Goal: Transaction & Acquisition: Book appointment/travel/reservation

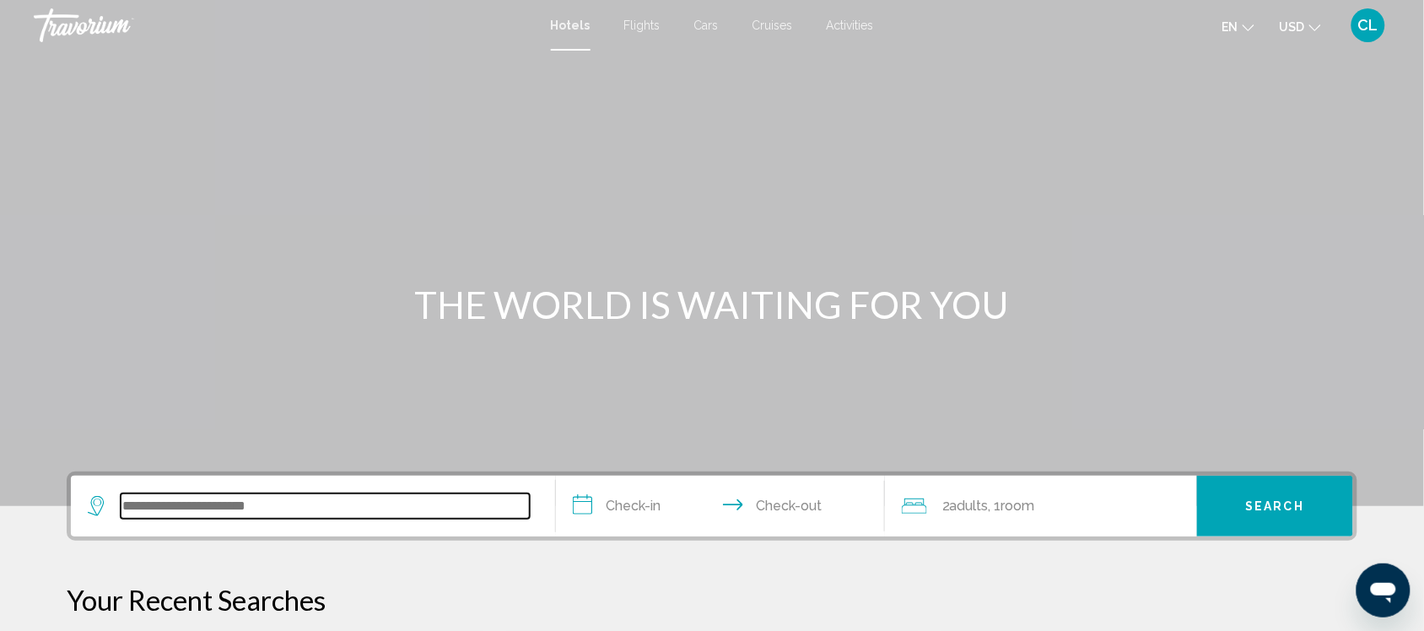
click at [121, 508] on input "Search widget" at bounding box center [325, 506] width 409 height 25
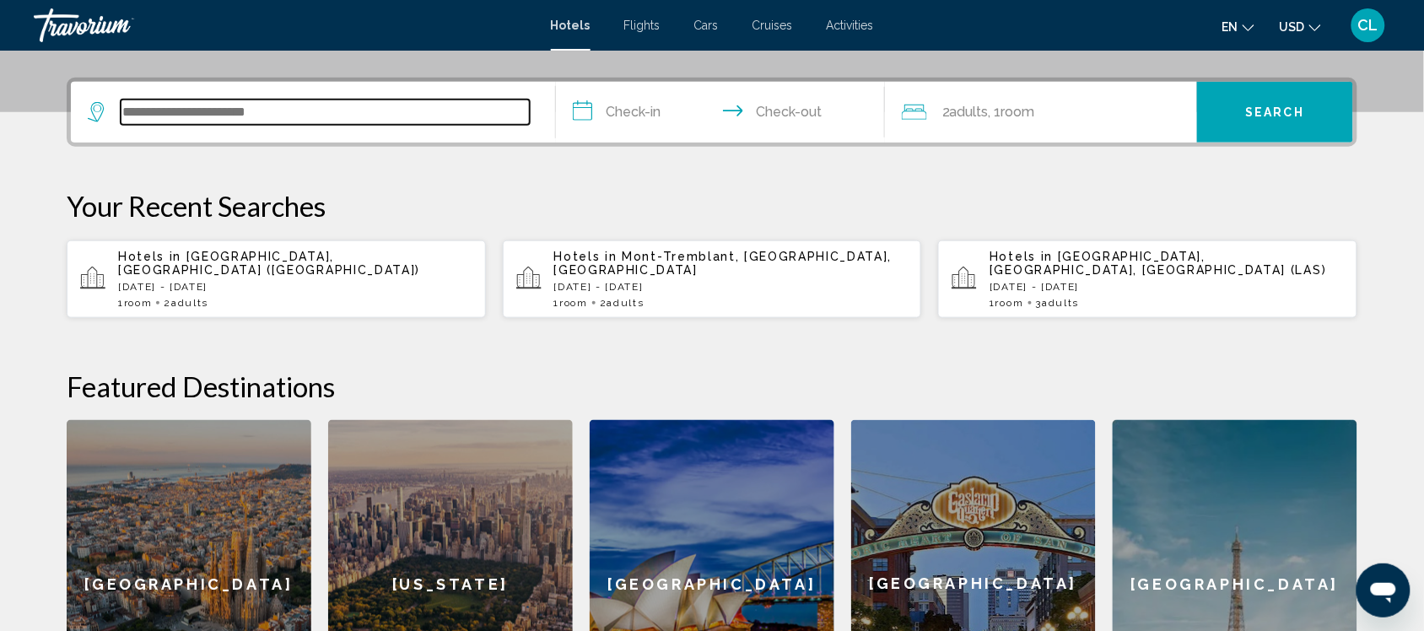
scroll to position [416, 0]
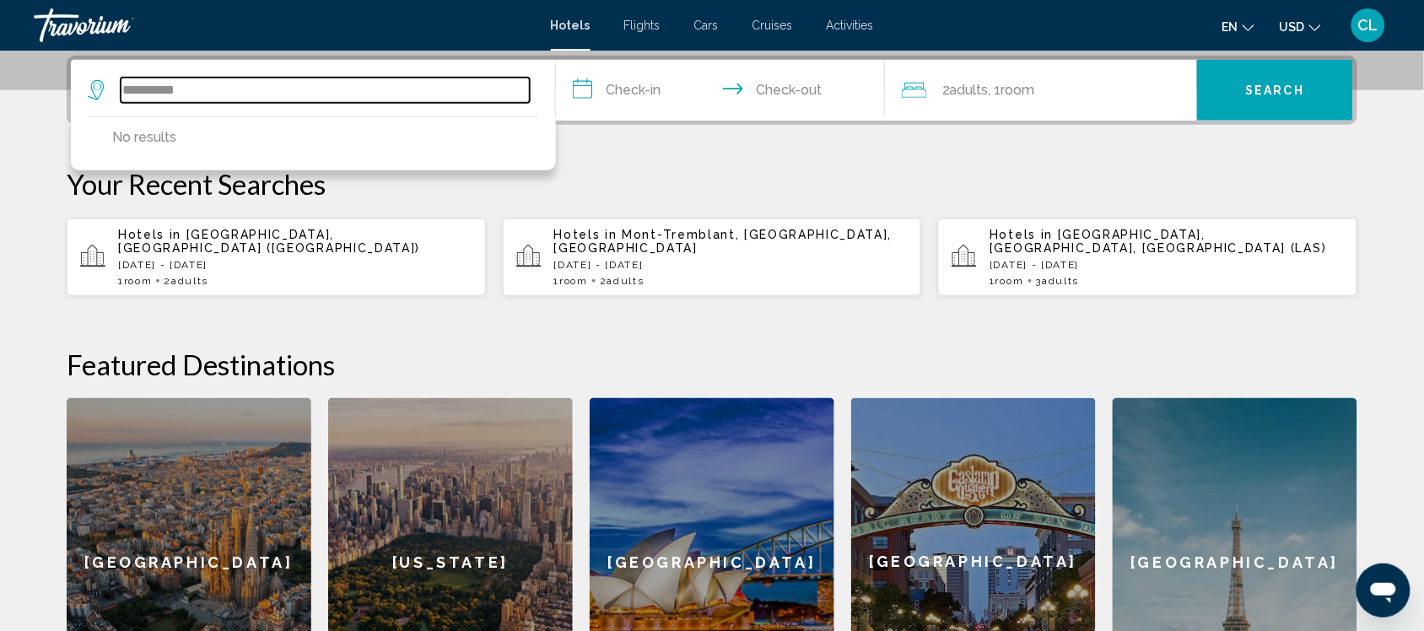
click at [198, 90] on input "**********" at bounding box center [325, 90] width 409 height 25
click at [191, 86] on input "**********" at bounding box center [325, 90] width 409 height 25
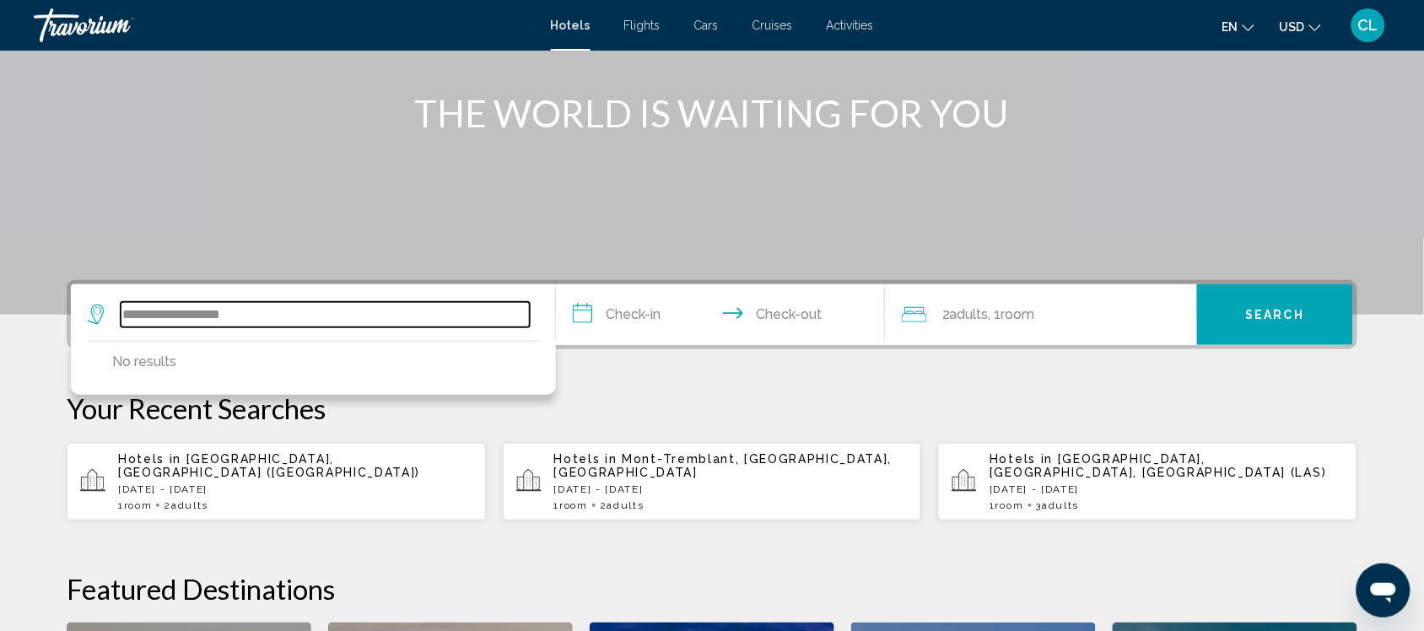
scroll to position [211, 0]
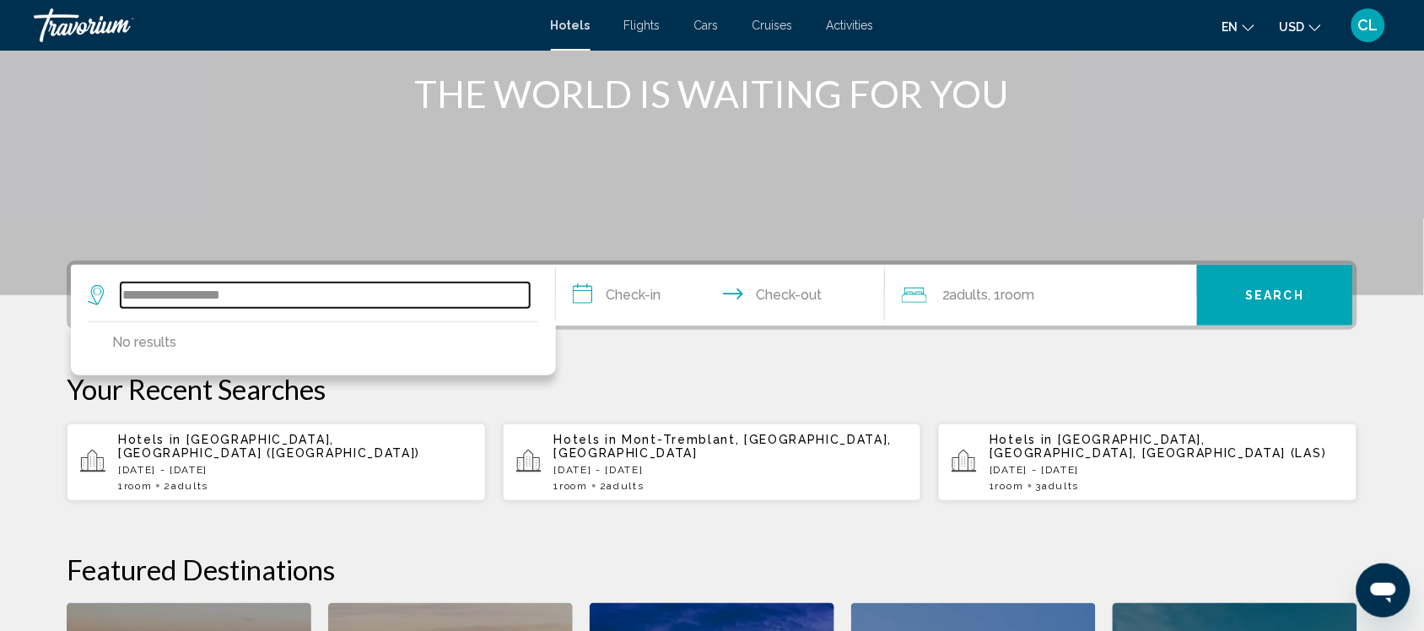
click at [259, 295] on input "**********" at bounding box center [325, 295] width 409 height 25
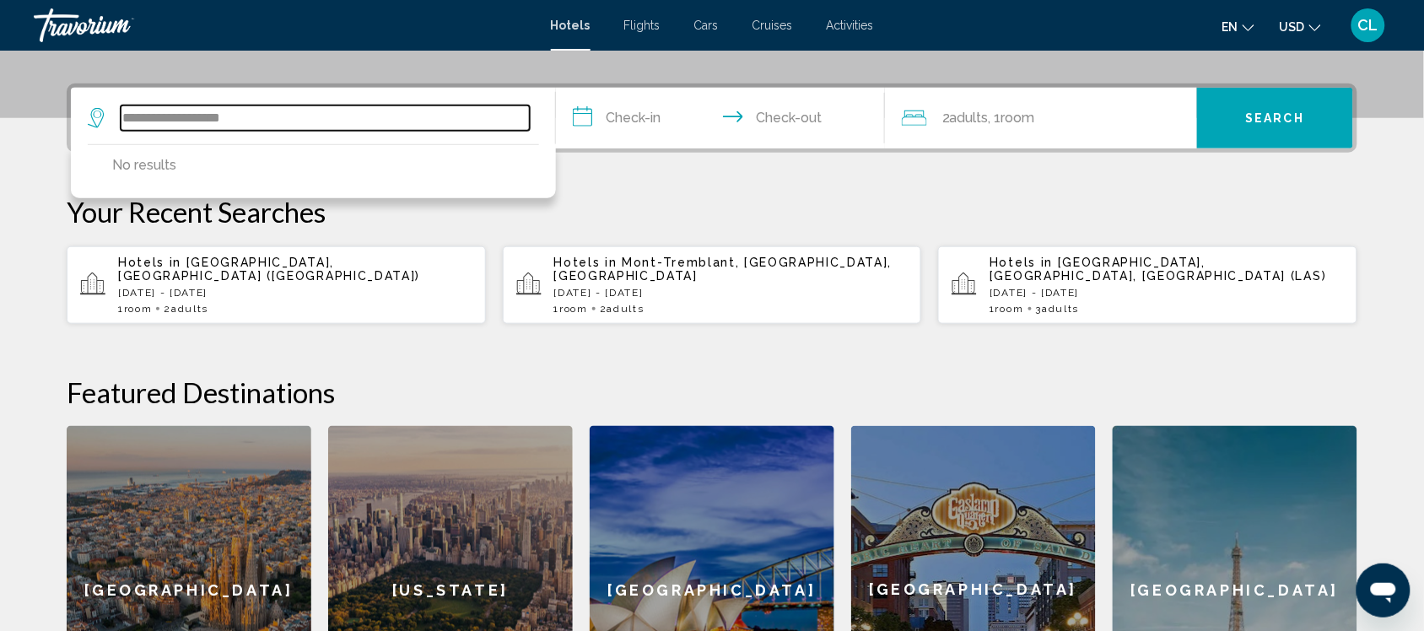
scroll to position [416, 0]
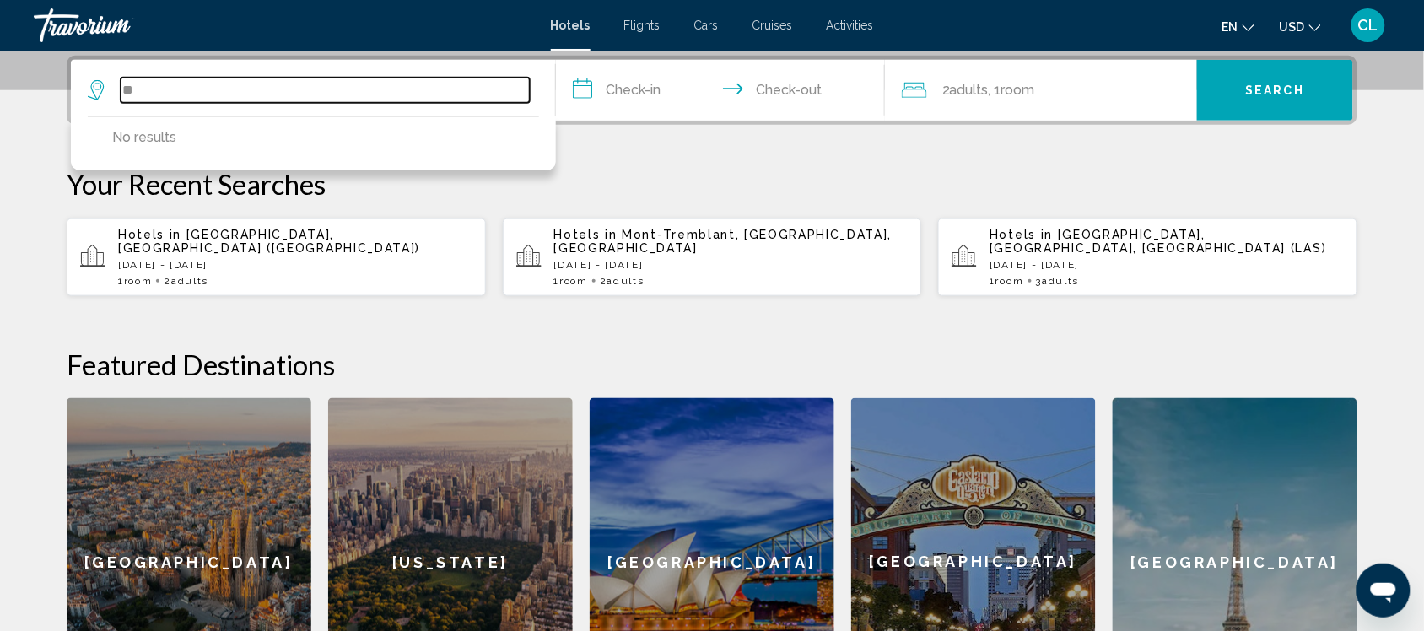
type input "*"
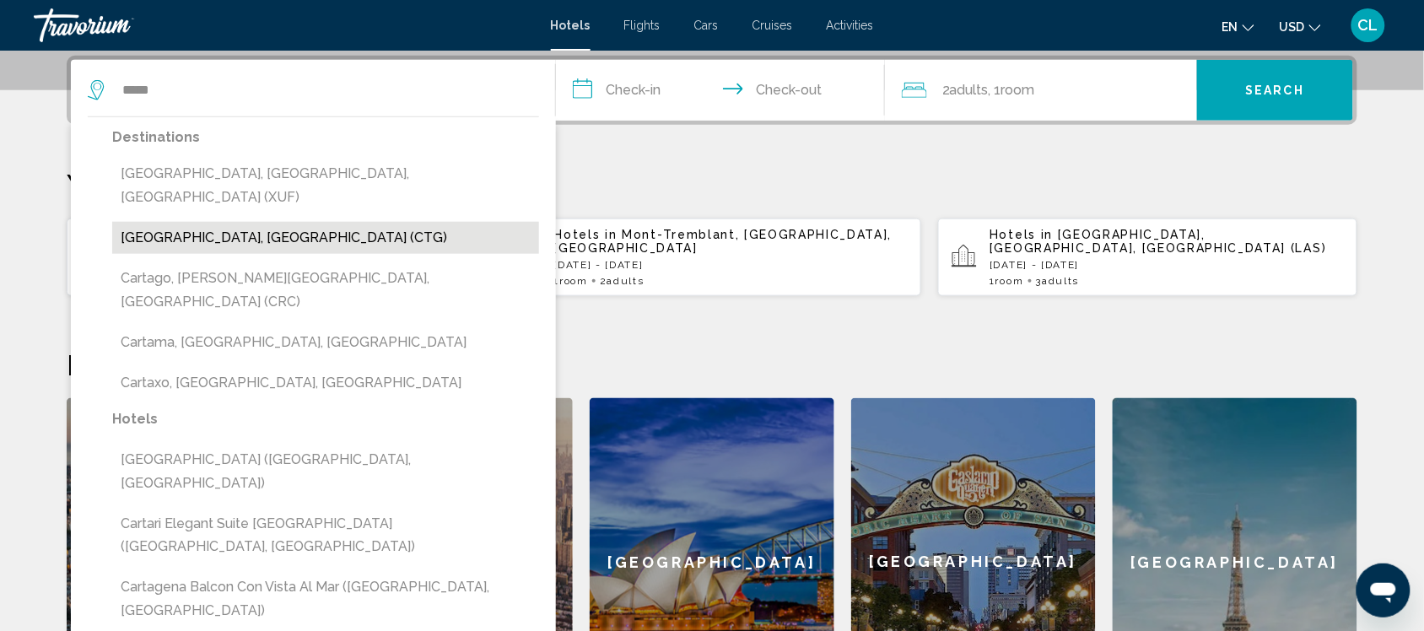
click at [246, 222] on button "[GEOGRAPHIC_DATA], [GEOGRAPHIC_DATA] (CTG)" at bounding box center [325, 238] width 427 height 32
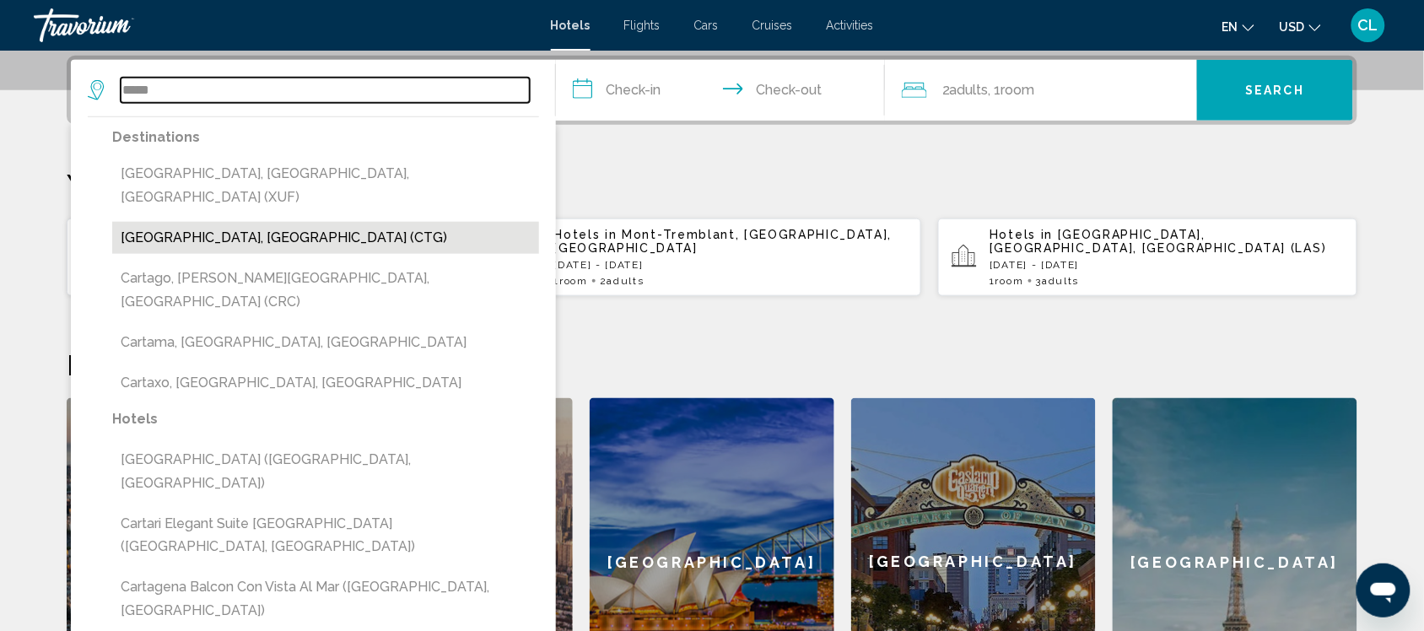
type input "**********"
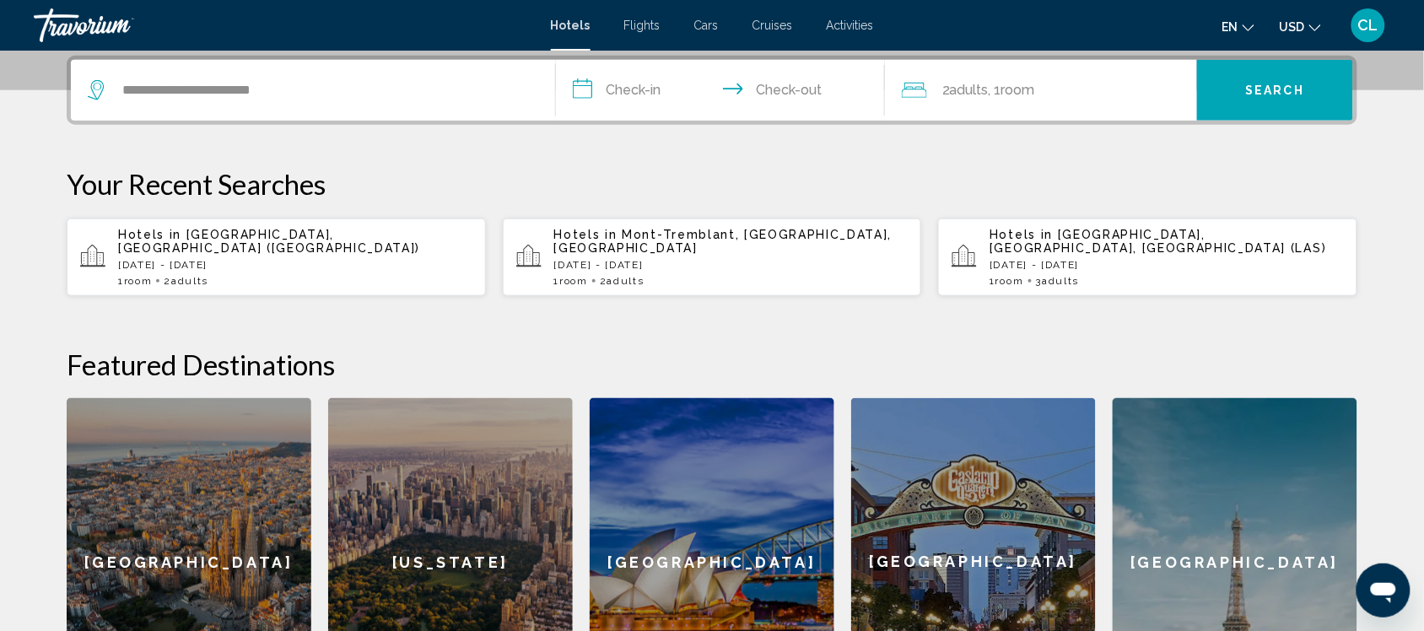
click at [586, 90] on input "**********" at bounding box center [724, 93] width 336 height 66
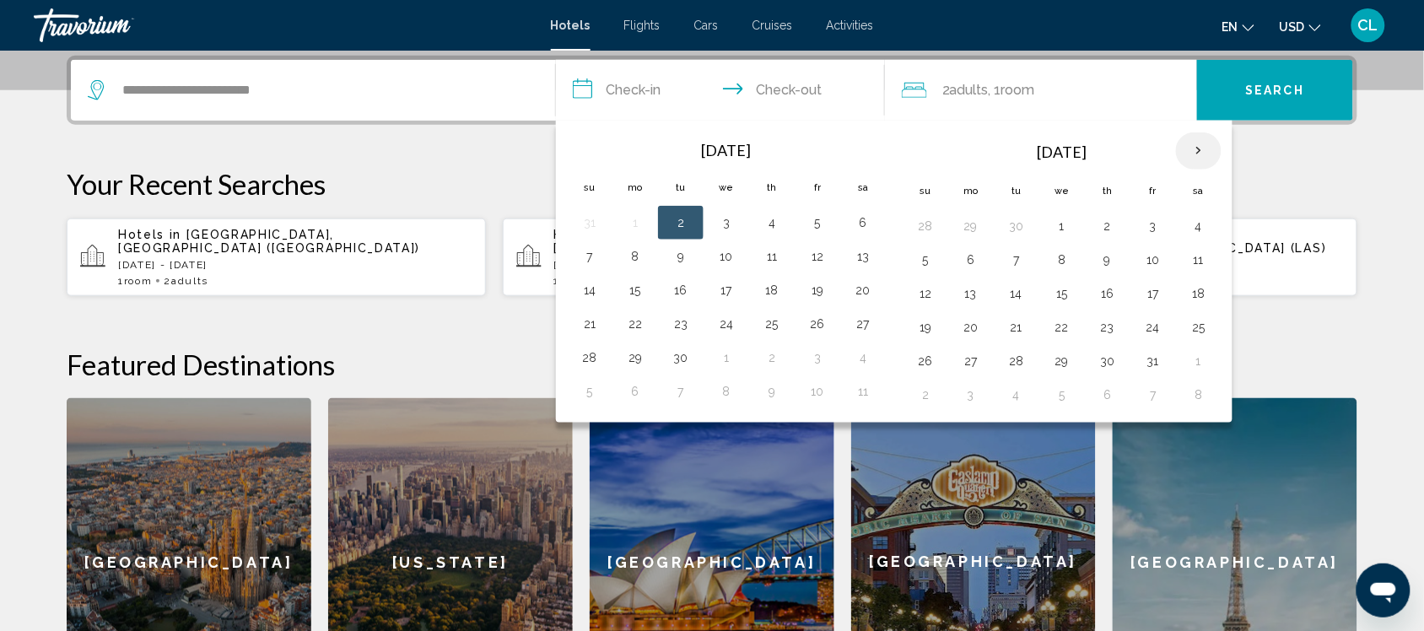
click at [1201, 148] on th "Next month" at bounding box center [1199, 150] width 46 height 37
click at [1200, 148] on th "Next month" at bounding box center [1199, 150] width 46 height 37
click at [969, 327] on button "19" at bounding box center [971, 328] width 27 height 24
click at [1206, 146] on th "Next month" at bounding box center [1199, 150] width 46 height 37
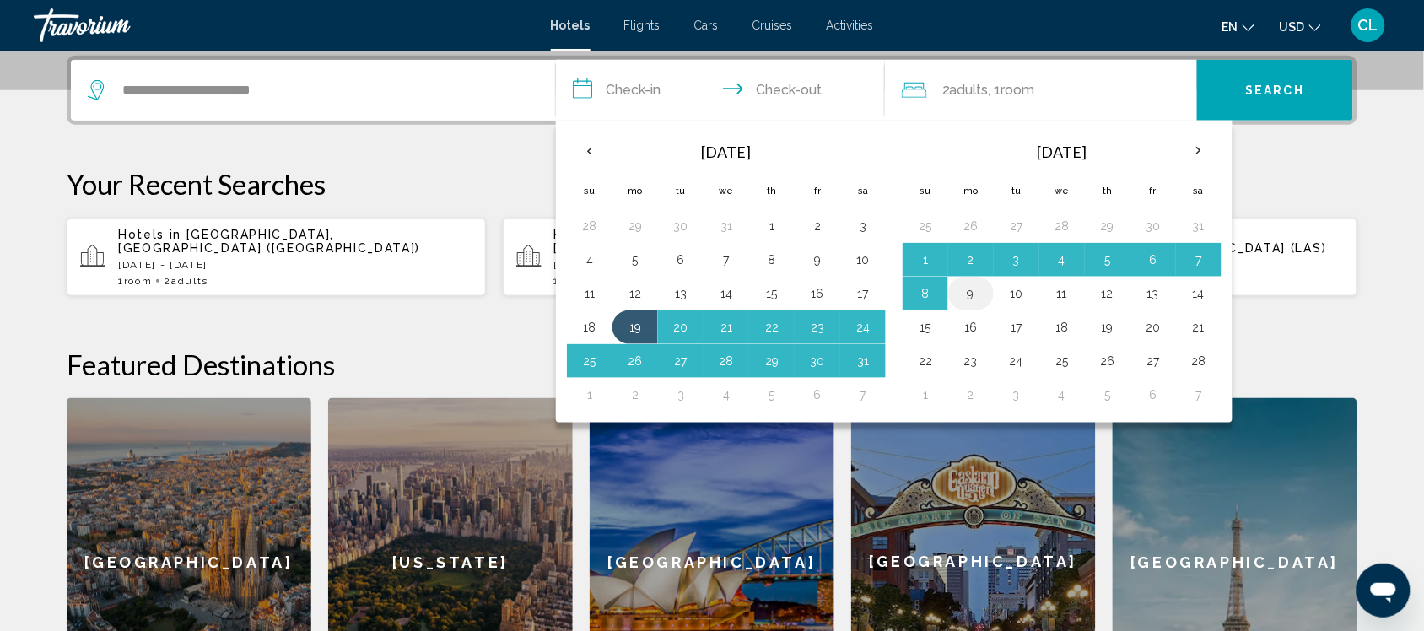
click at [968, 288] on button "9" at bounding box center [971, 294] width 27 height 24
type input "**********"
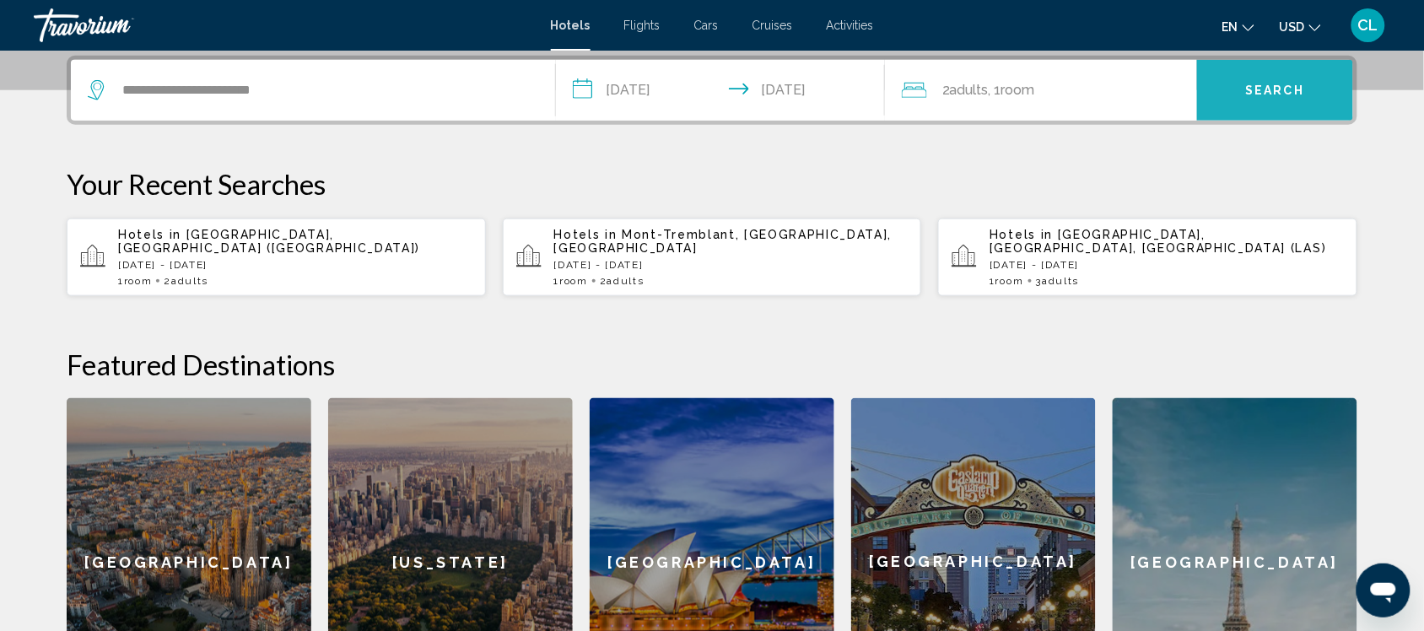
click at [1226, 78] on button "Search" at bounding box center [1275, 90] width 156 height 61
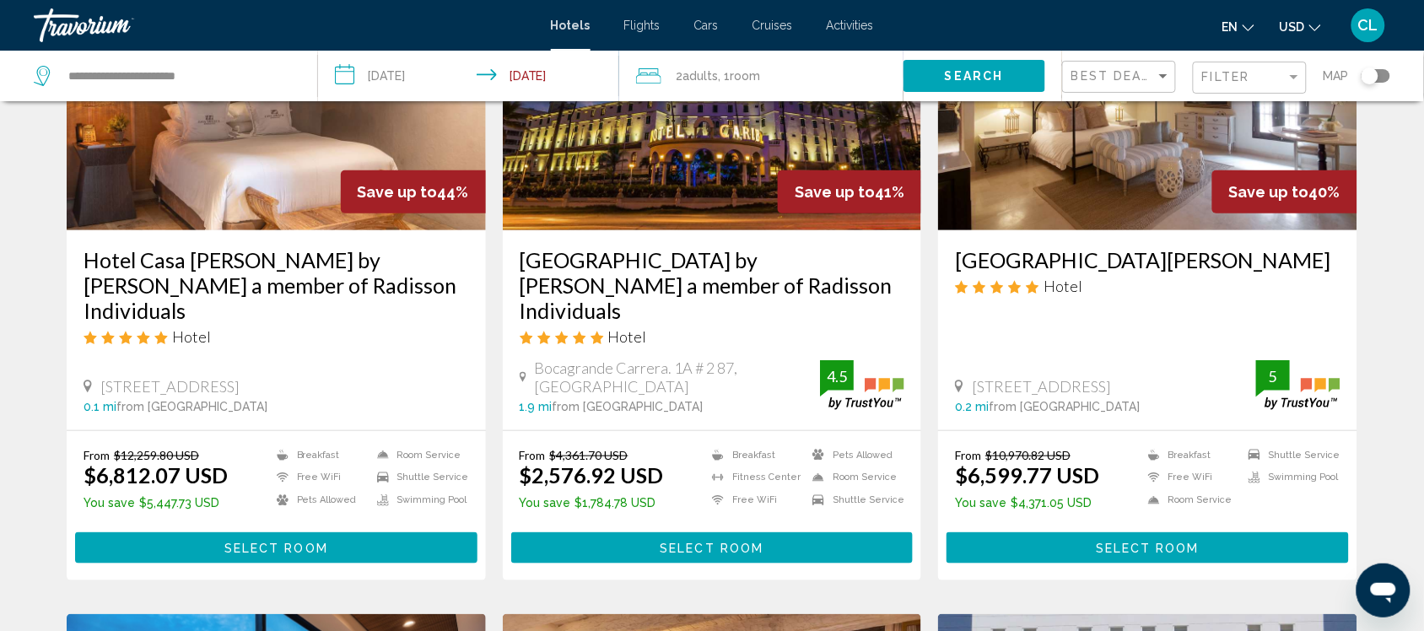
scroll to position [211, 0]
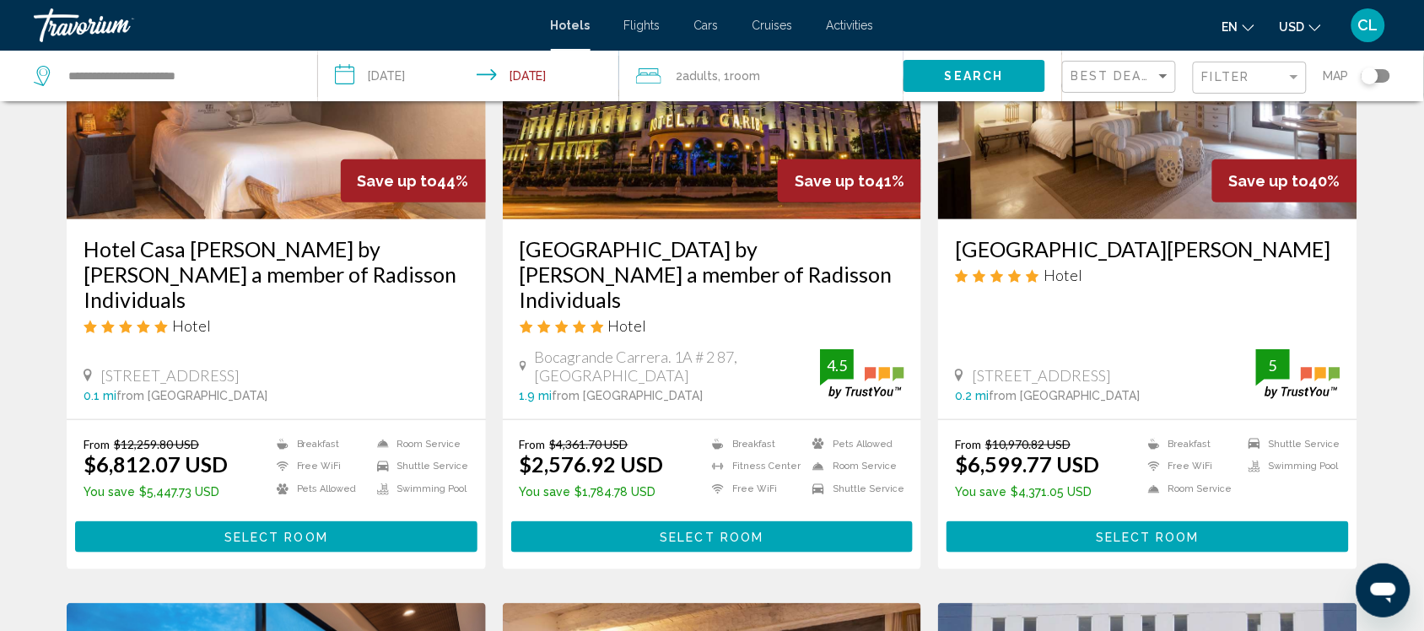
click at [1291, 21] on span "USD" at bounding box center [1292, 26] width 25 height 13
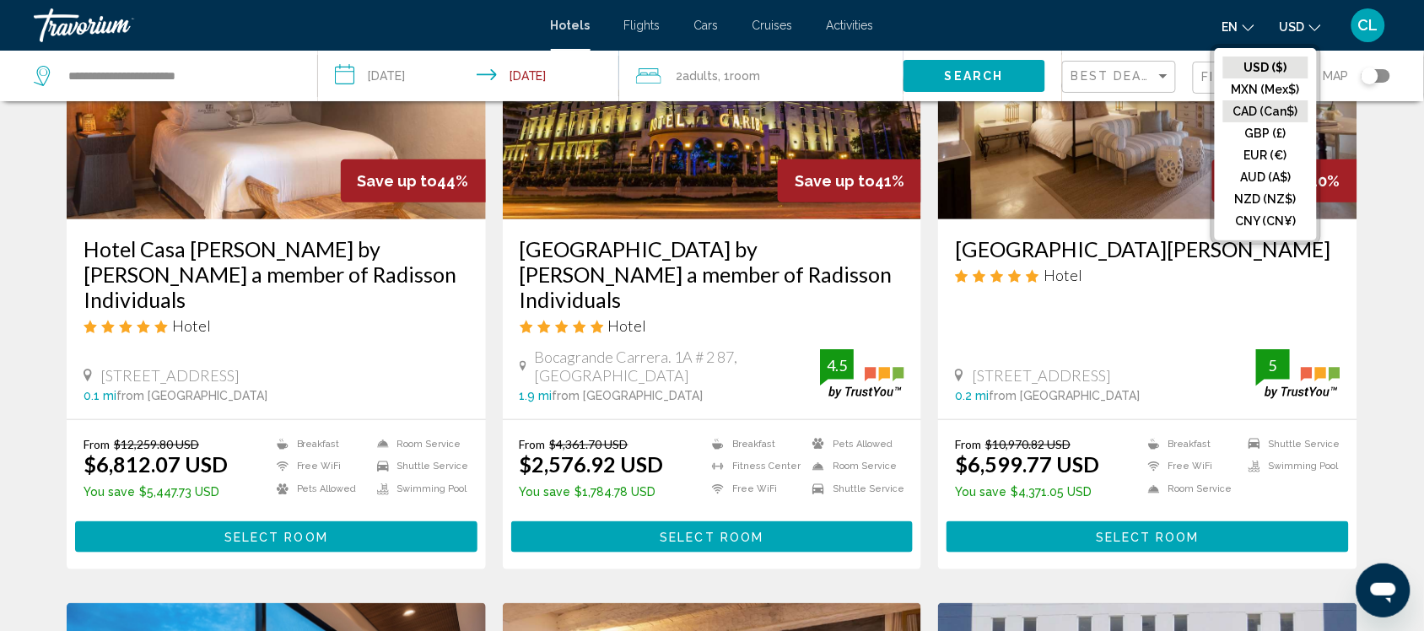
click at [1242, 108] on button "CAD (Can$)" at bounding box center [1265, 111] width 85 height 22
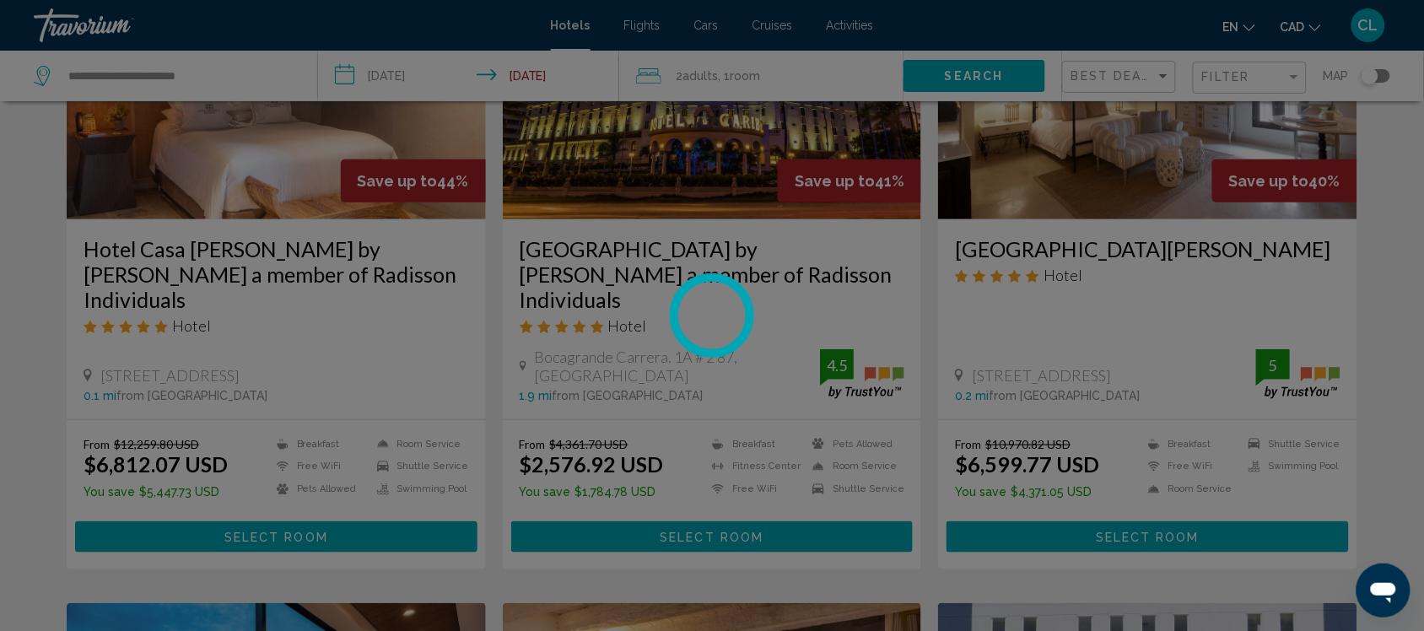
scroll to position [0, 0]
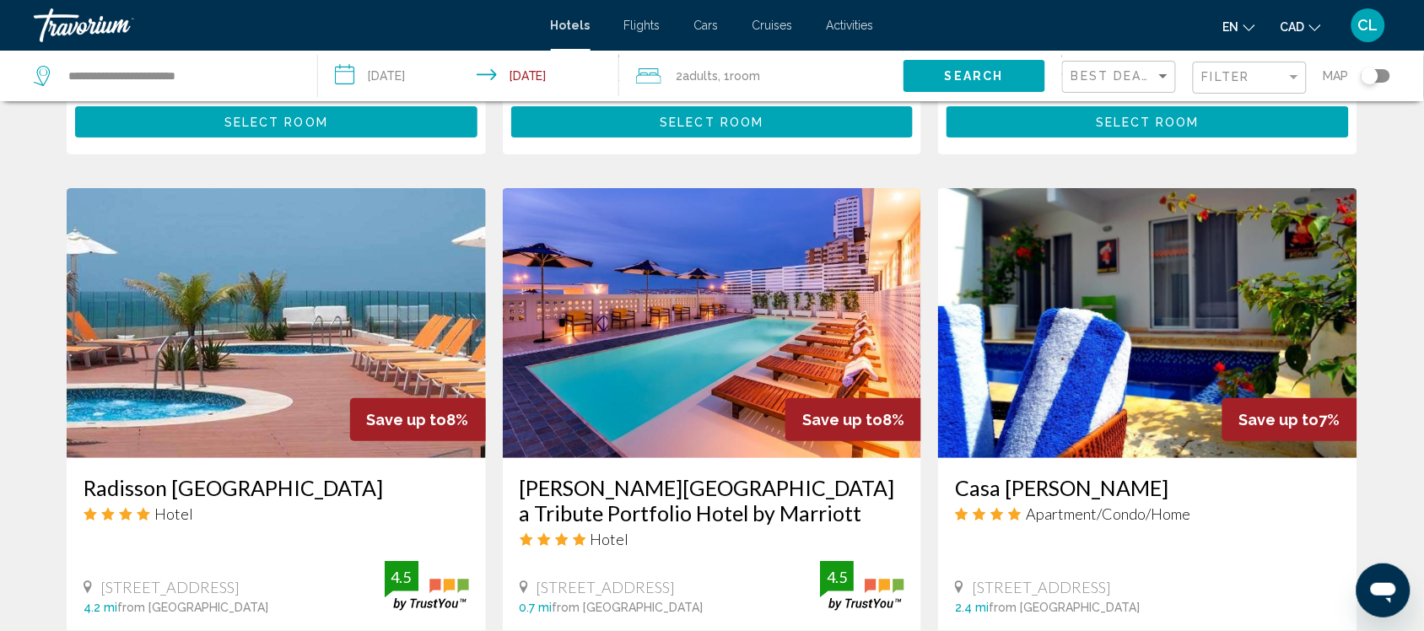
scroll to position [1898, 0]
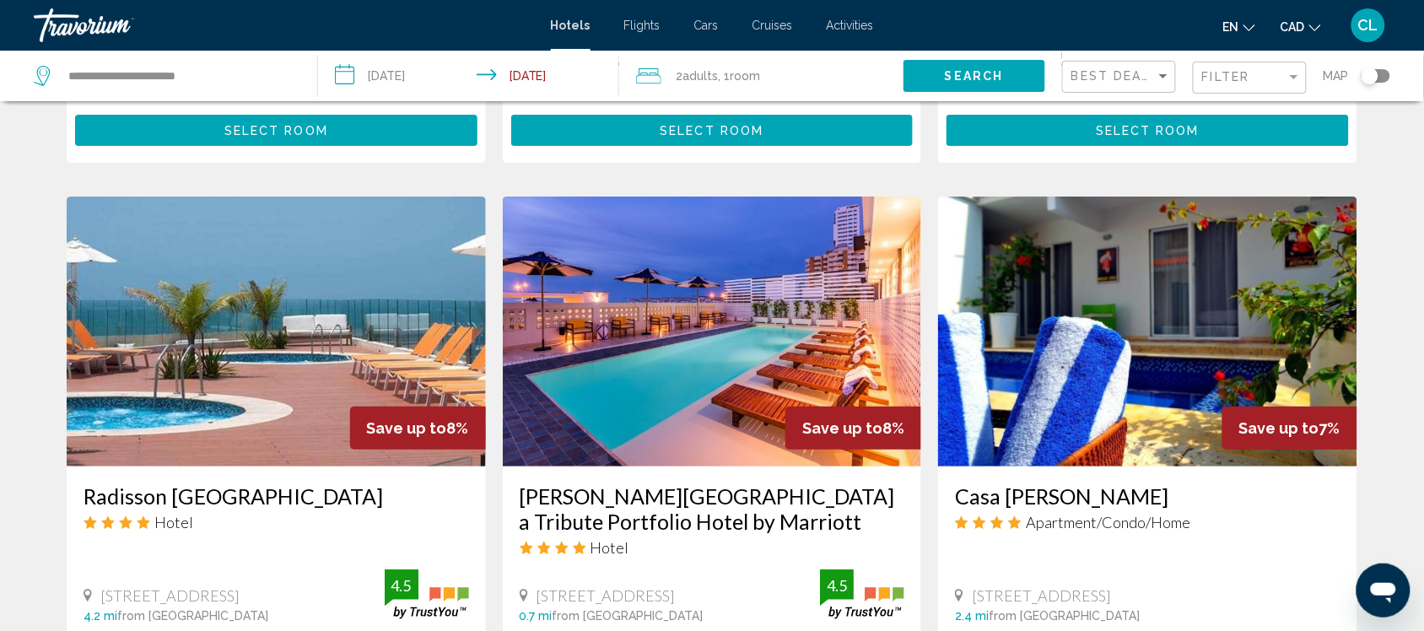
click at [1142, 318] on img "Main content" at bounding box center [1147, 332] width 419 height 270
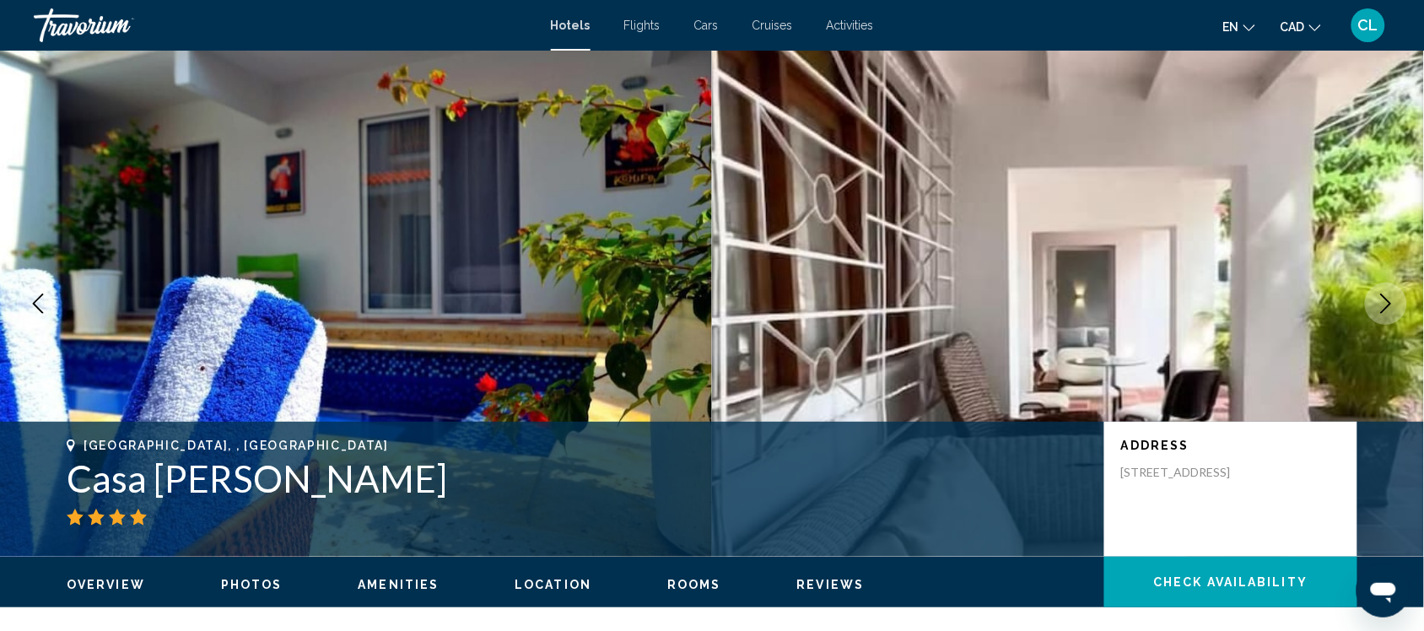
click at [1390, 295] on icon "Next image" at bounding box center [1386, 304] width 20 height 20
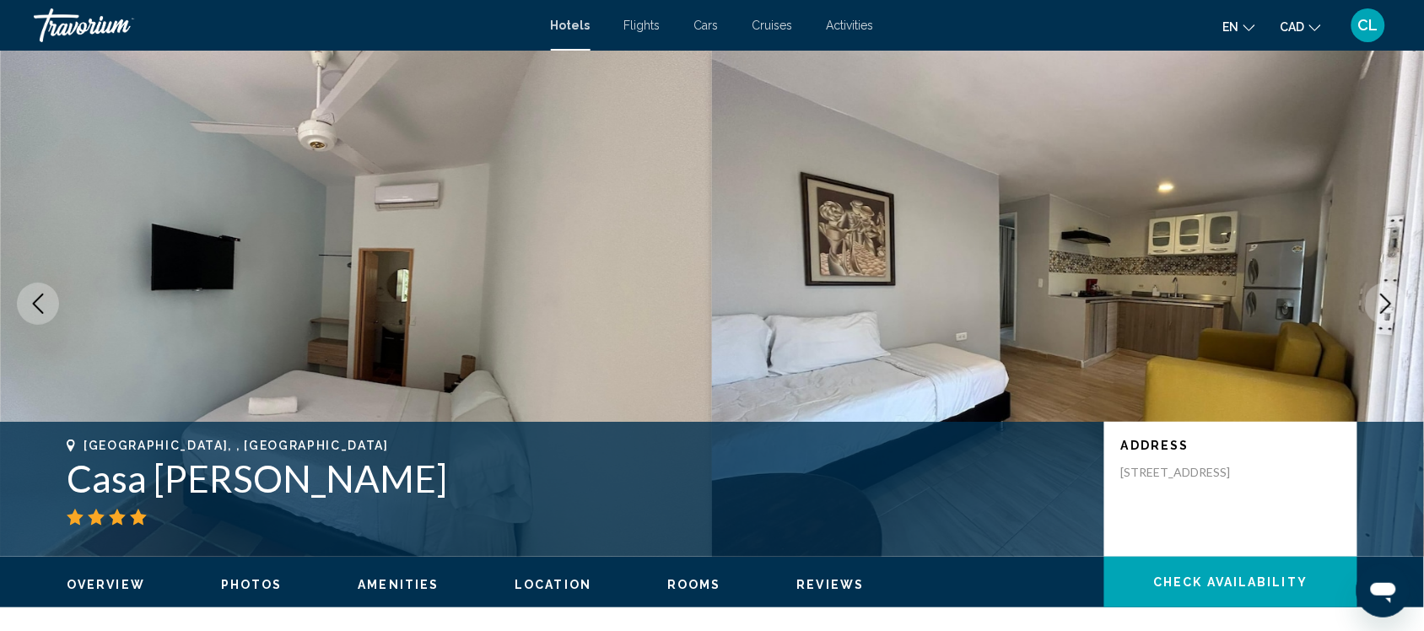
click at [1390, 295] on icon "Next image" at bounding box center [1386, 304] width 20 height 20
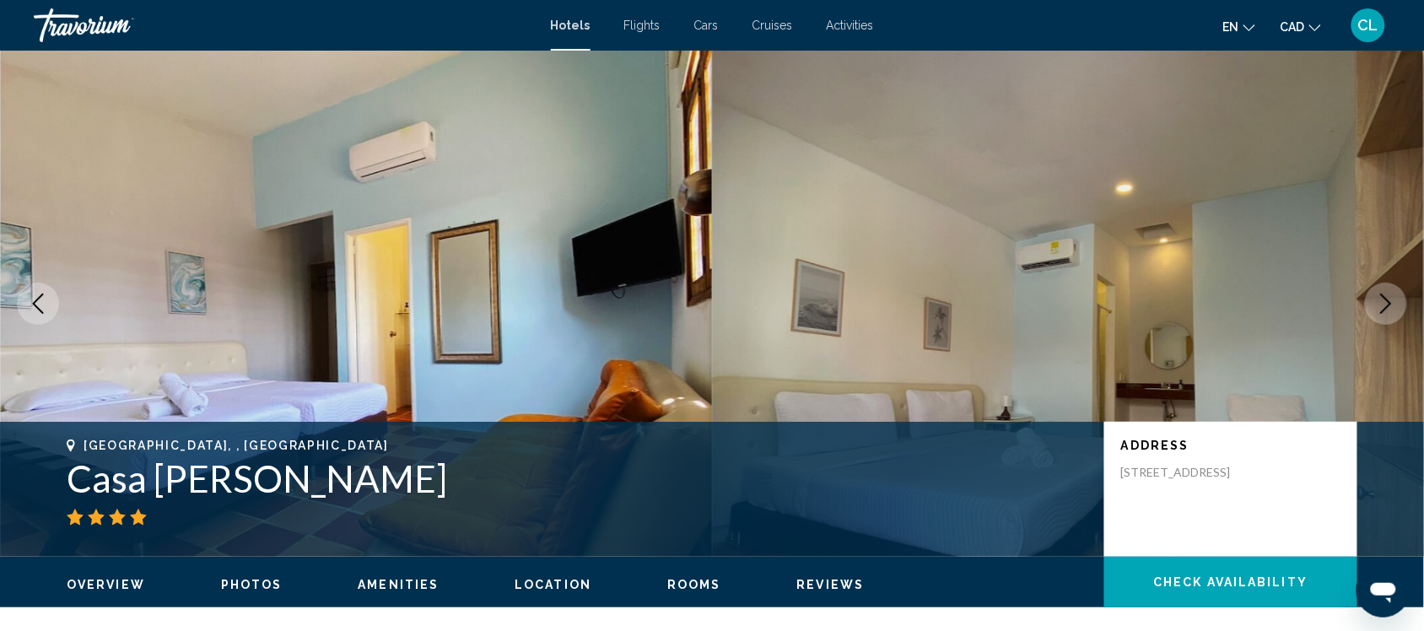
click at [1390, 295] on icon "Next image" at bounding box center [1386, 304] width 20 height 20
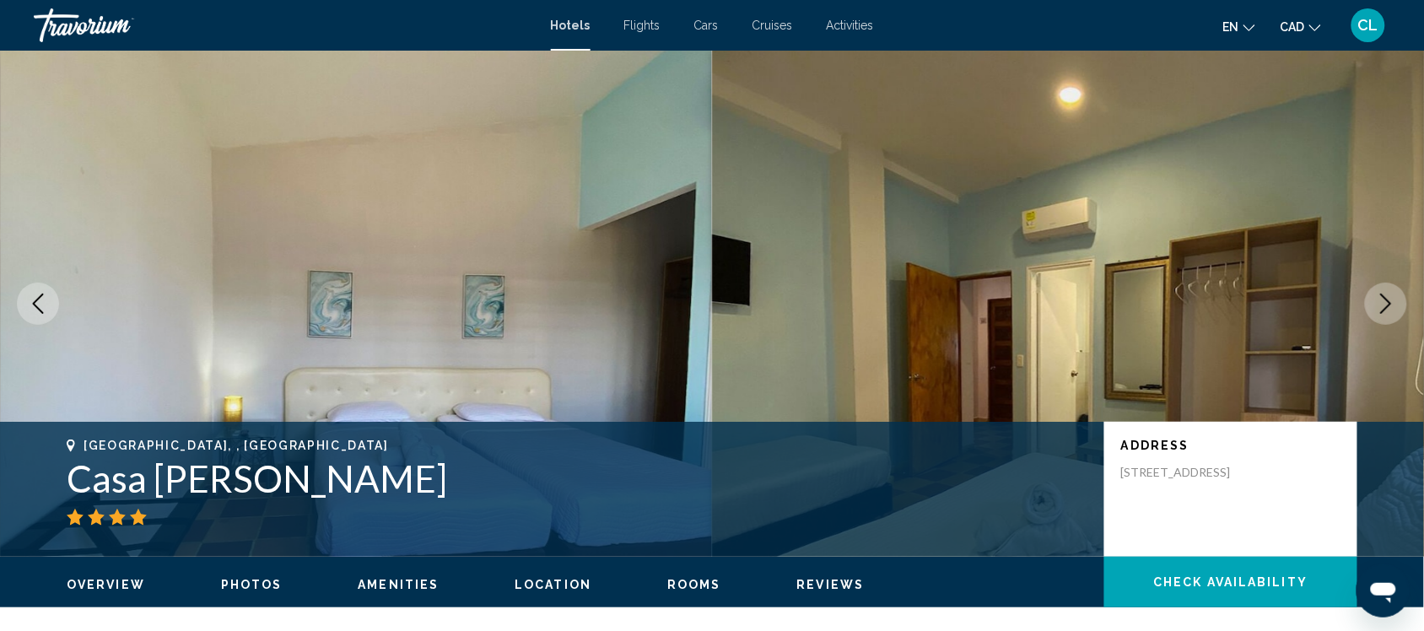
click at [1390, 295] on icon "Next image" at bounding box center [1386, 304] width 20 height 20
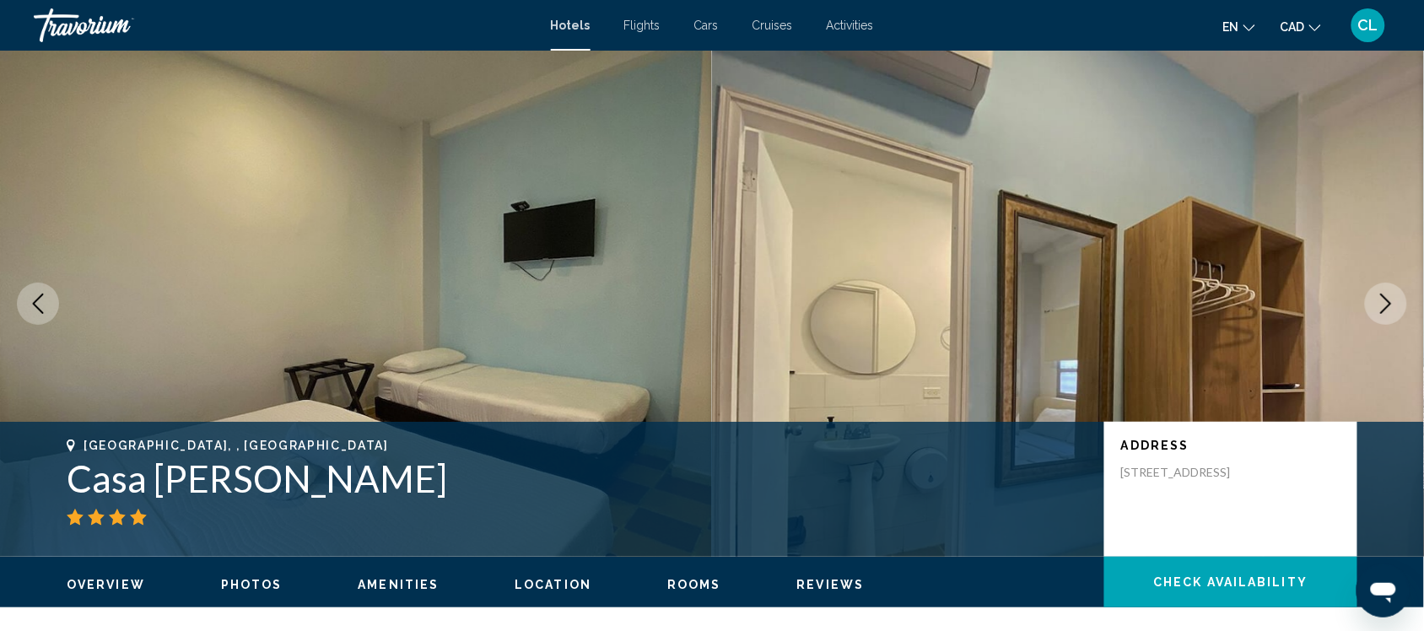
click at [1390, 295] on icon "Next image" at bounding box center [1386, 304] width 20 height 20
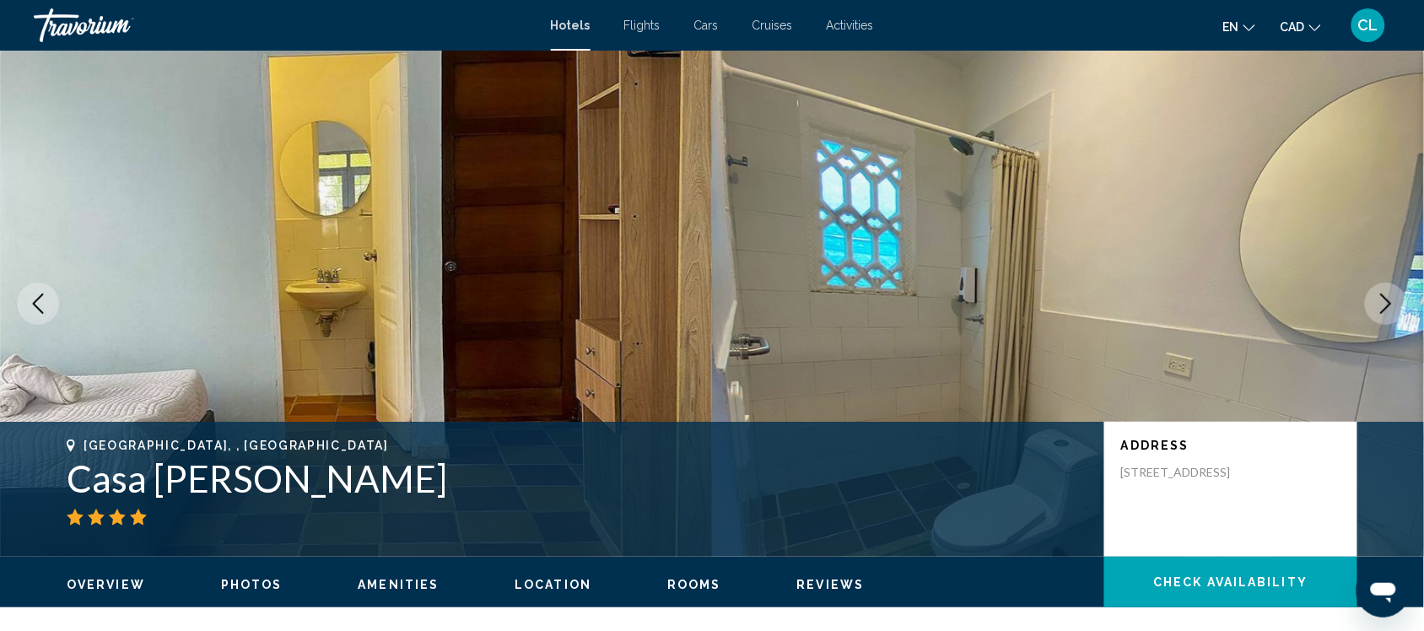
click at [1390, 295] on icon "Next image" at bounding box center [1386, 304] width 20 height 20
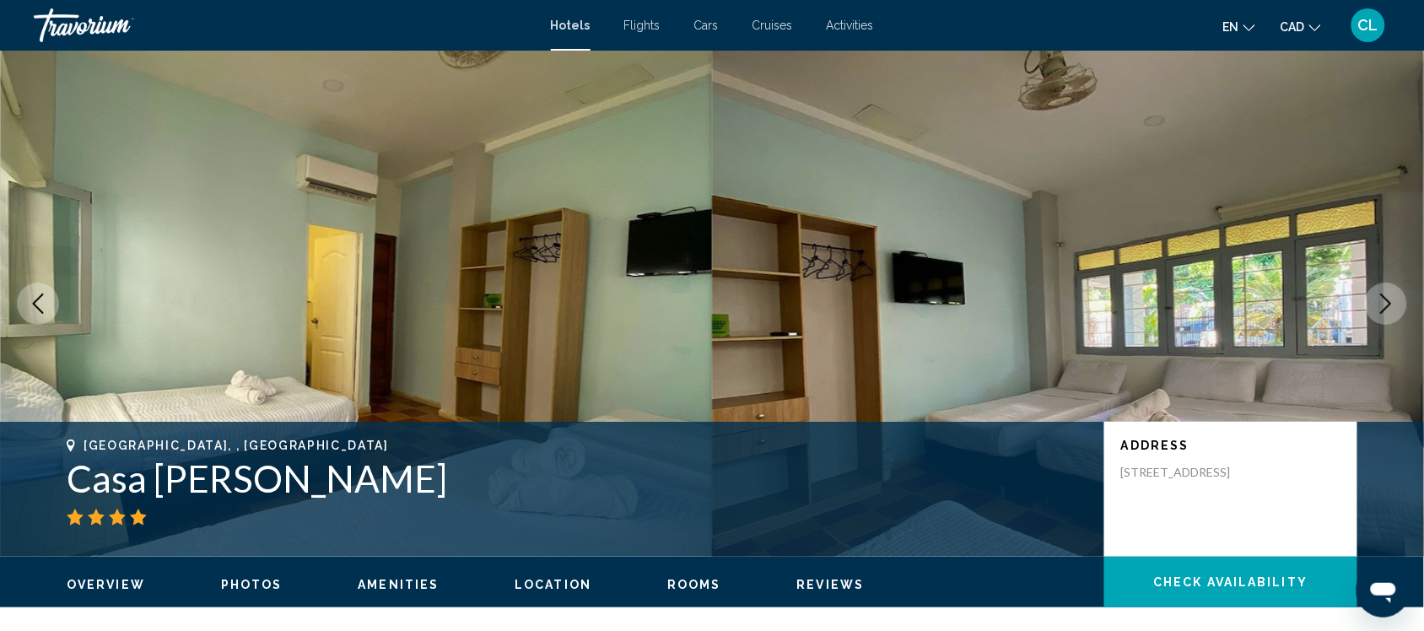
click at [1390, 295] on icon "Next image" at bounding box center [1386, 304] width 20 height 20
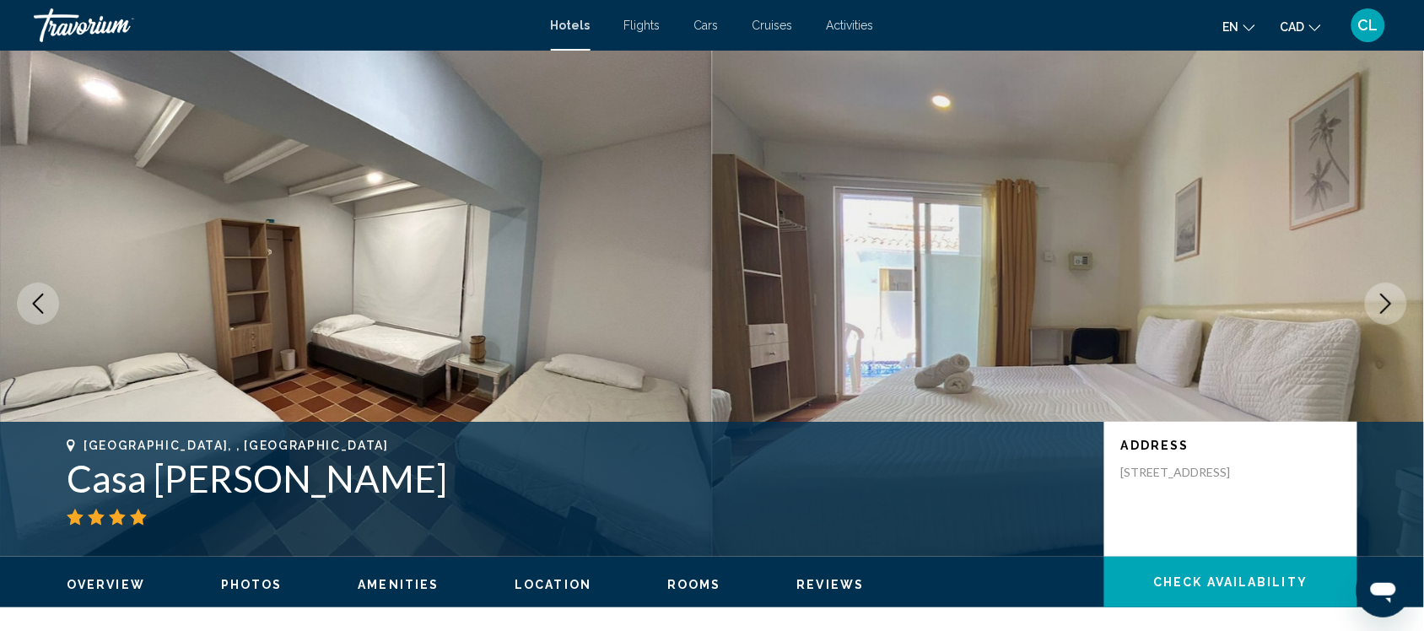
click at [1390, 295] on icon "Next image" at bounding box center [1386, 304] width 20 height 20
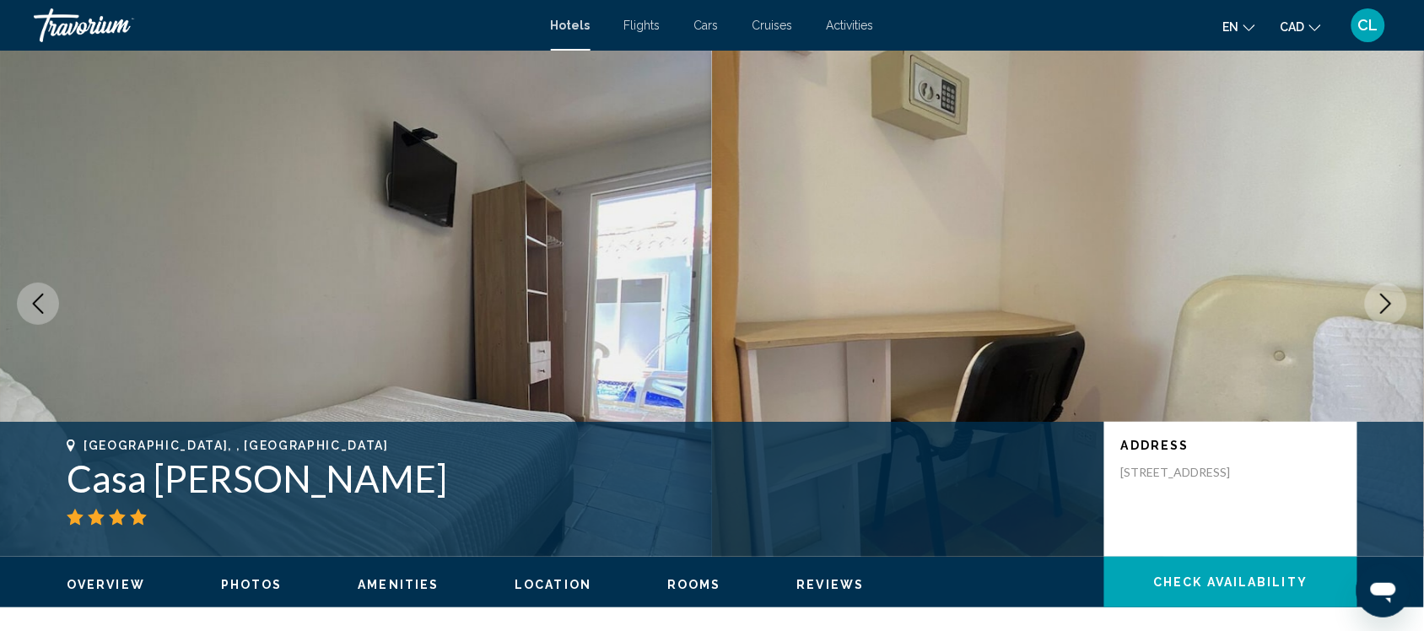
click at [1390, 295] on icon "Next image" at bounding box center [1386, 304] width 20 height 20
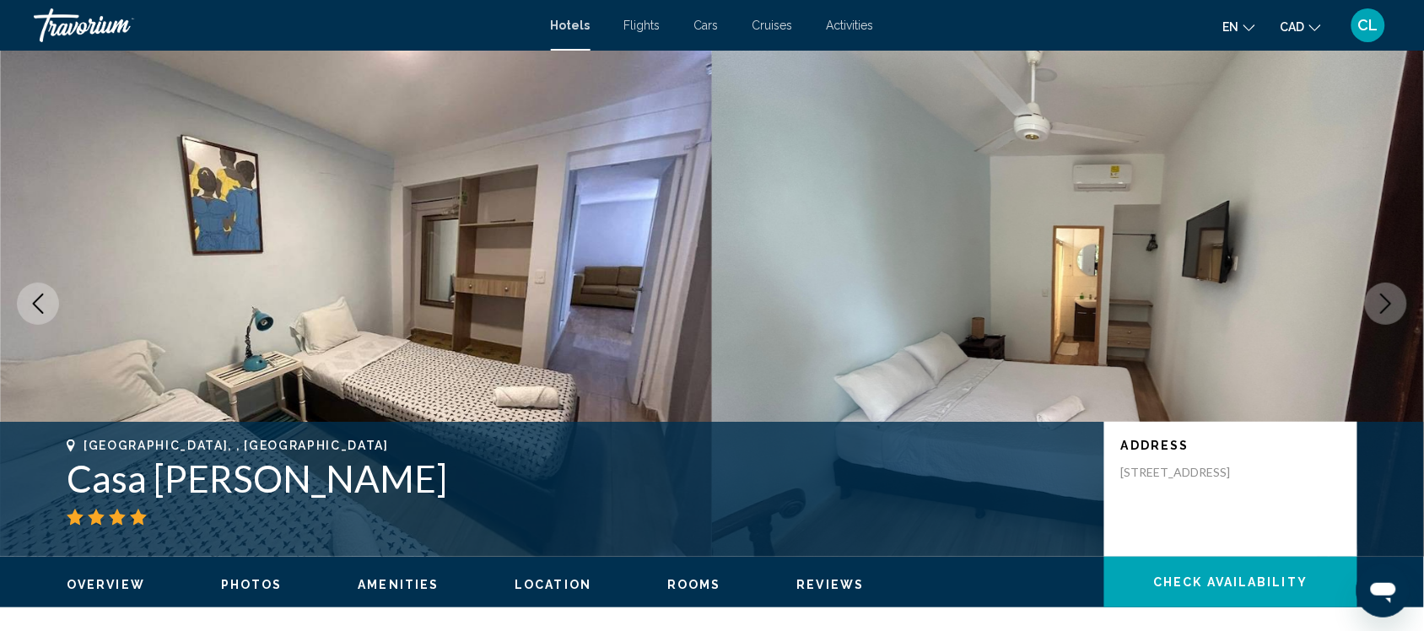
click at [1384, 298] on icon "Next image" at bounding box center [1386, 304] width 20 height 20
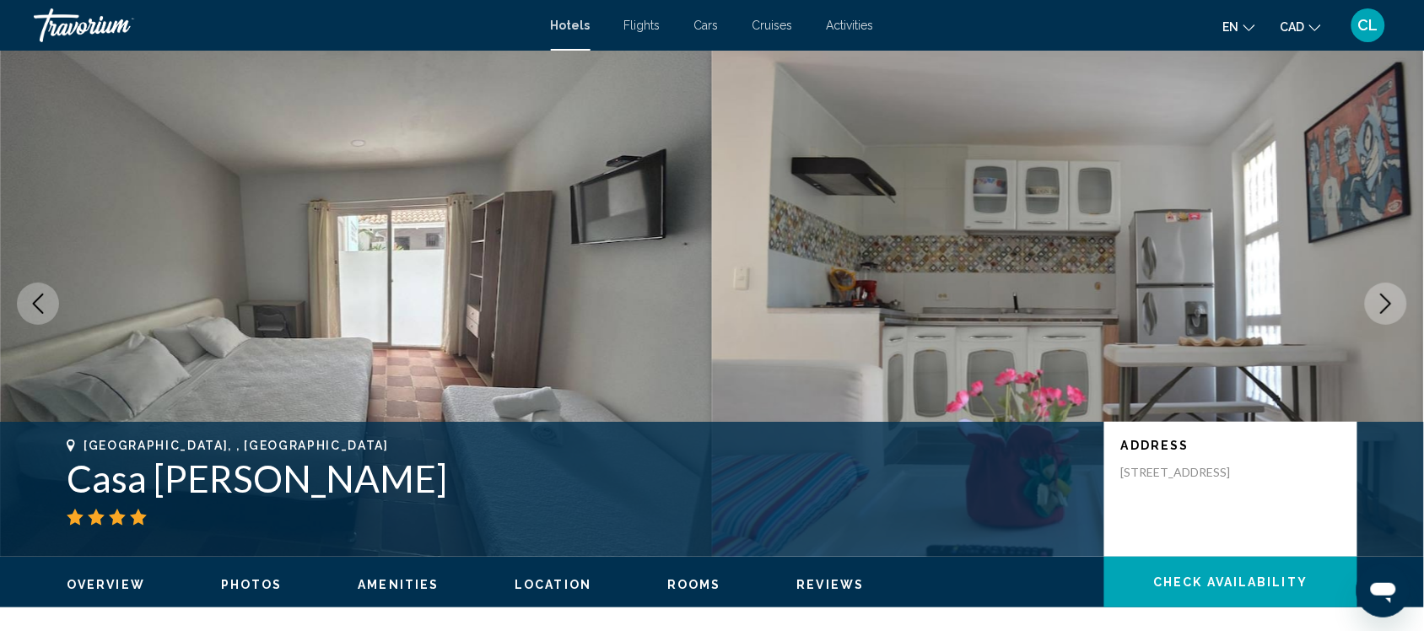
click at [1384, 298] on icon "Next image" at bounding box center [1386, 304] width 20 height 20
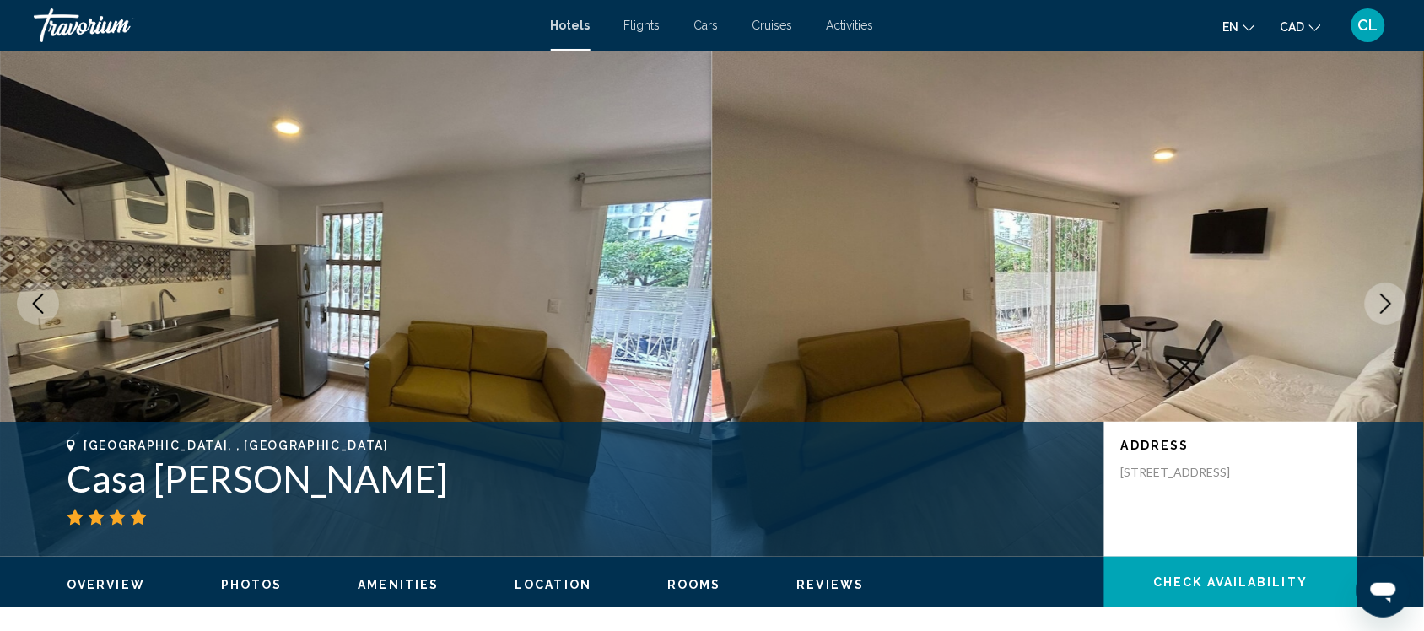
click at [1384, 298] on icon "Next image" at bounding box center [1386, 304] width 20 height 20
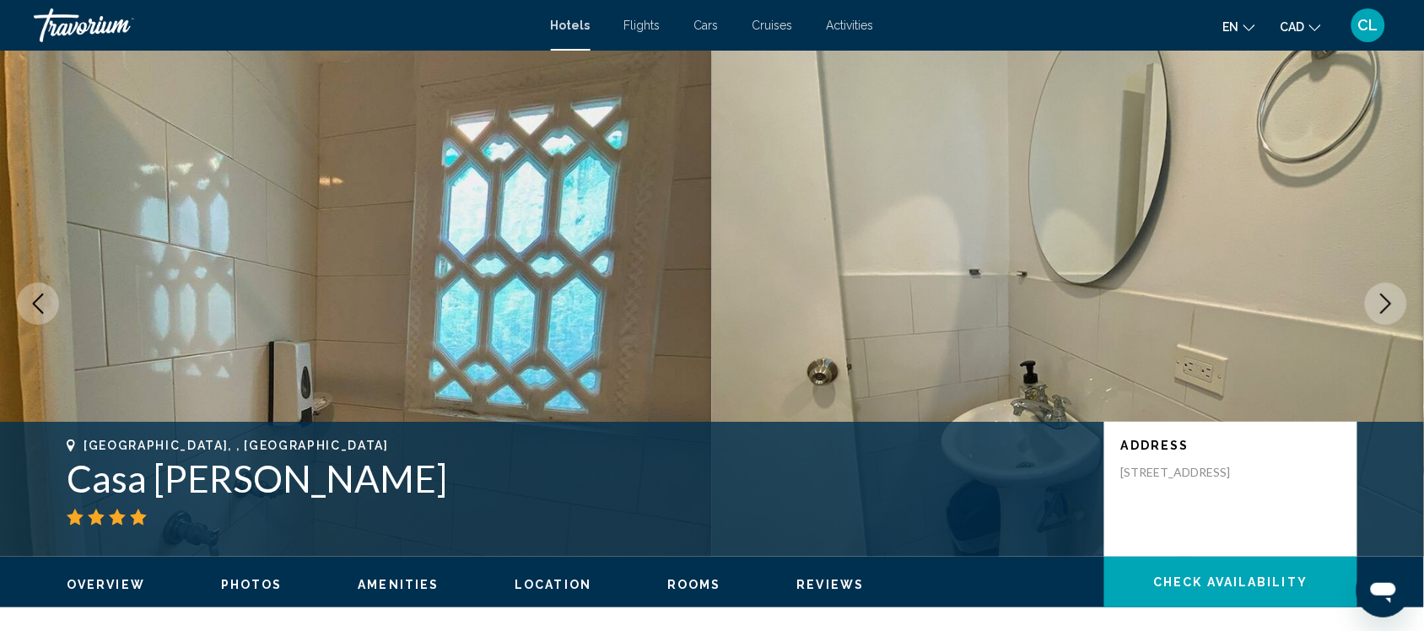
click at [1384, 298] on icon "Next image" at bounding box center [1386, 304] width 20 height 20
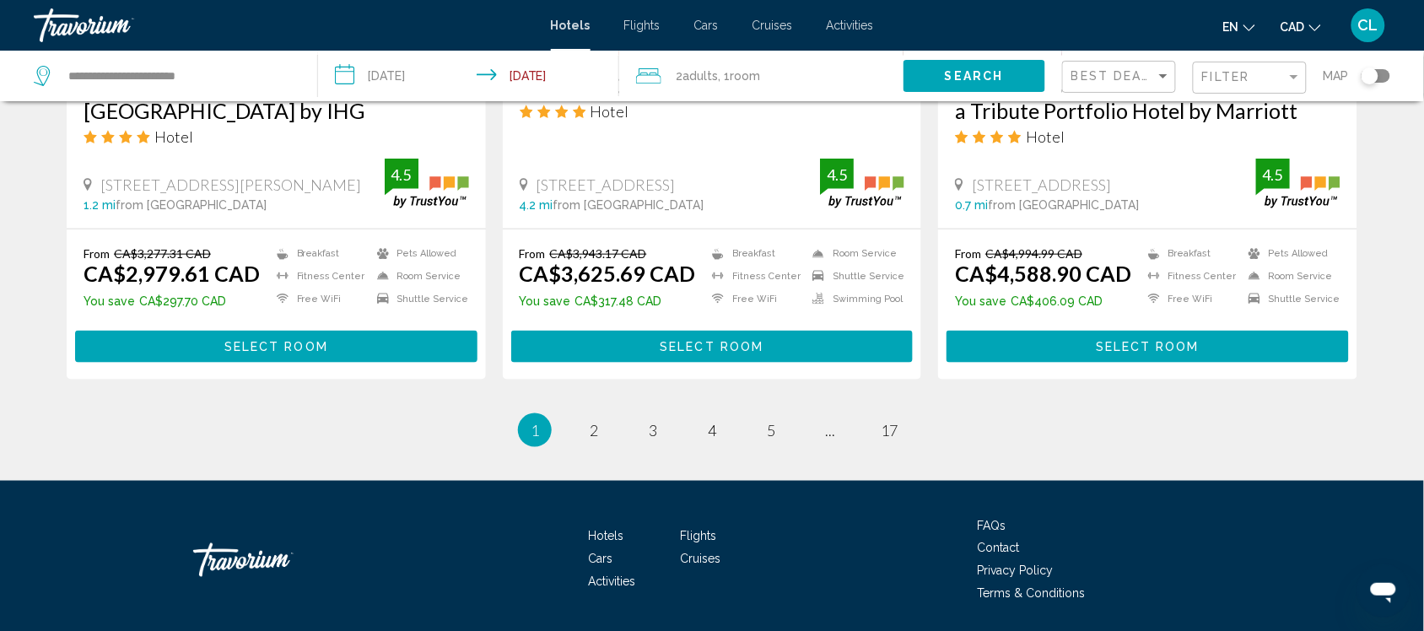
scroll to position [2320, 0]
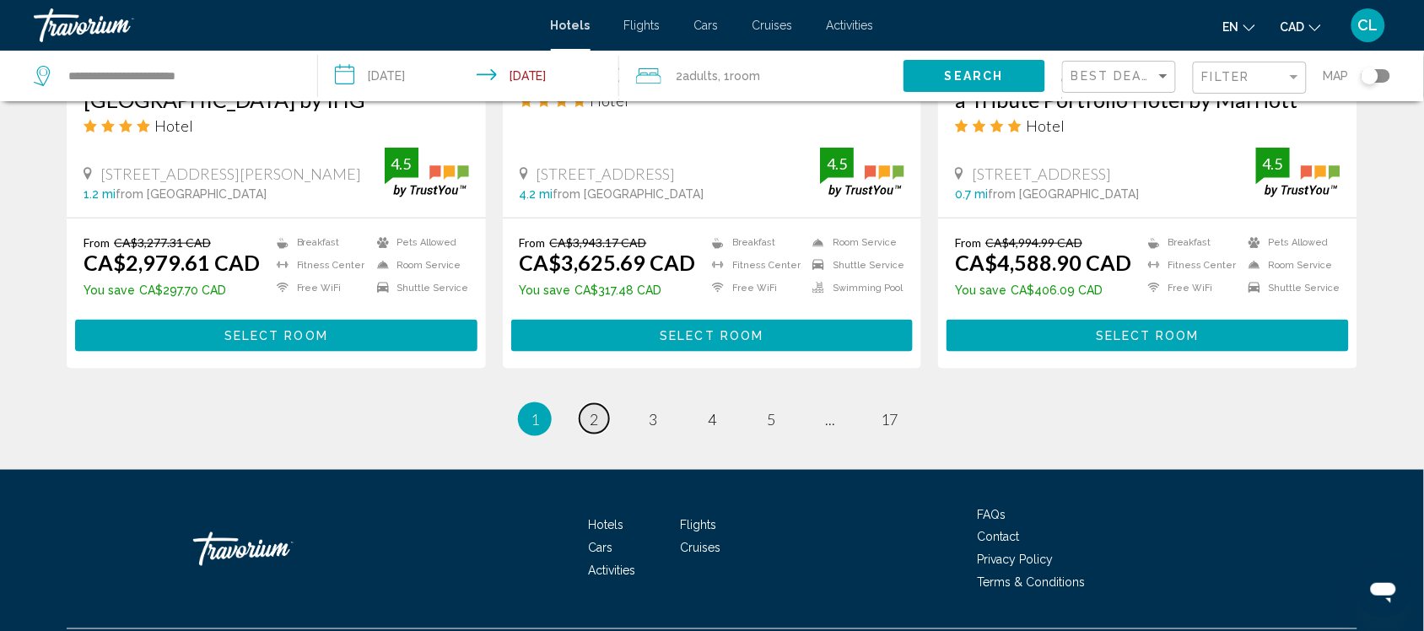
click at [593, 410] on span "2" at bounding box center [594, 419] width 8 height 19
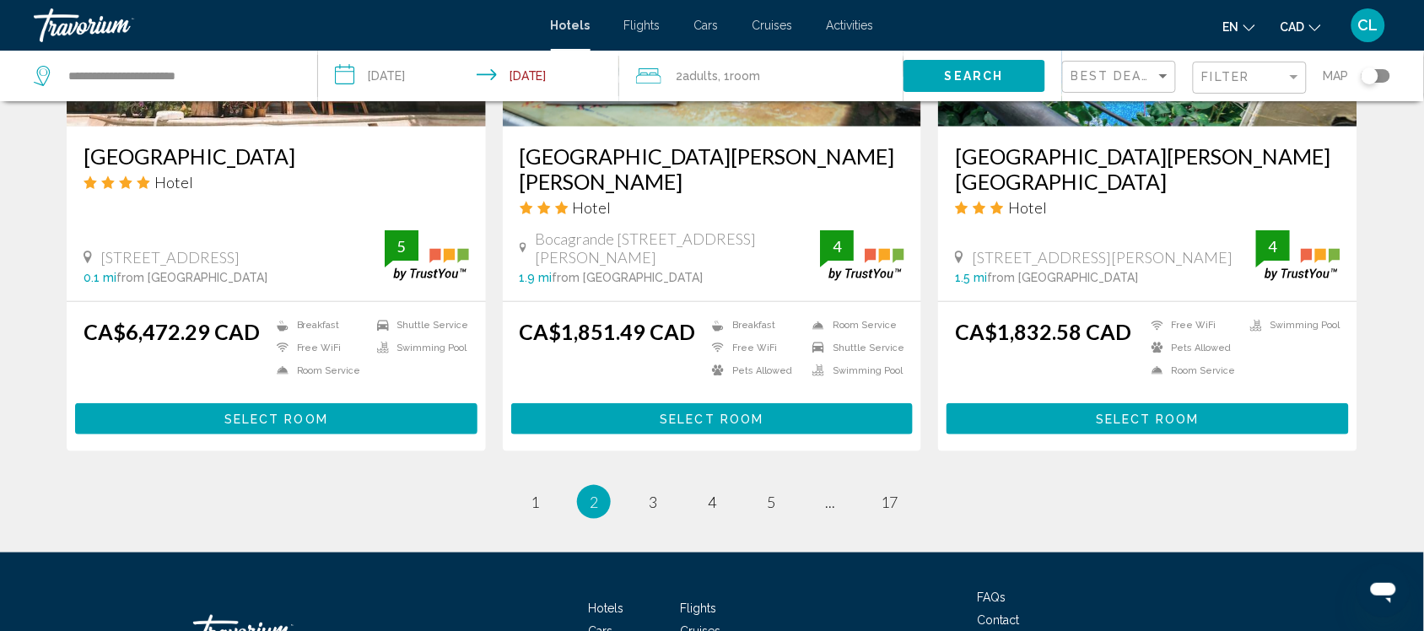
scroll to position [2215, 0]
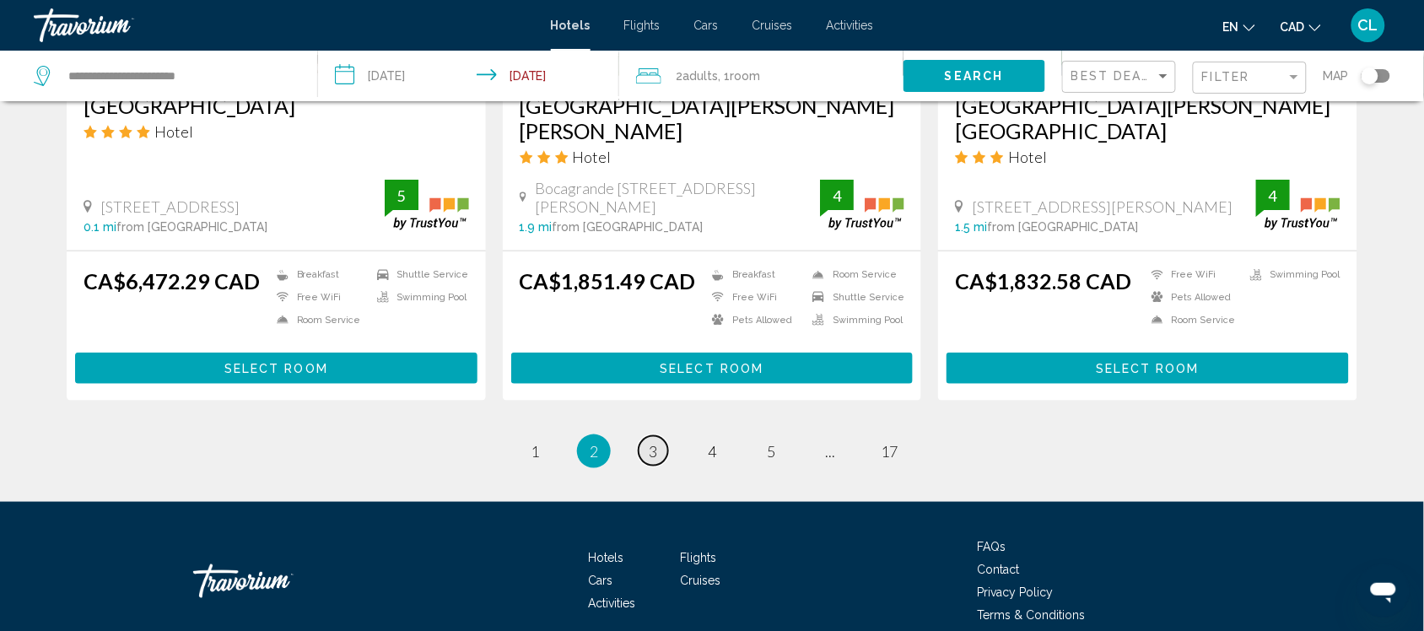
click at [650, 442] on span "3" at bounding box center [653, 451] width 8 height 19
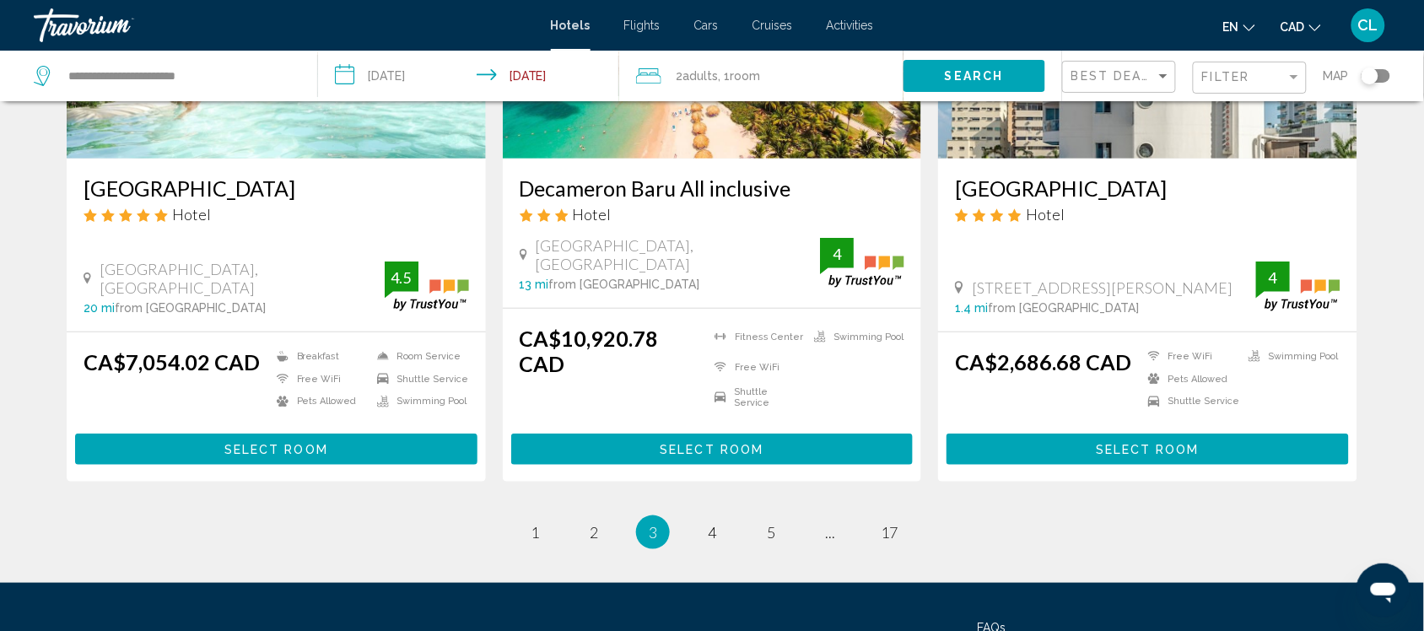
scroll to position [2109, 0]
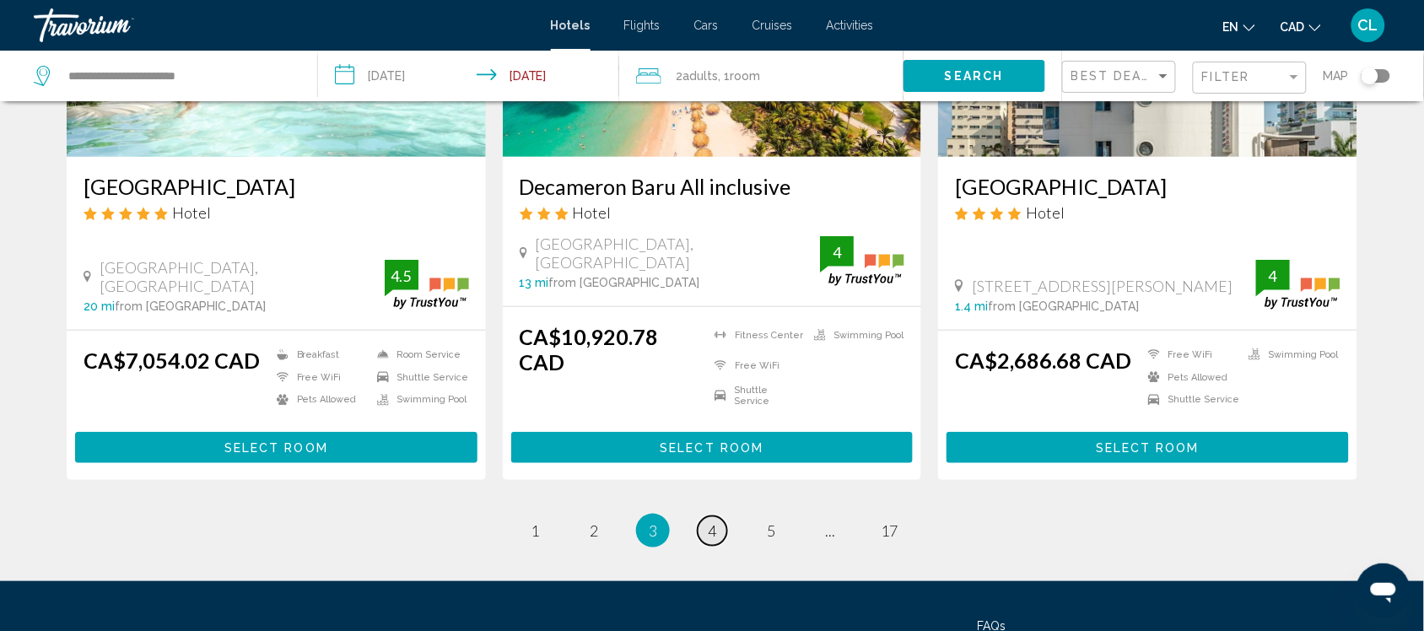
click at [705, 516] on link "page 4" at bounding box center [713, 531] width 30 height 30
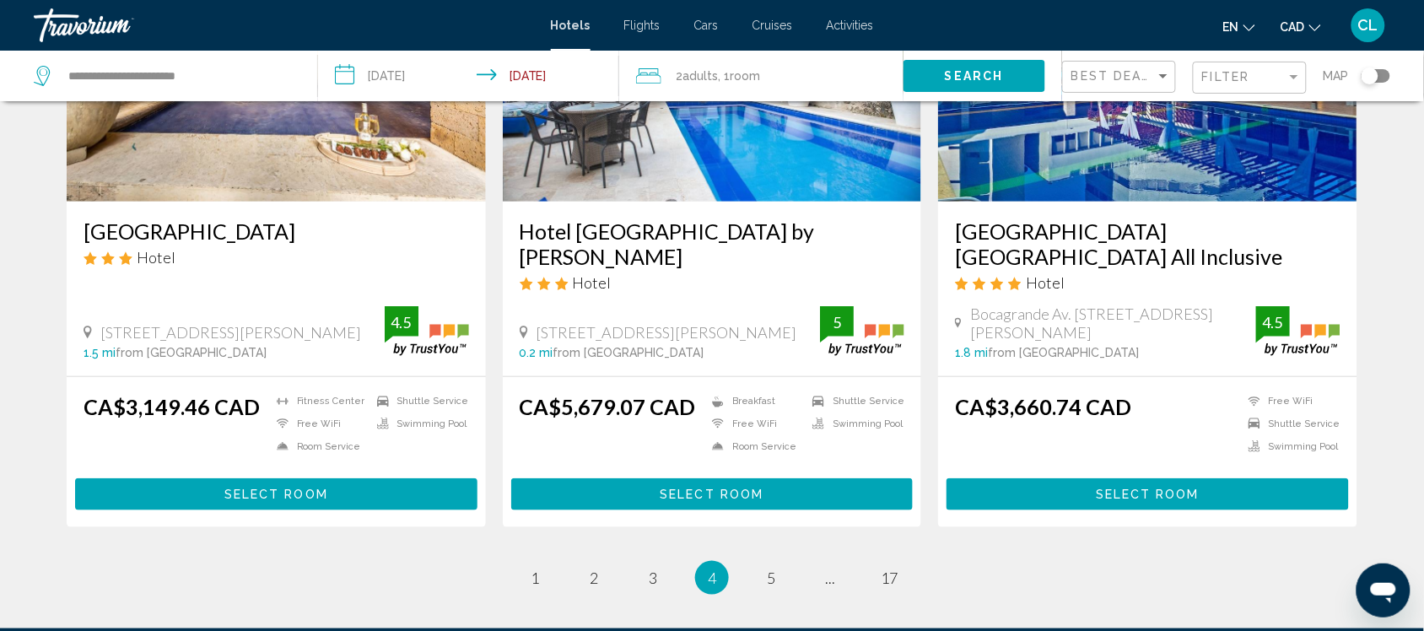
scroll to position [2215, 0]
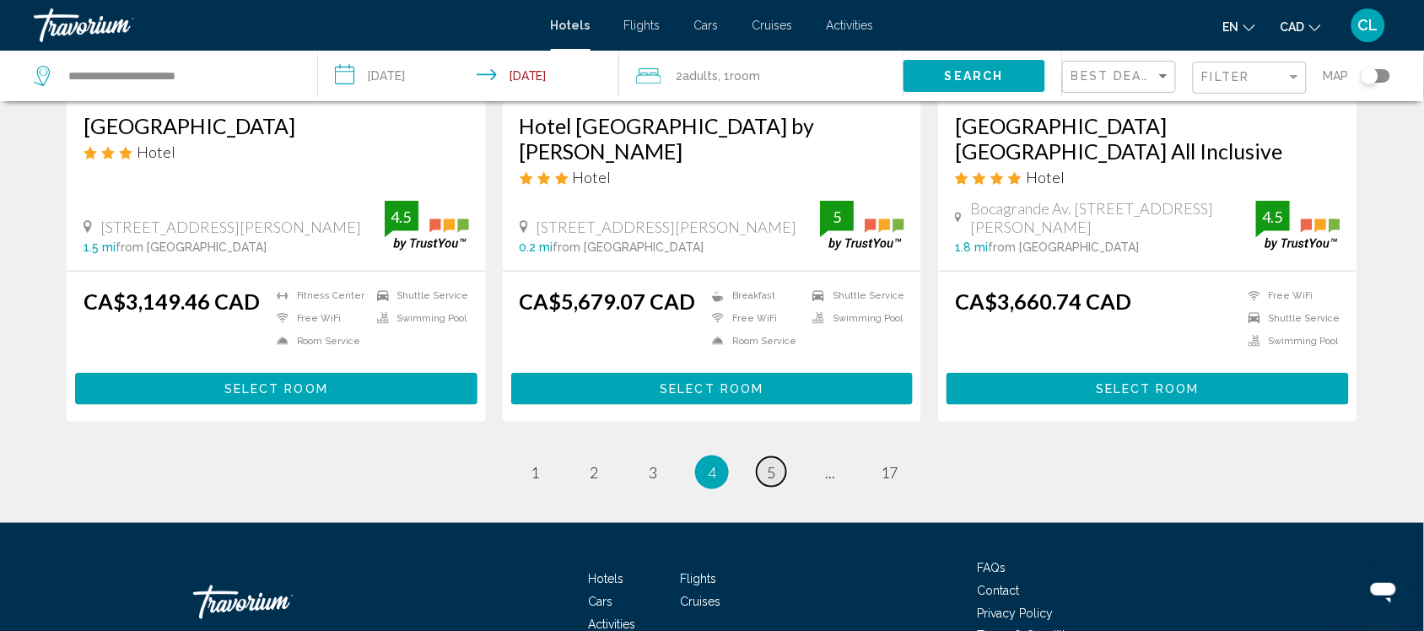
click at [764, 457] on link "page 5" at bounding box center [772, 472] width 30 height 30
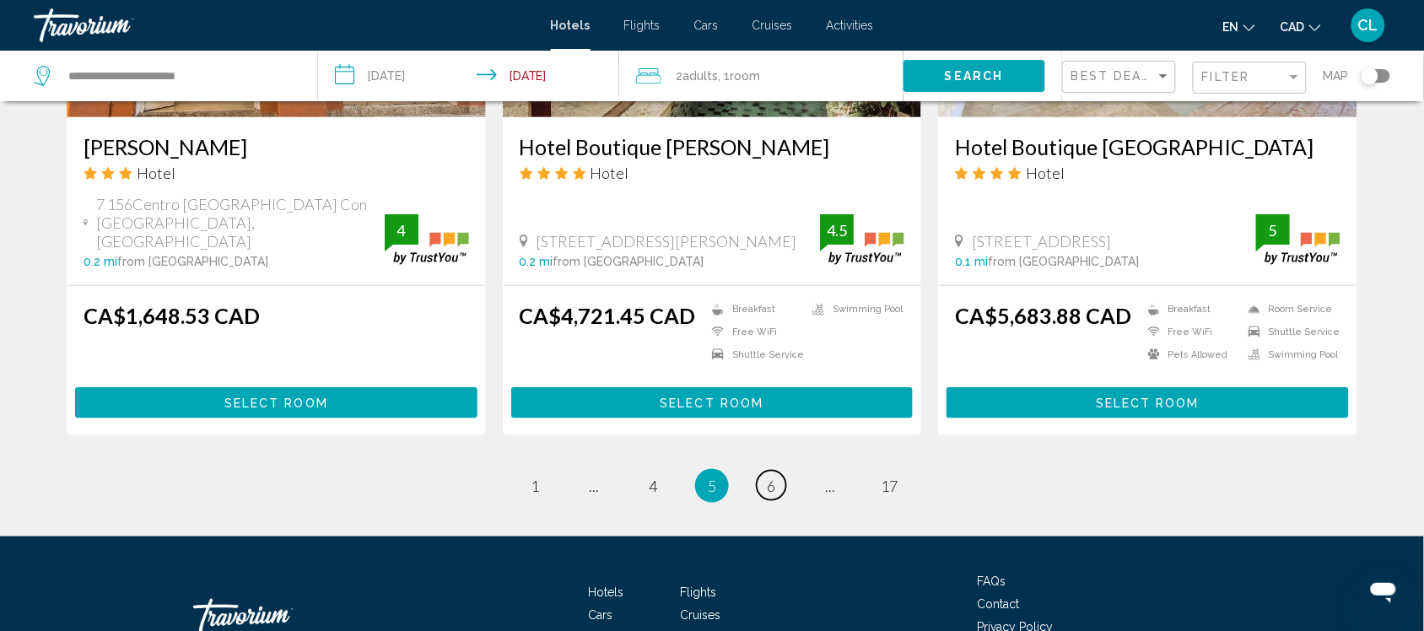
scroll to position [2215, 0]
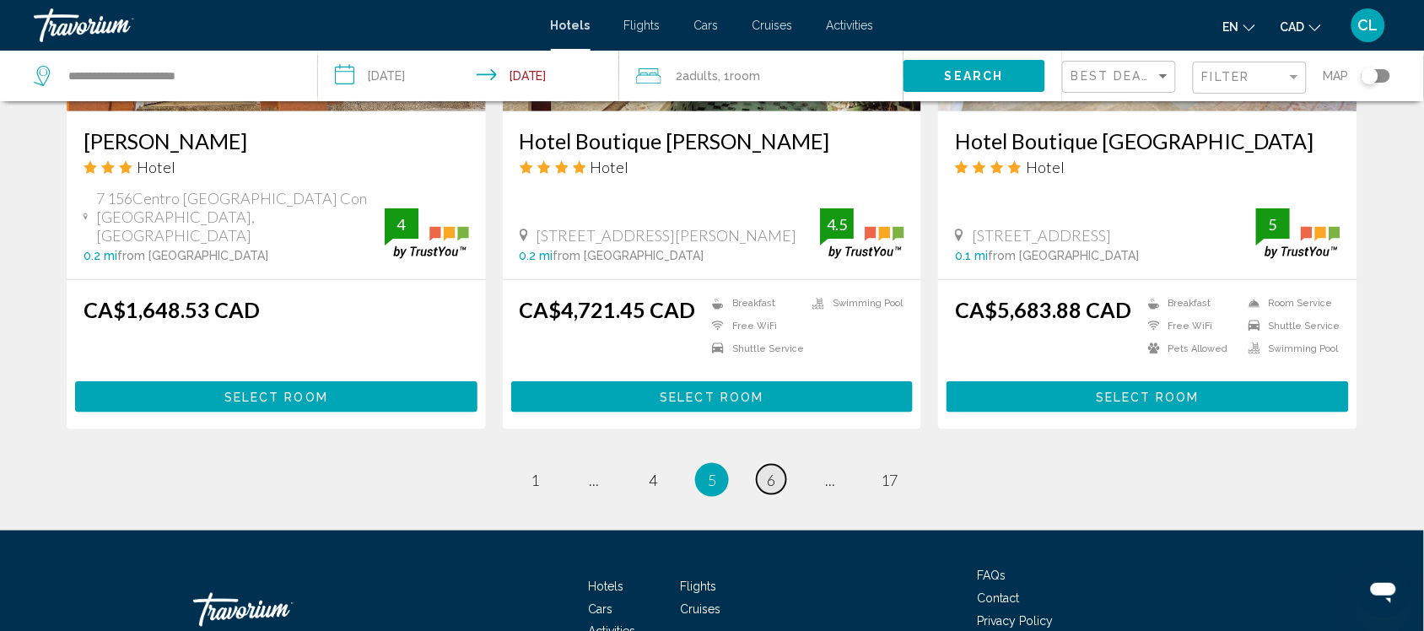
click at [770, 471] on span "6" at bounding box center [771, 480] width 8 height 19
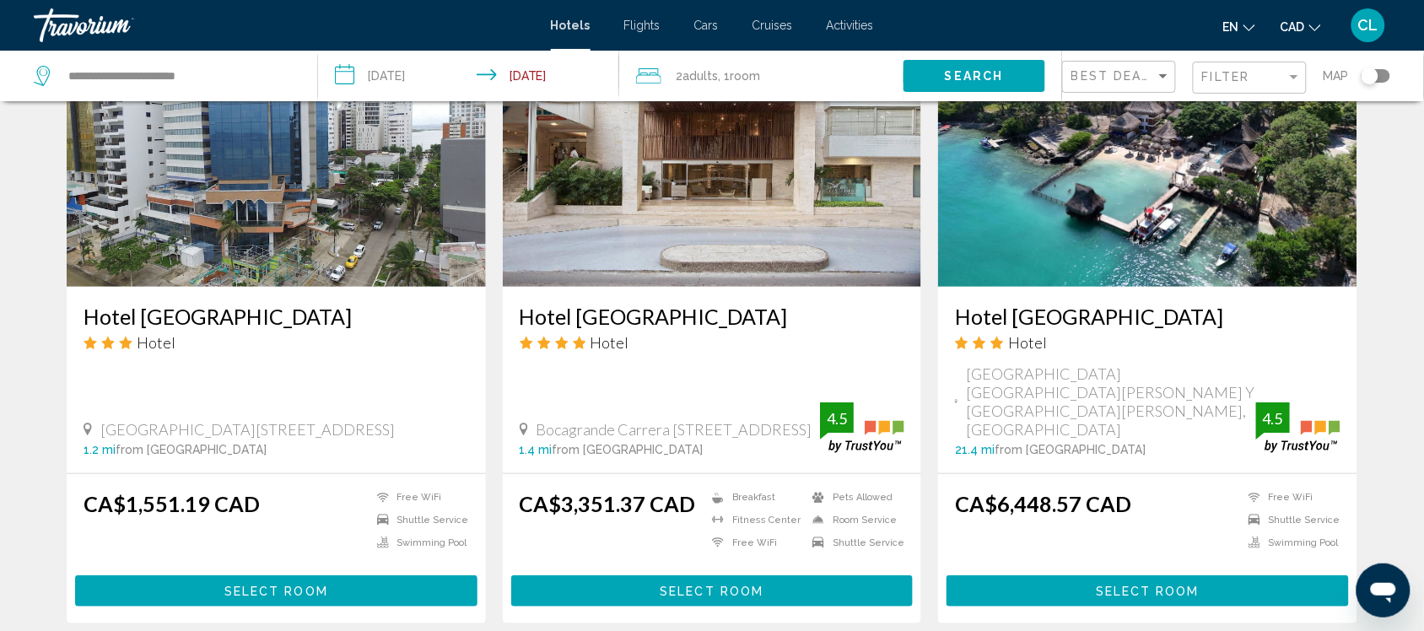
scroll to position [2109, 0]
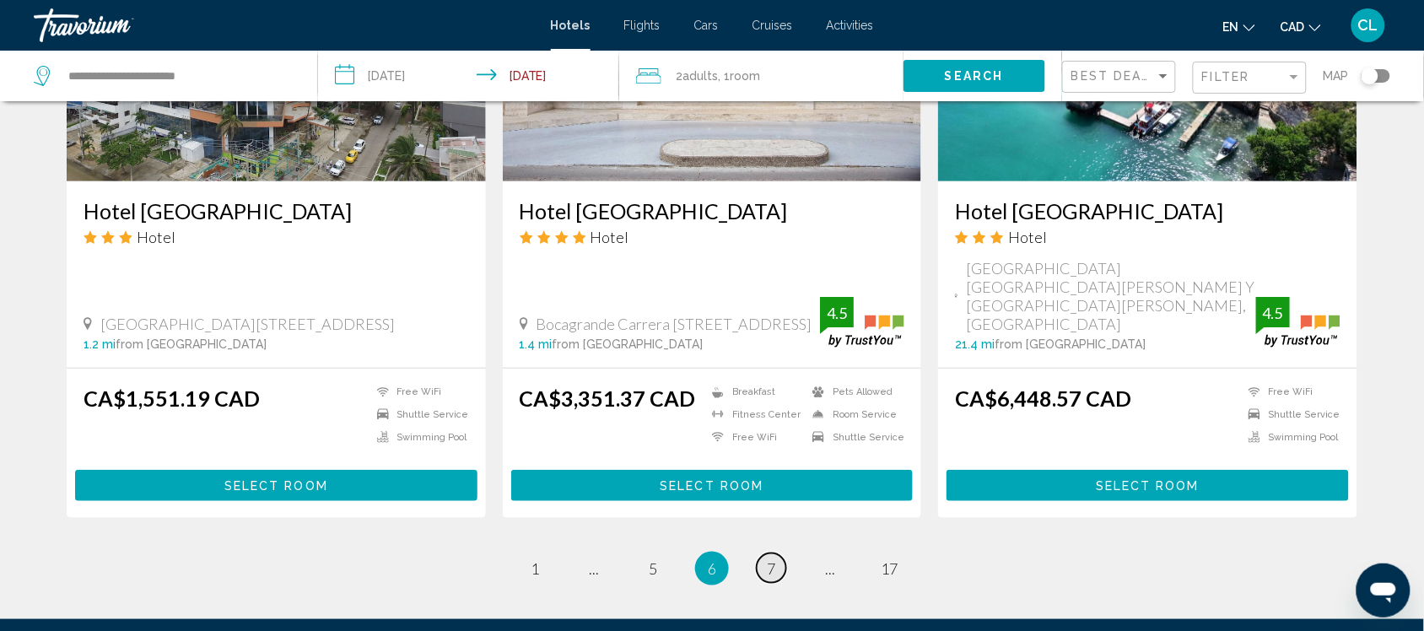
click at [768, 559] on span "7" at bounding box center [771, 568] width 8 height 19
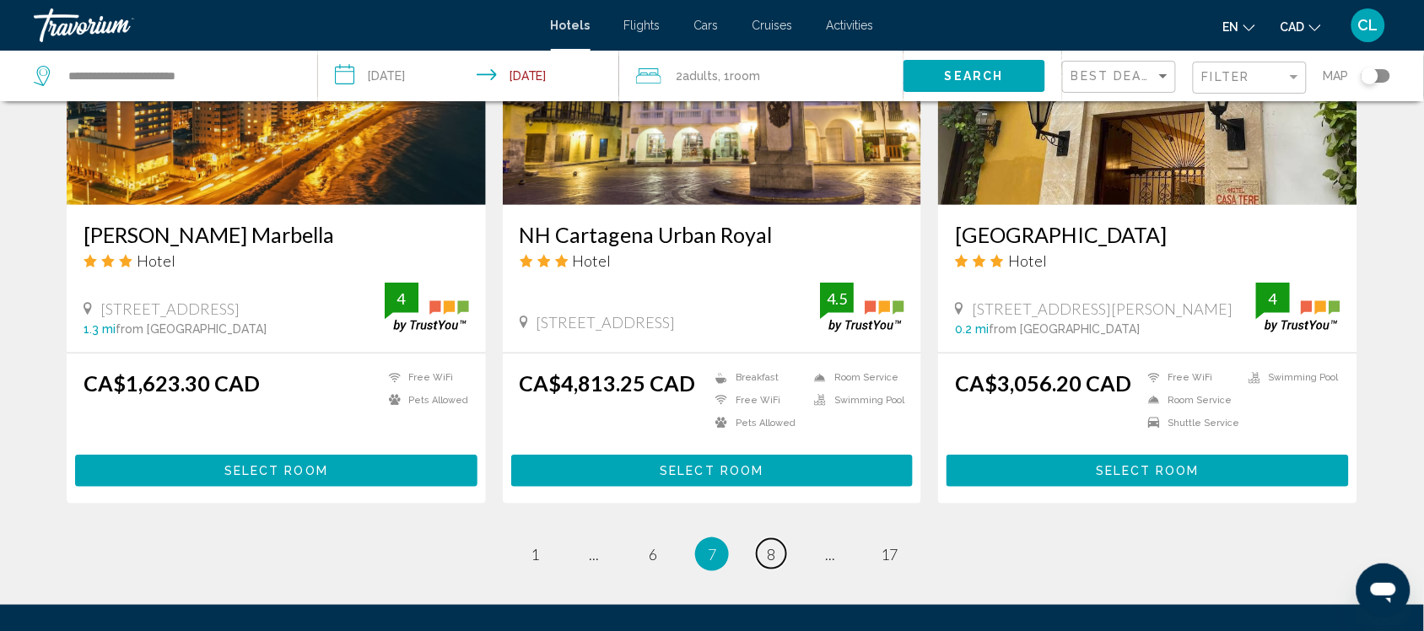
scroll to position [2215, 0]
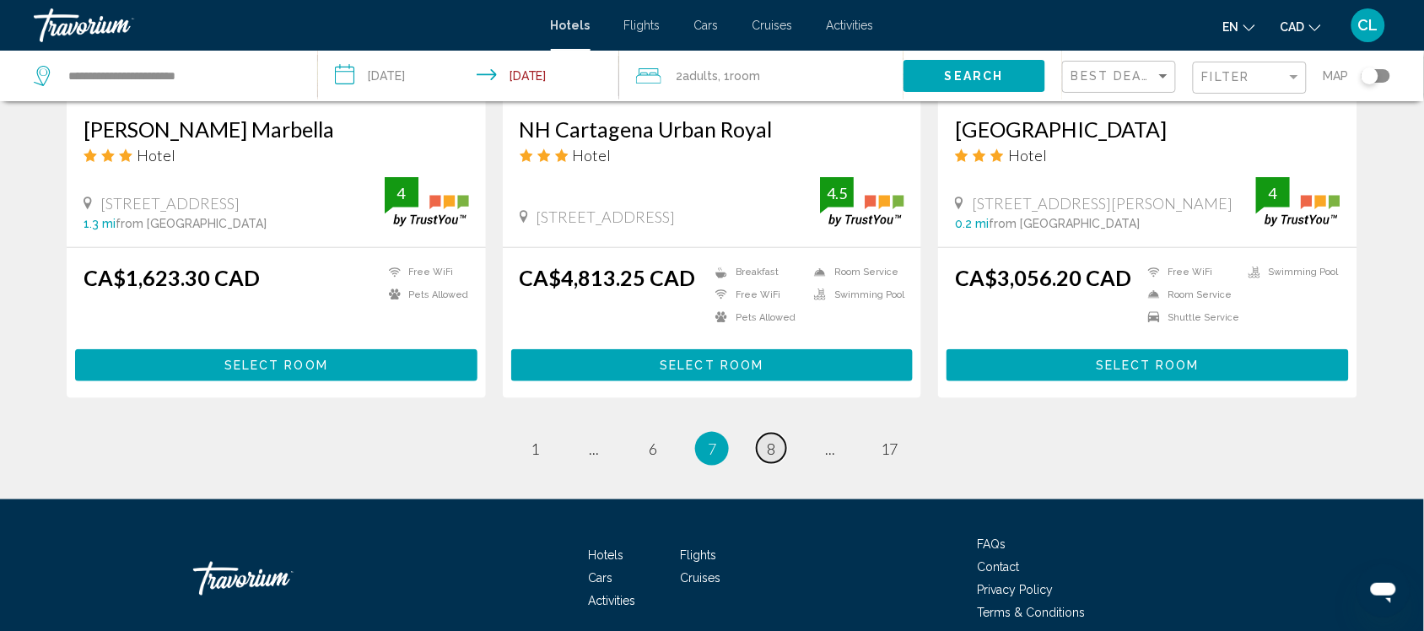
click at [764, 434] on link "page 8" at bounding box center [772, 449] width 30 height 30
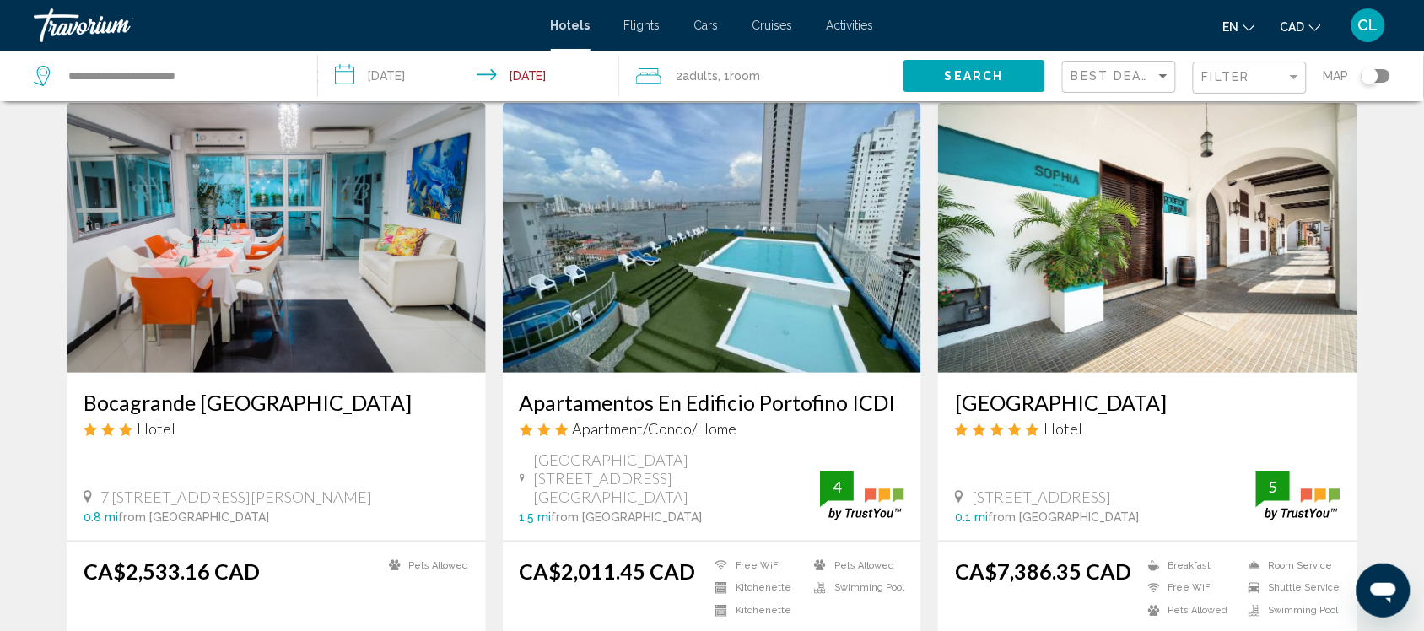
scroll to position [105, 0]
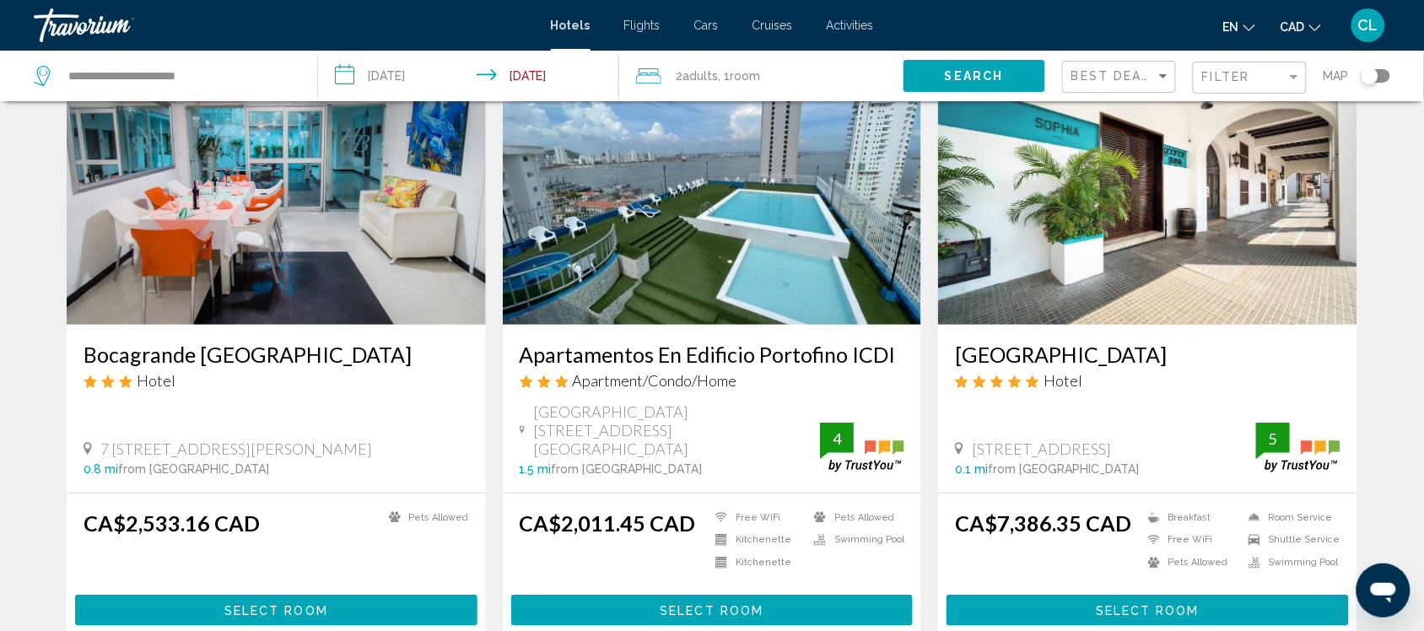
click at [650, 279] on img "Main content" at bounding box center [712, 190] width 419 height 270
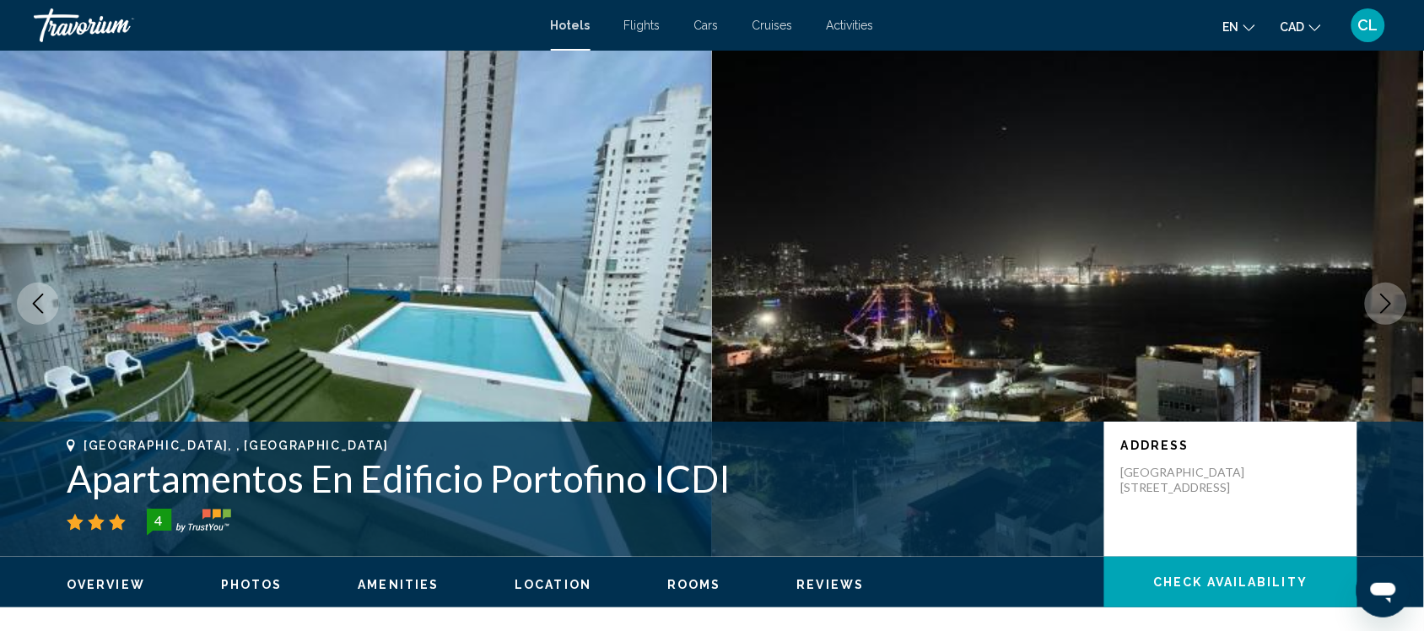
click at [1385, 296] on icon "Next image" at bounding box center [1386, 304] width 20 height 20
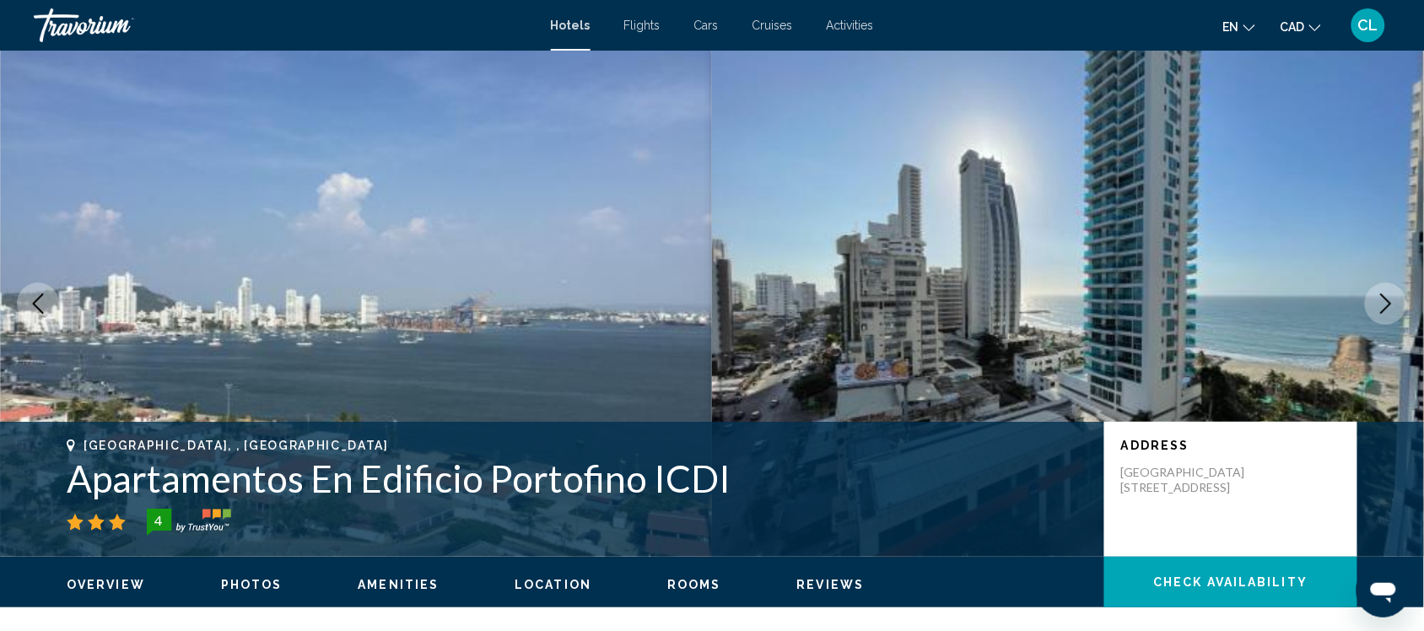
click at [1385, 296] on icon "Next image" at bounding box center [1386, 304] width 20 height 20
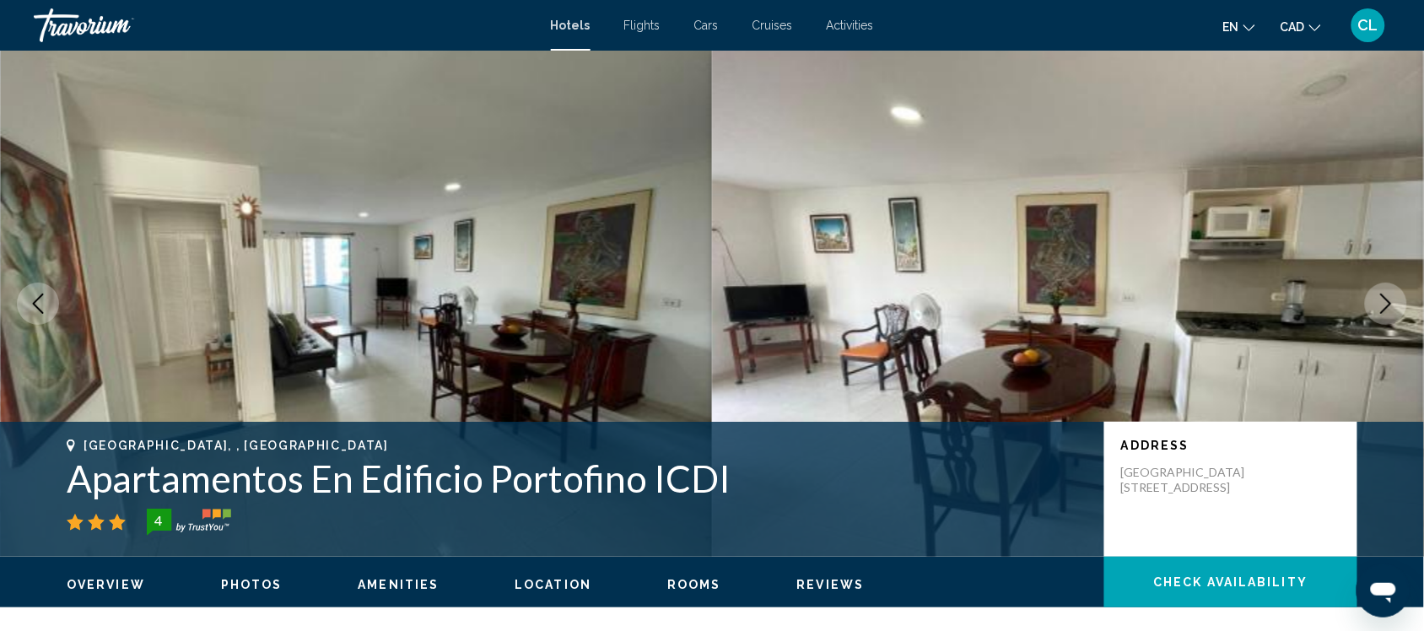
click at [1385, 296] on icon "Next image" at bounding box center [1386, 304] width 20 height 20
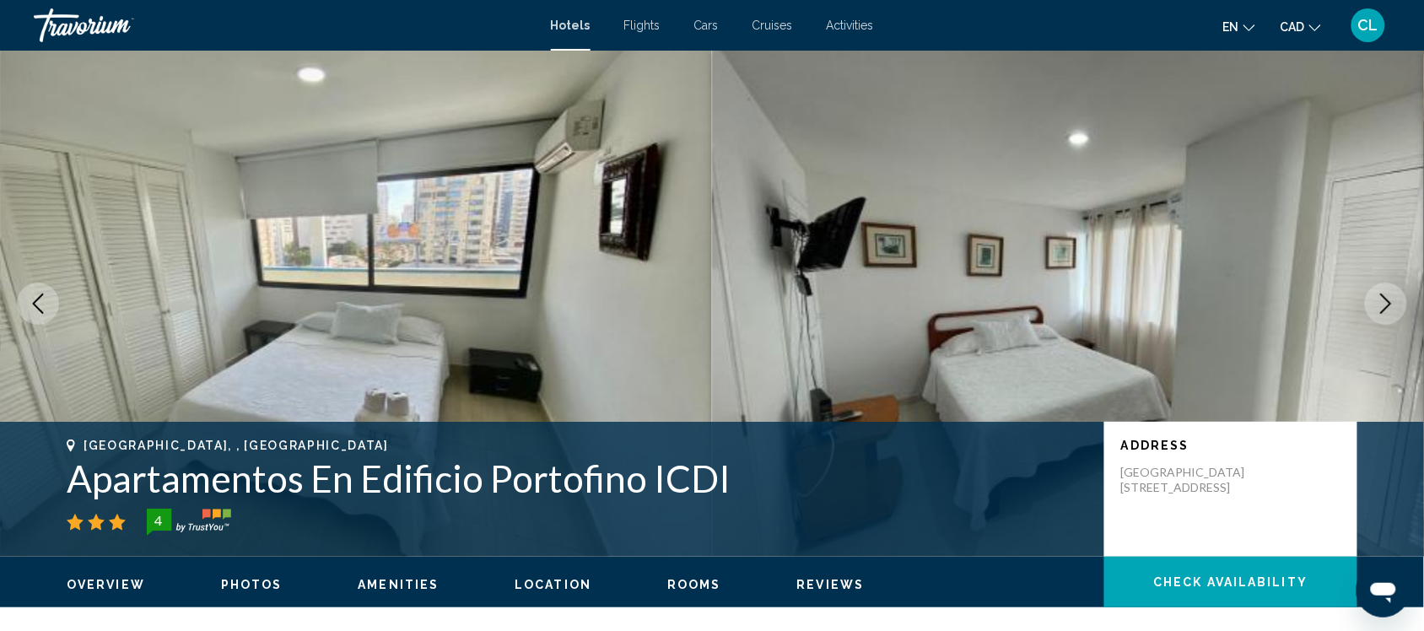
click at [1385, 296] on icon "Next image" at bounding box center [1386, 304] width 20 height 20
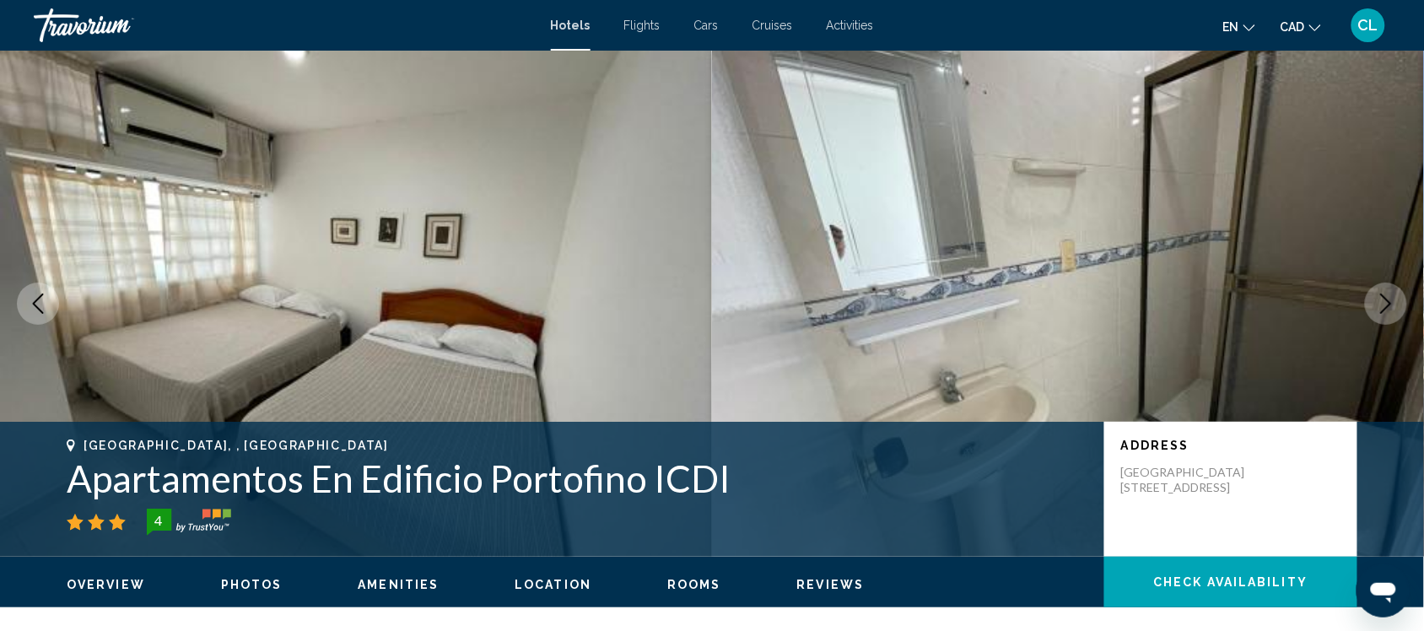
click at [1385, 296] on icon "Next image" at bounding box center [1386, 304] width 20 height 20
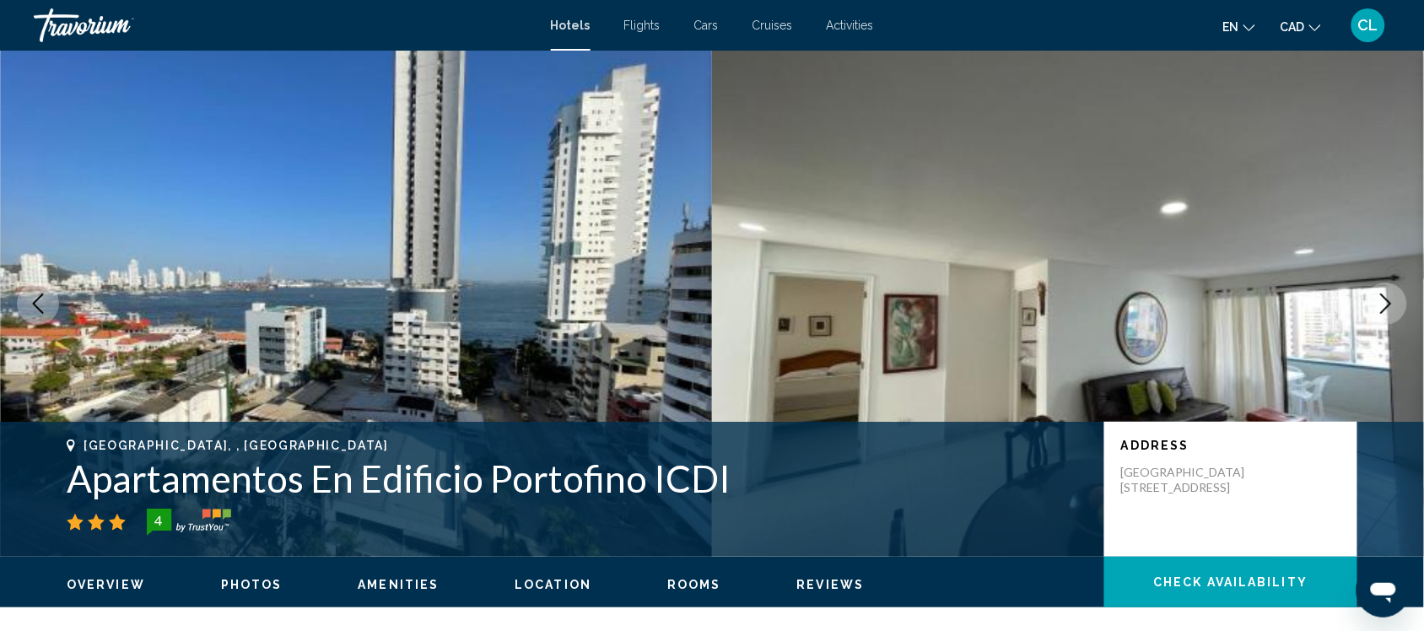
click at [1385, 296] on icon "Next image" at bounding box center [1386, 304] width 20 height 20
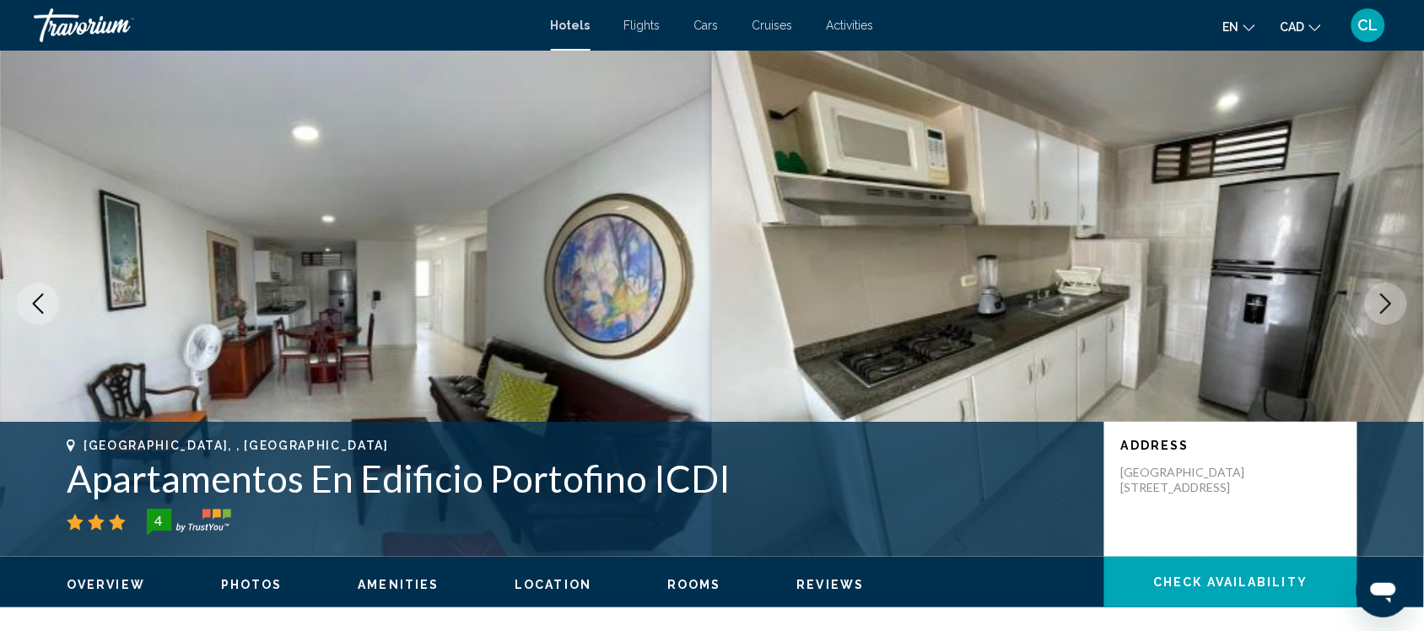
click at [1385, 296] on icon "Next image" at bounding box center [1386, 304] width 20 height 20
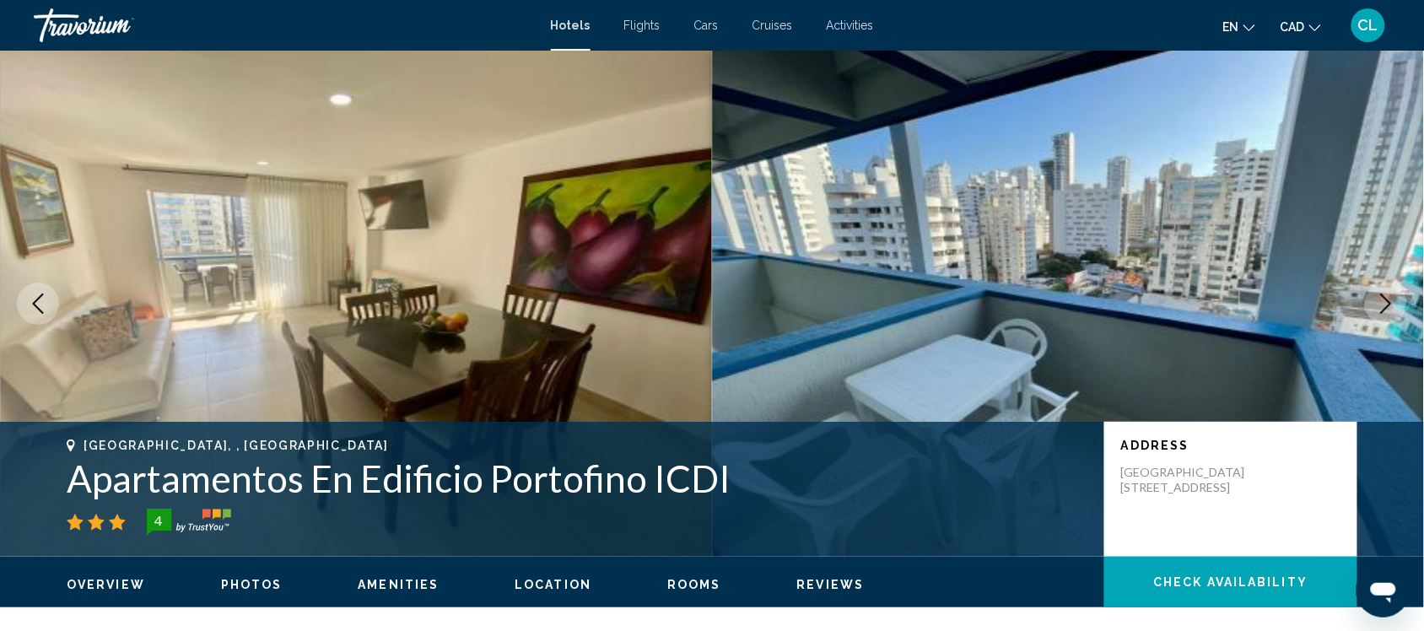
click at [1385, 296] on icon "Next image" at bounding box center [1386, 304] width 20 height 20
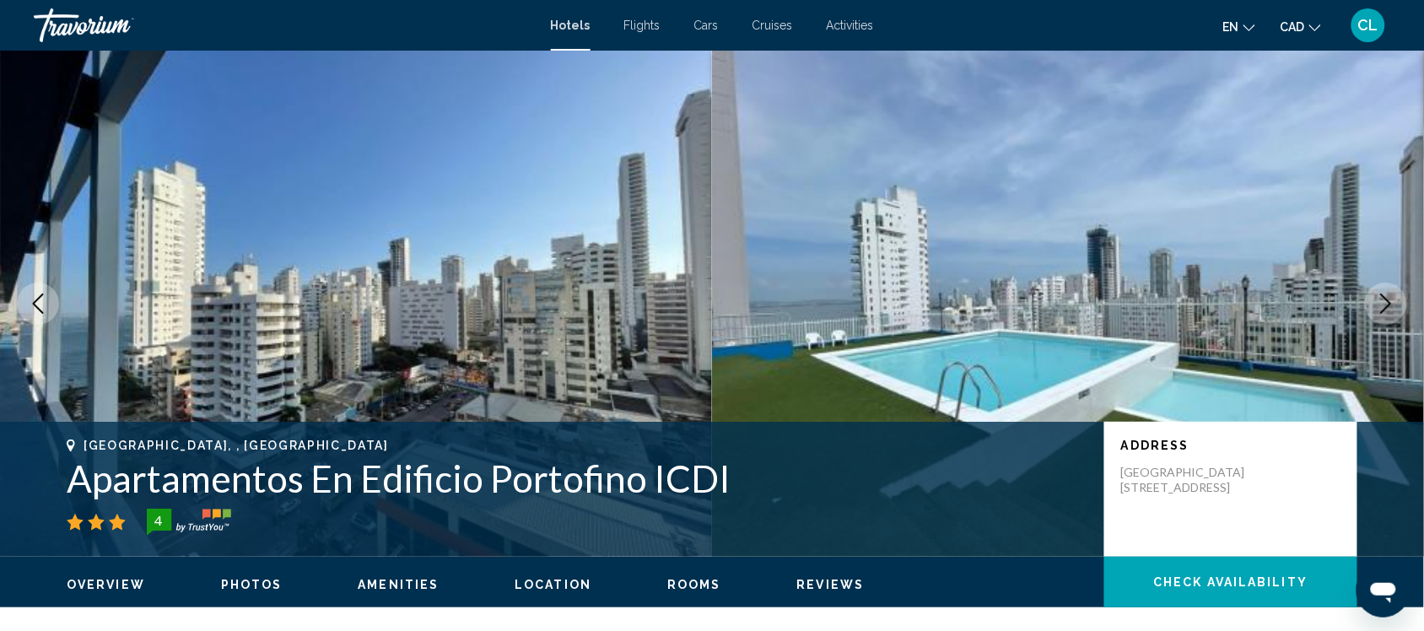
click at [1385, 296] on icon "Next image" at bounding box center [1386, 304] width 20 height 20
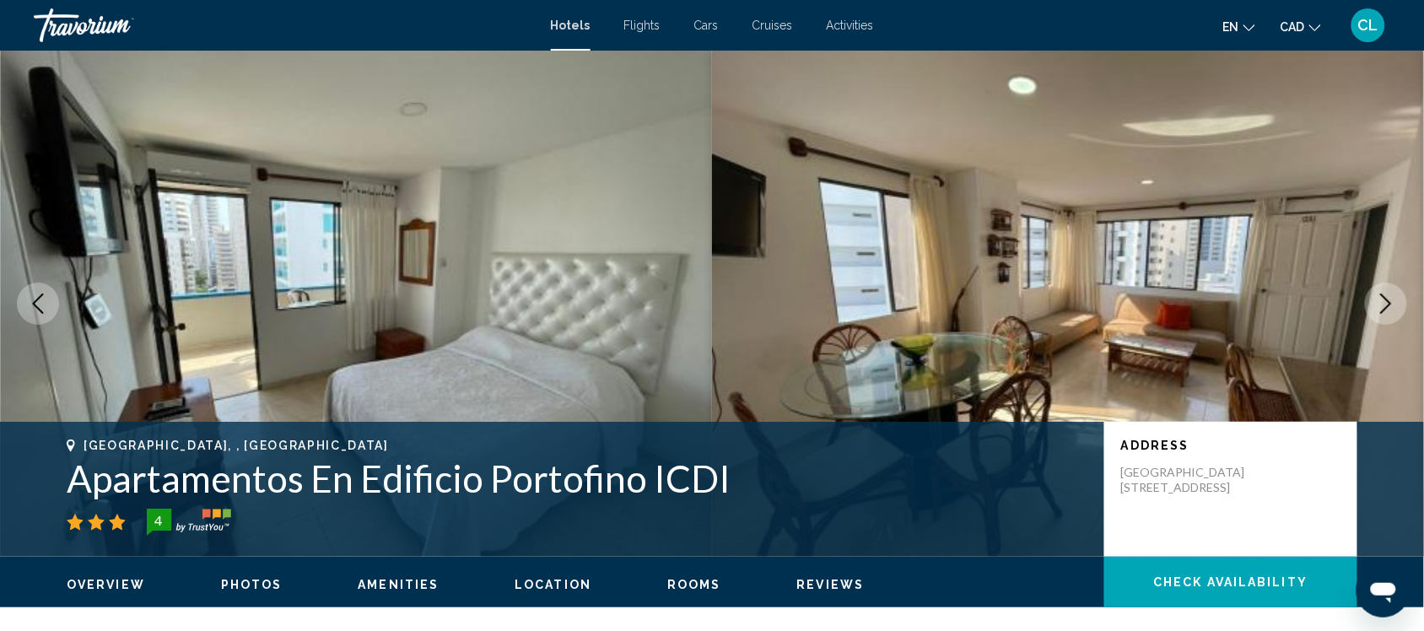
click at [1385, 296] on icon "Next image" at bounding box center [1386, 304] width 20 height 20
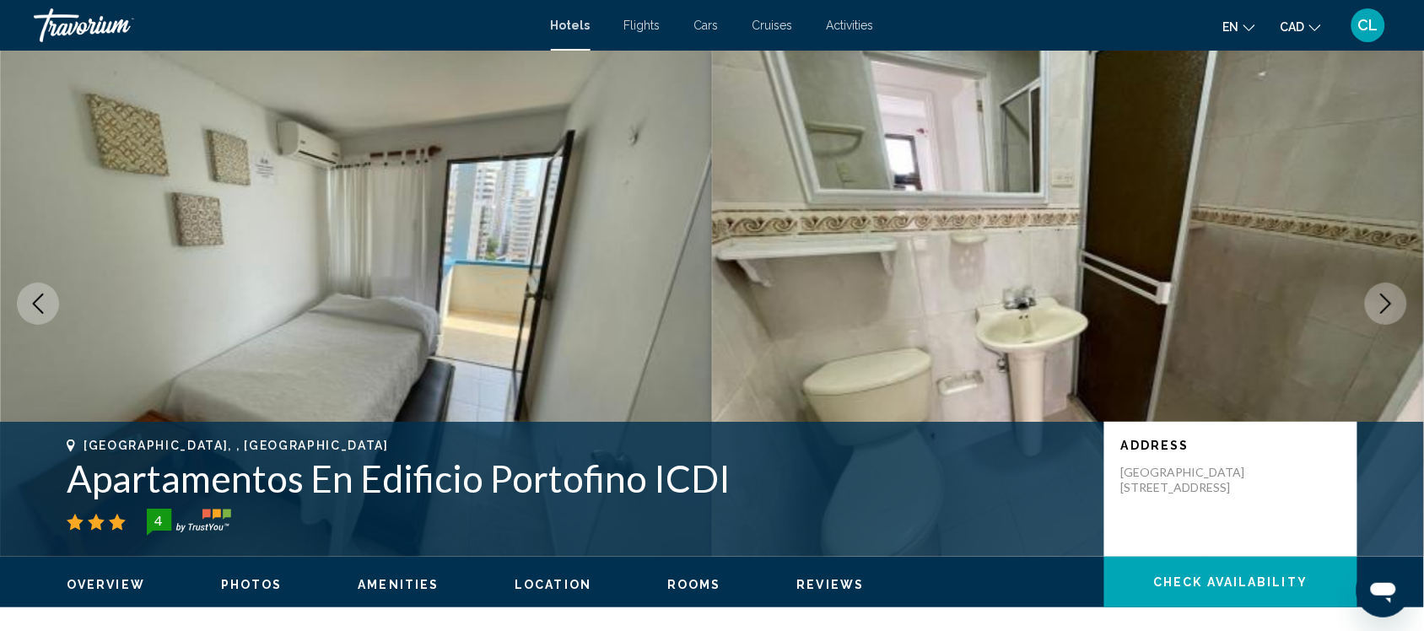
click at [1385, 296] on icon "Next image" at bounding box center [1386, 304] width 20 height 20
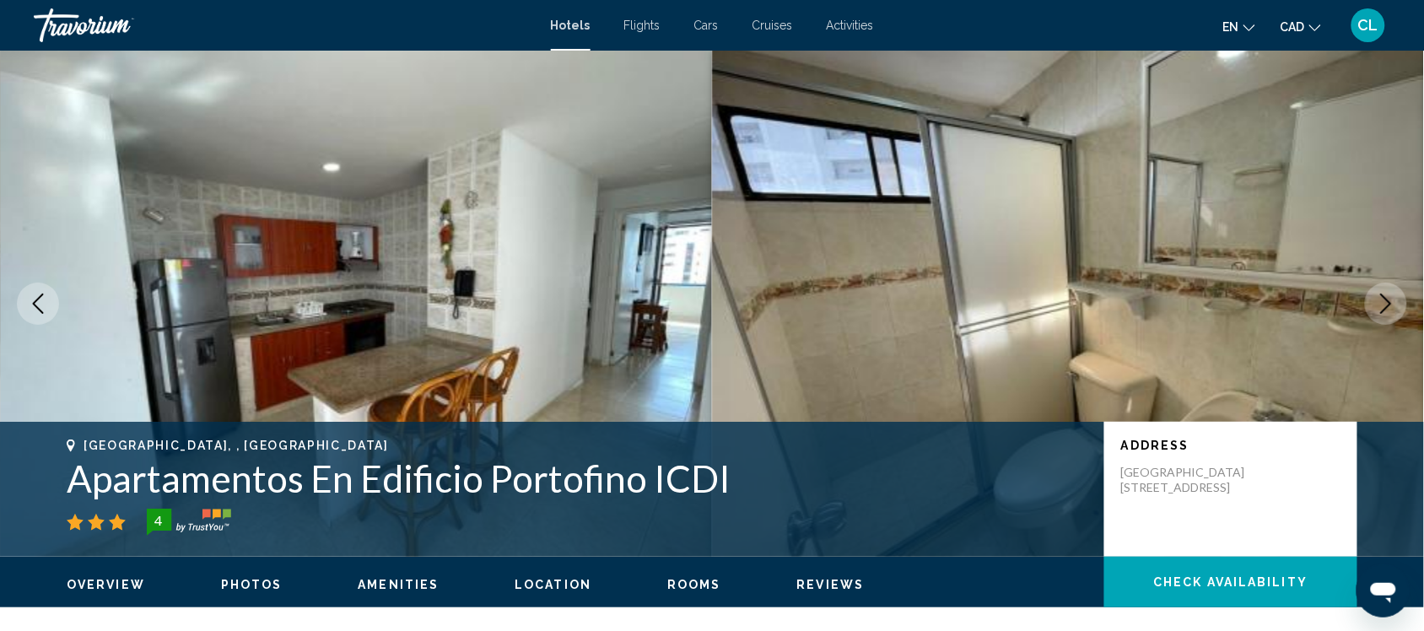
click at [1385, 296] on icon "Next image" at bounding box center [1386, 304] width 20 height 20
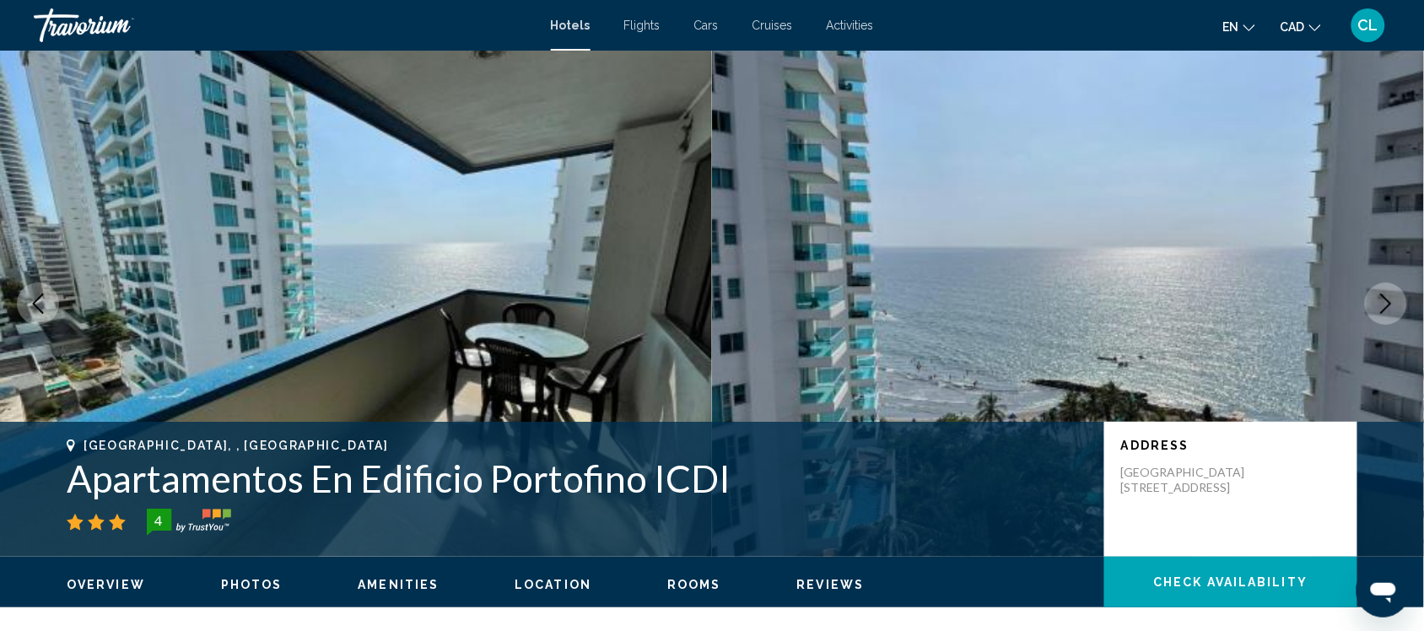
click at [1385, 296] on icon "Next image" at bounding box center [1386, 304] width 20 height 20
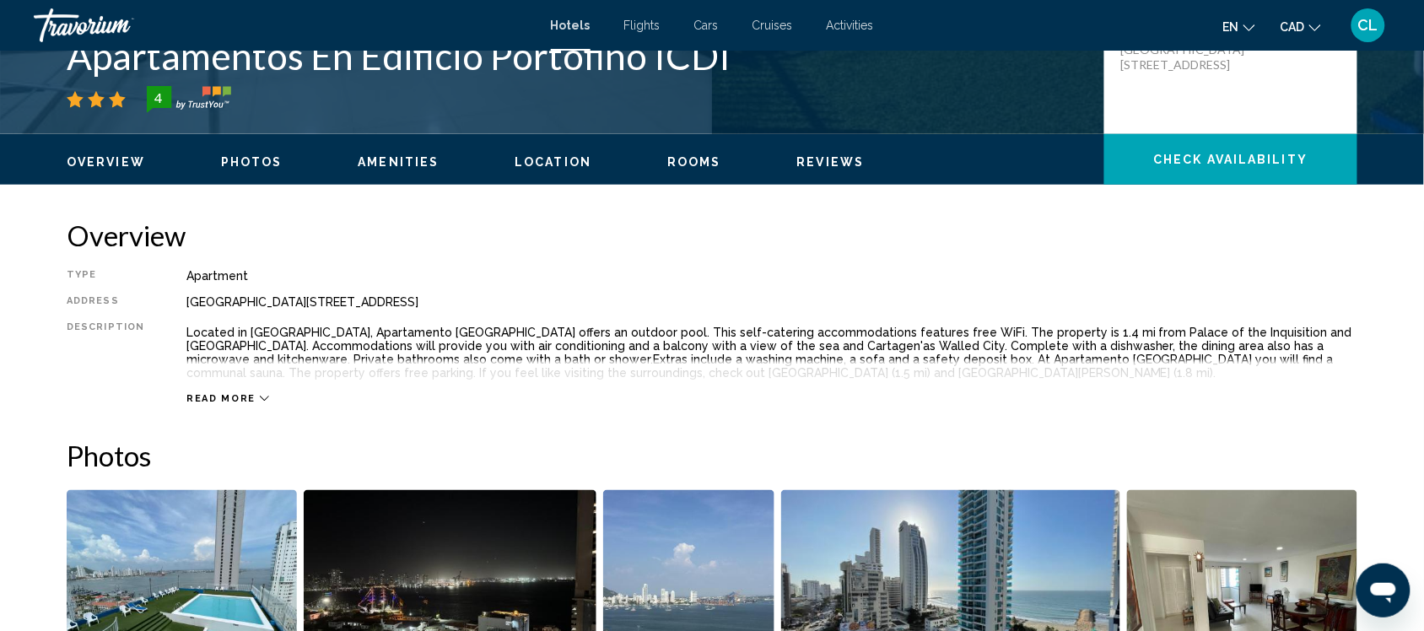
scroll to position [422, 0]
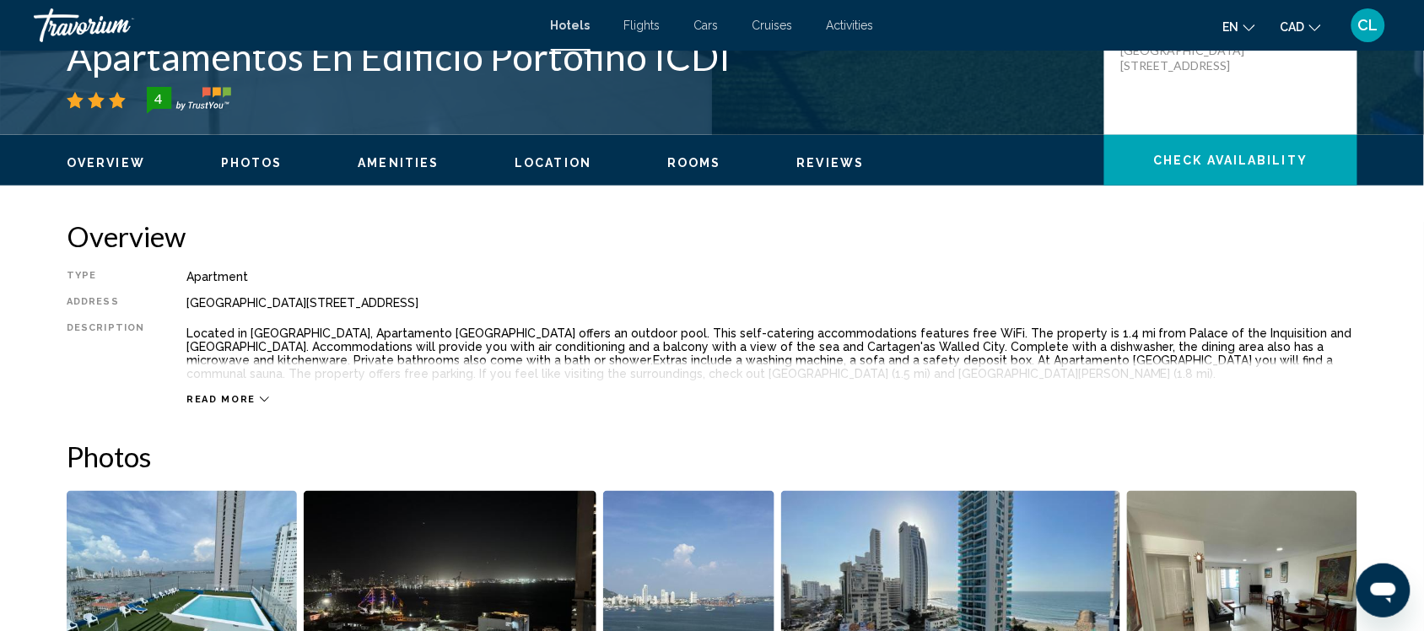
click at [260, 397] on icon "Main content" at bounding box center [264, 399] width 9 height 9
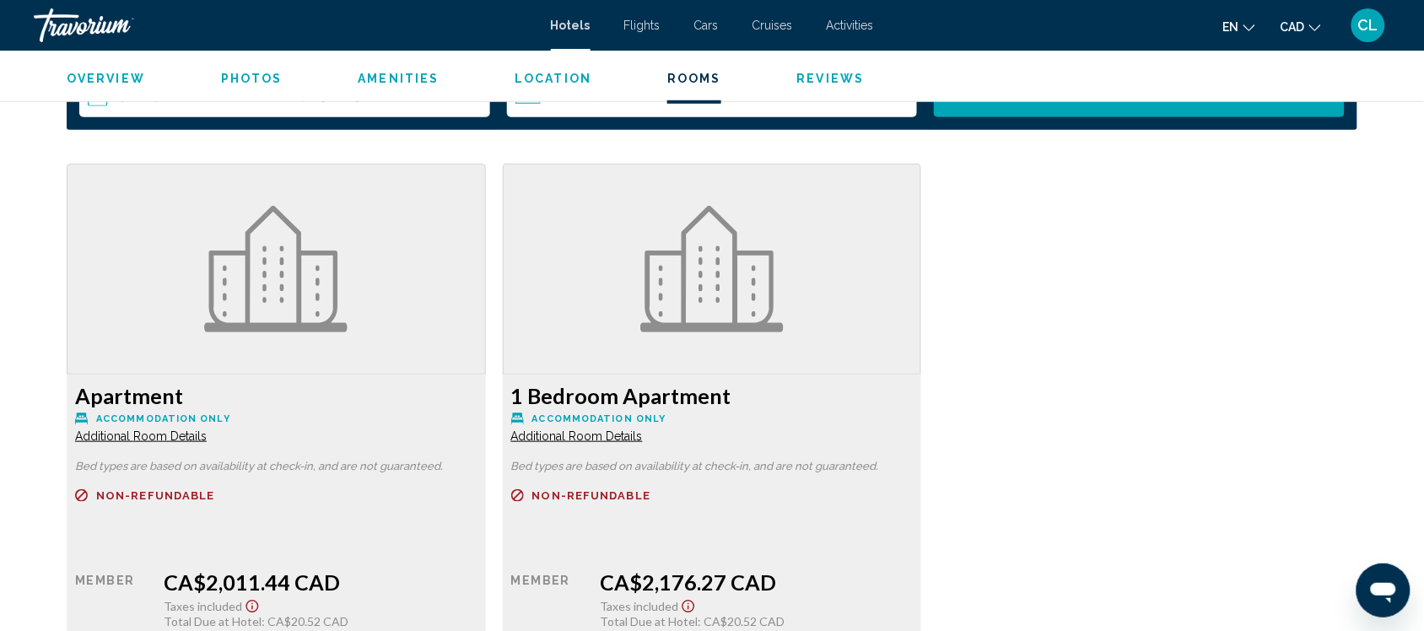
scroll to position [2069, 0]
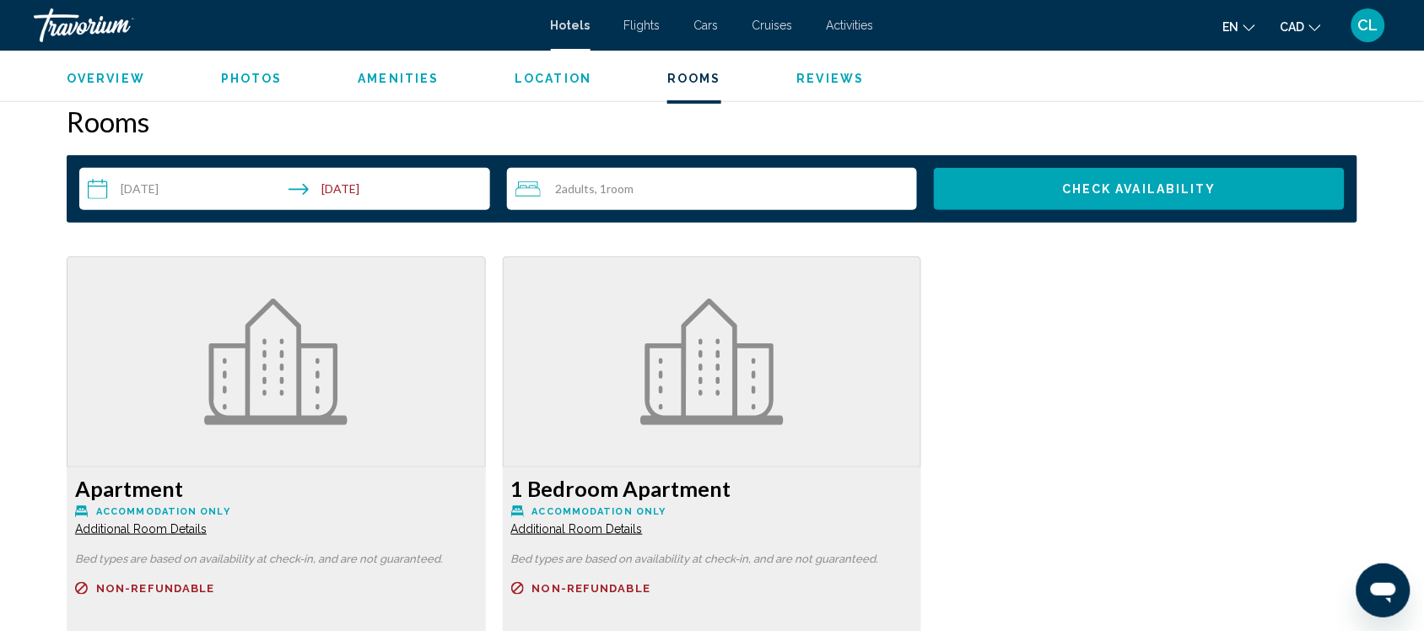
click at [145, 188] on input "**********" at bounding box center [288, 191] width 418 height 47
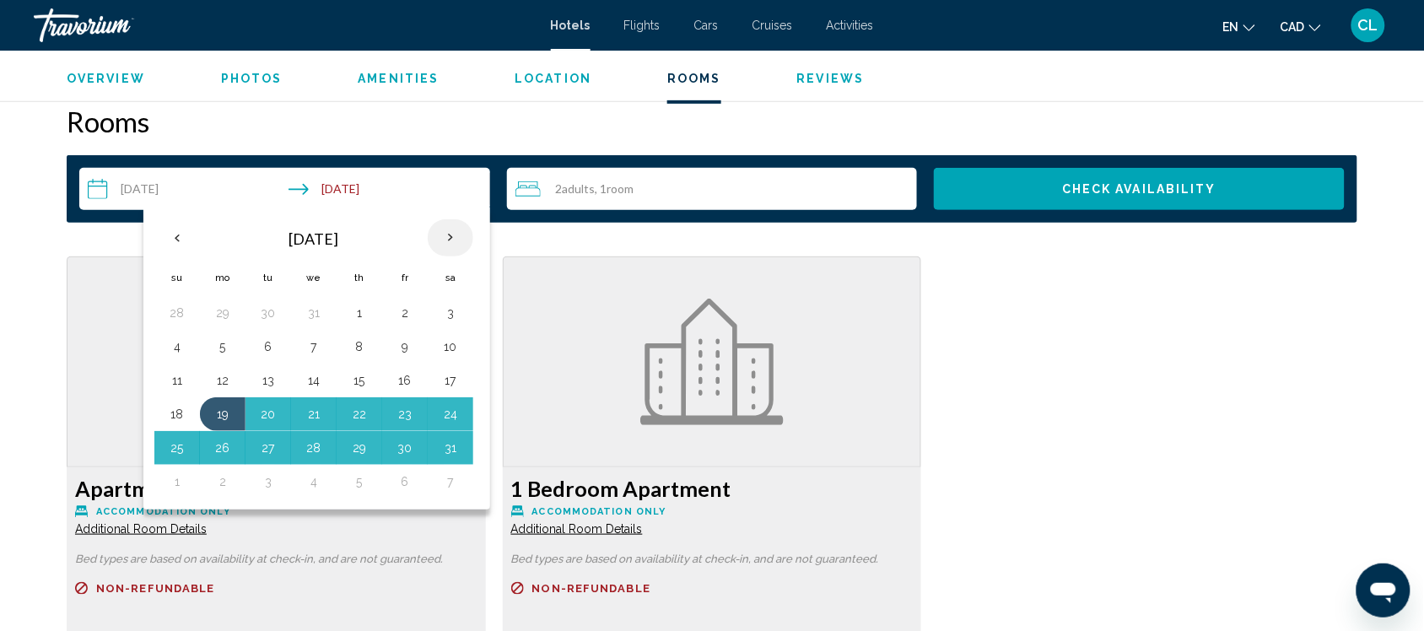
click at [453, 235] on th "Next month" at bounding box center [451, 237] width 46 height 37
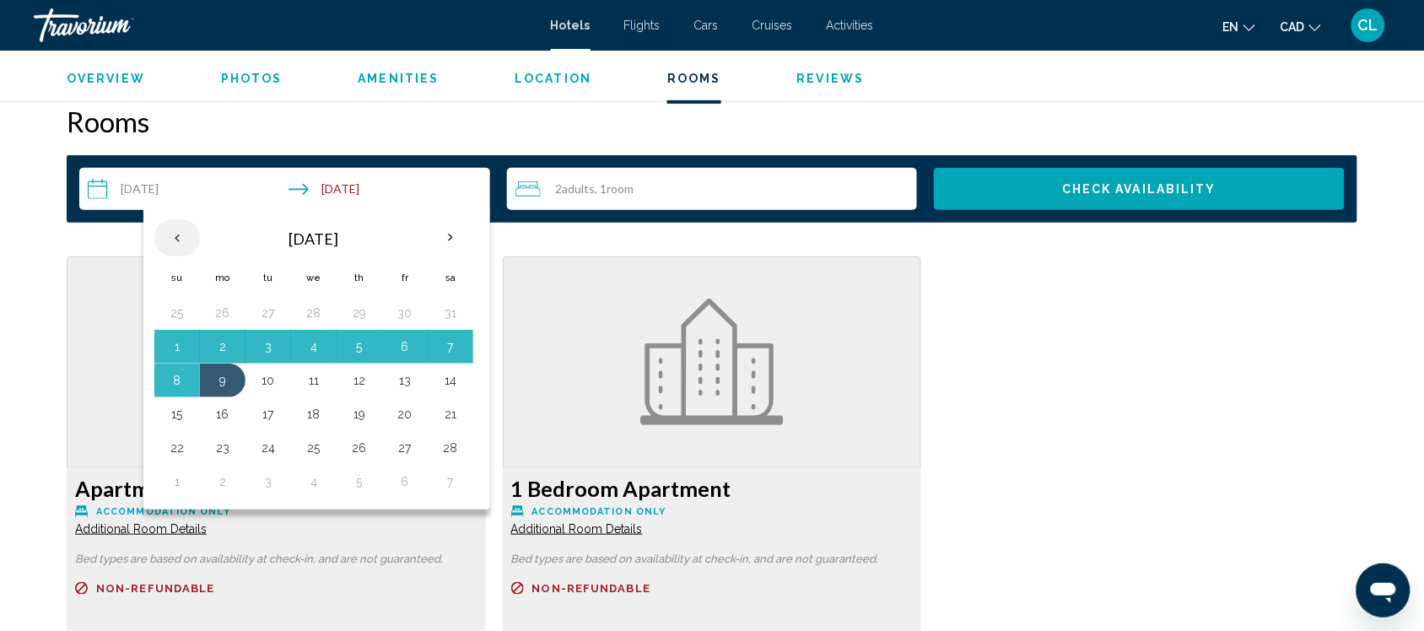
click at [178, 235] on th "Previous month" at bounding box center [177, 237] width 46 height 37
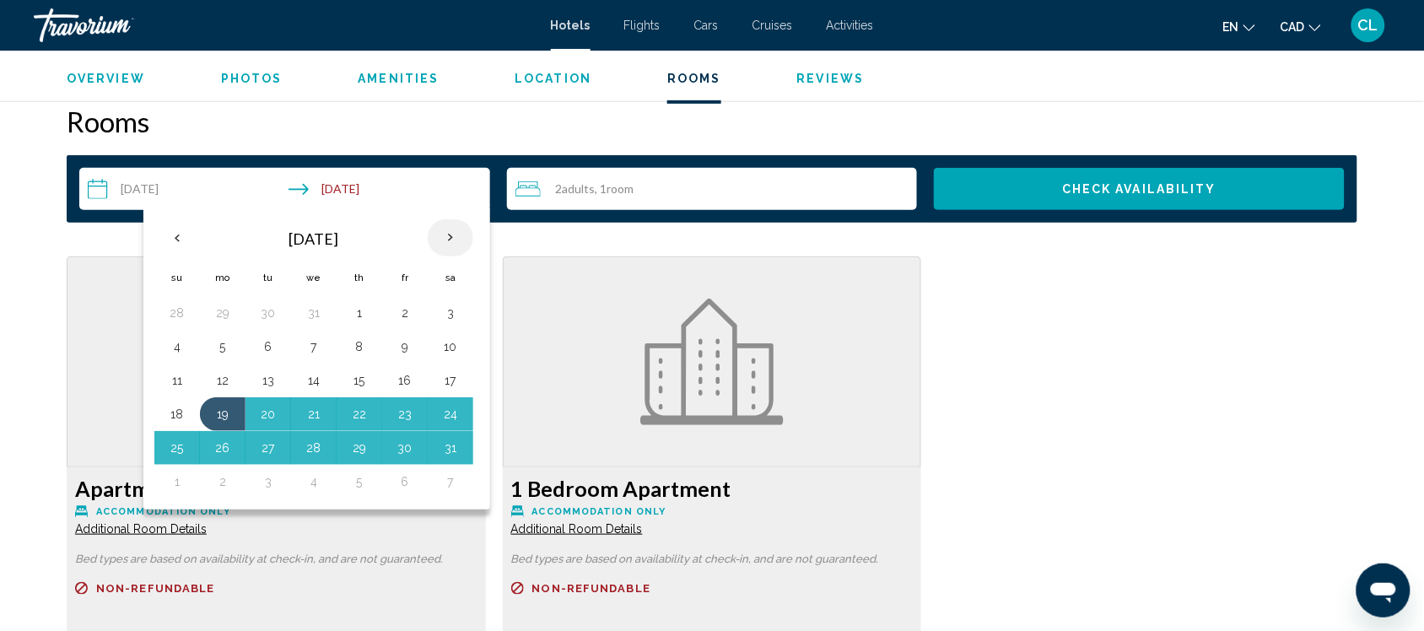
click at [448, 234] on th "Next month" at bounding box center [451, 237] width 46 height 37
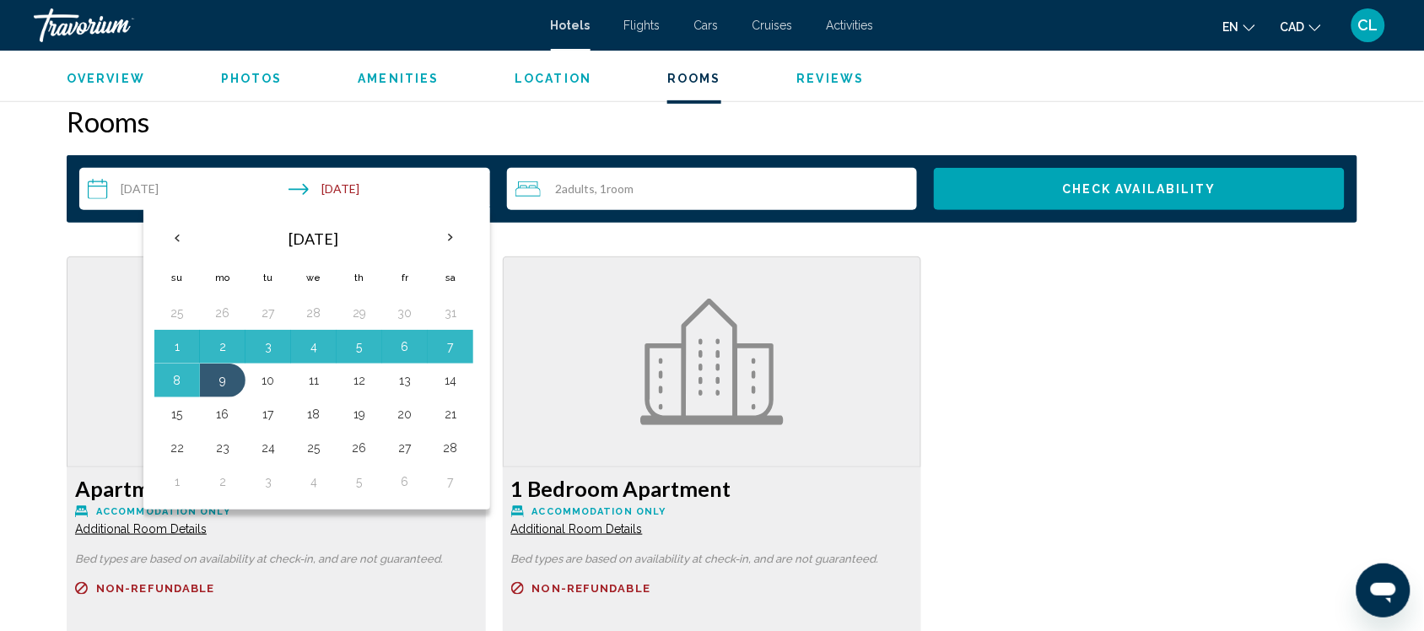
click at [1253, 424] on div "Apartment Accommodation Only Additional Room Details Bed types are based on ava…" at bounding box center [712, 532] width 1308 height 553
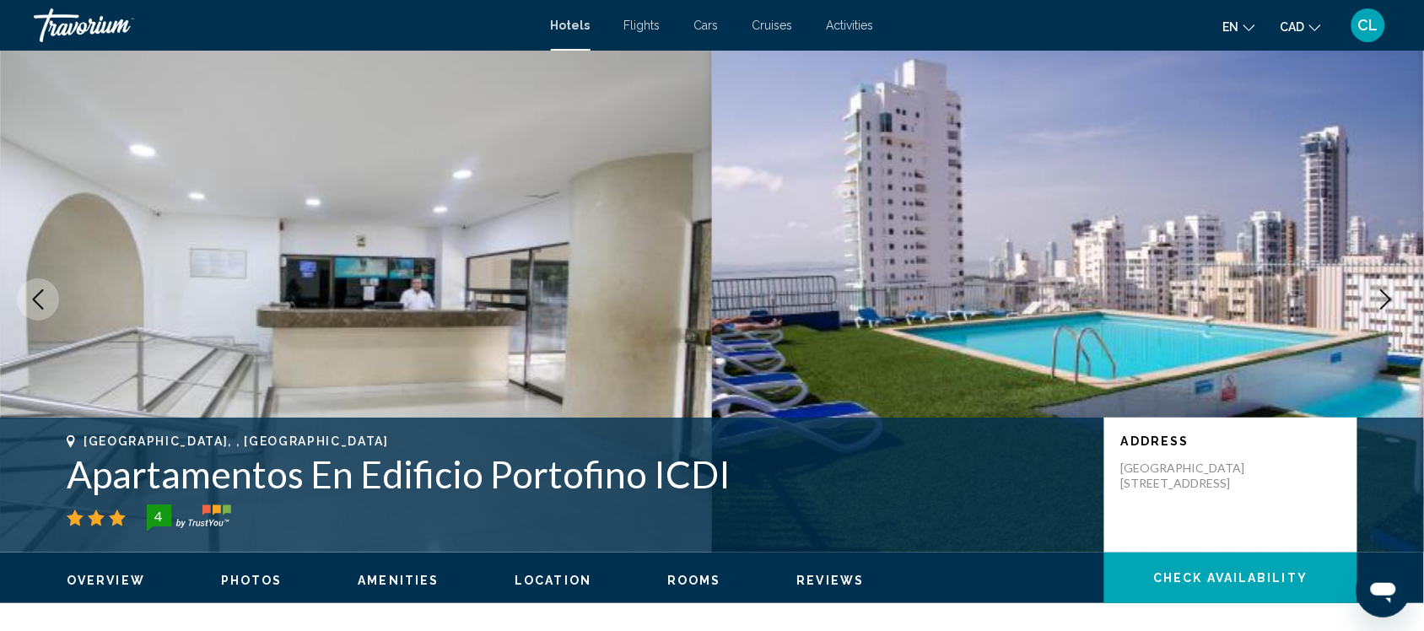
scroll to position [0, 0]
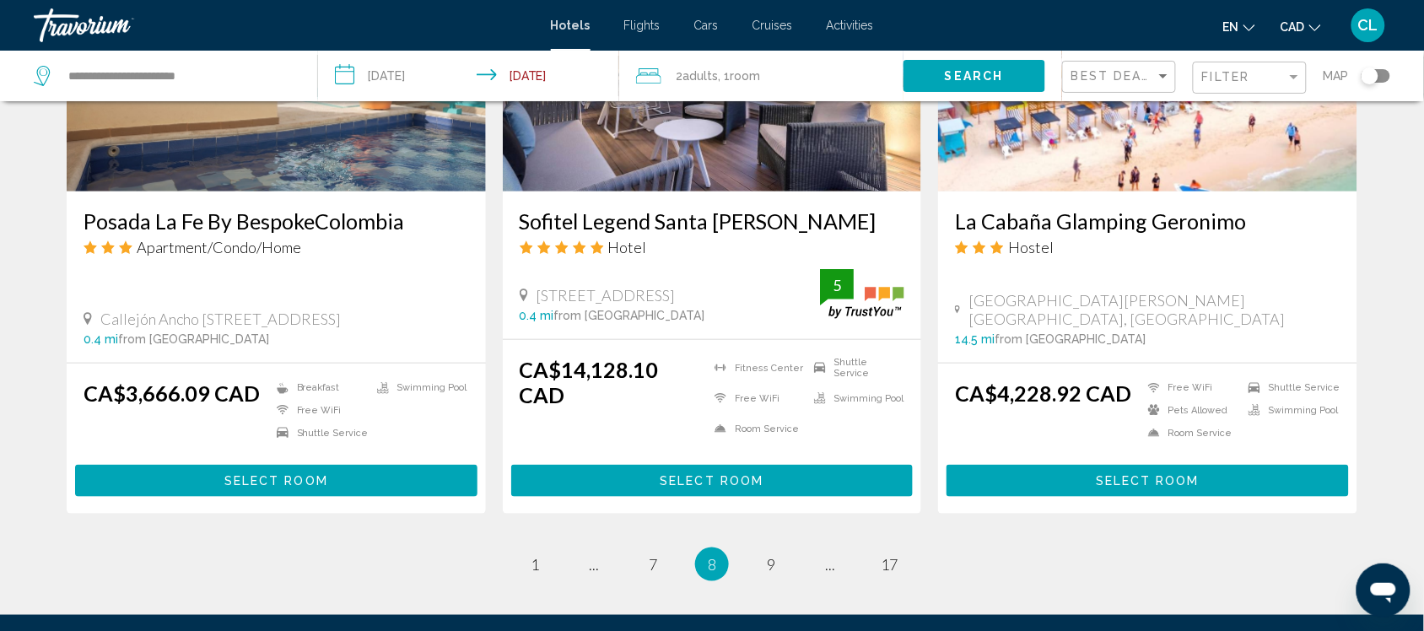
scroll to position [2215, 0]
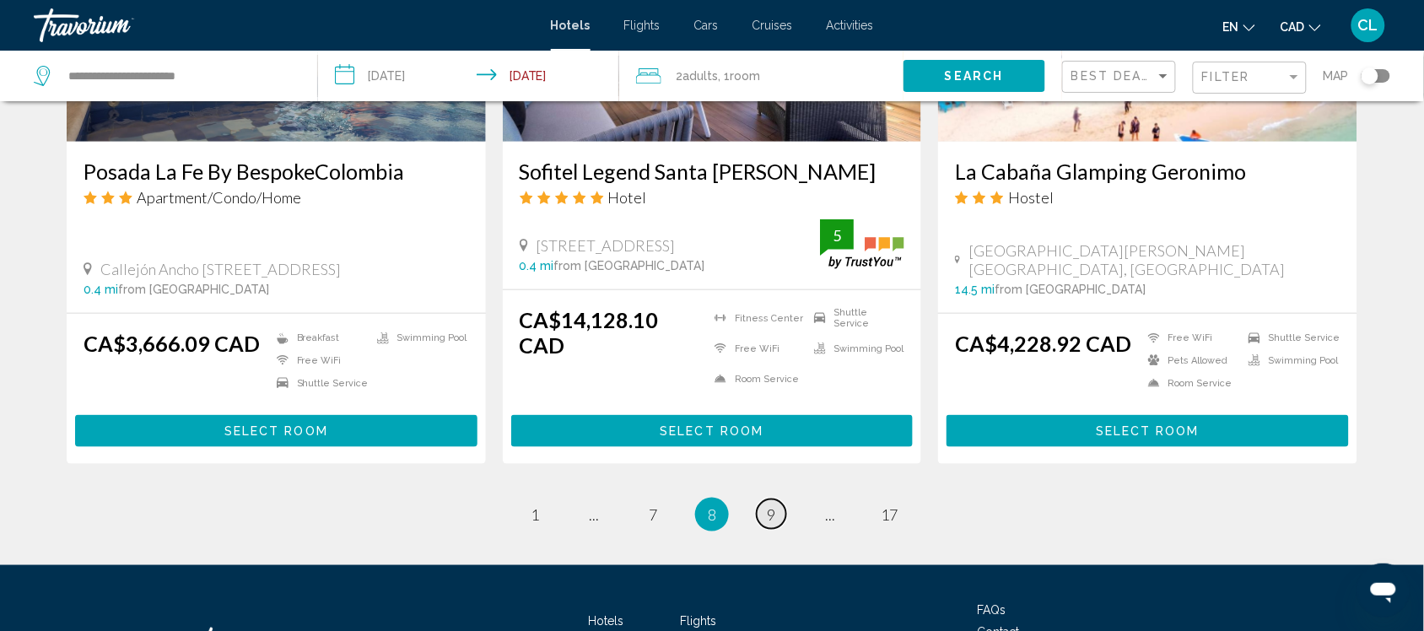
click at [773, 505] on span "9" at bounding box center [771, 514] width 8 height 19
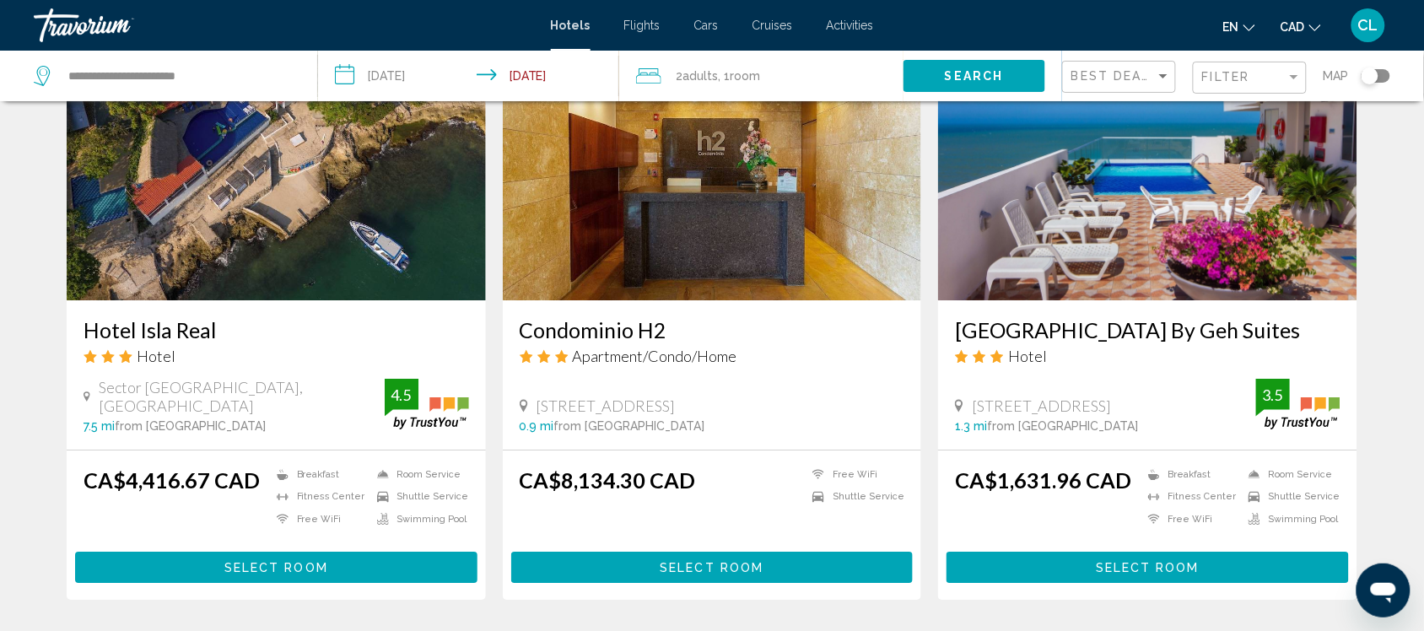
scroll to position [1371, 0]
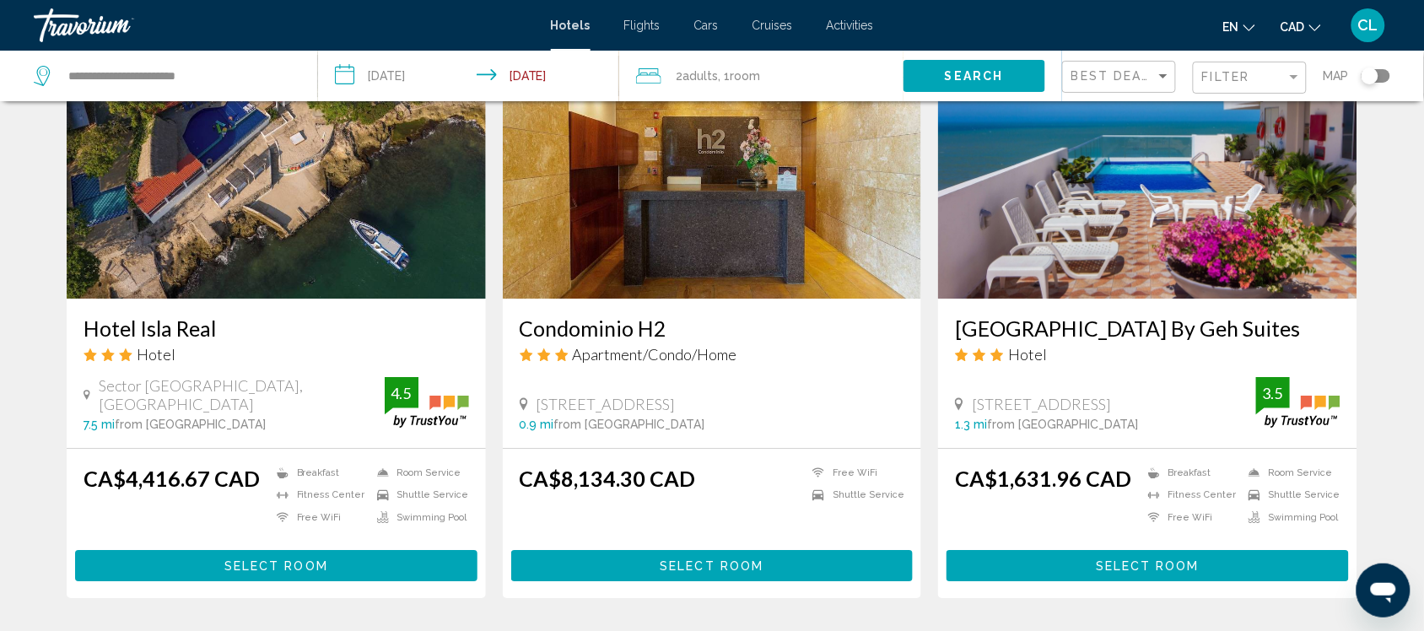
click at [1150, 250] on img "Main content" at bounding box center [1147, 164] width 419 height 270
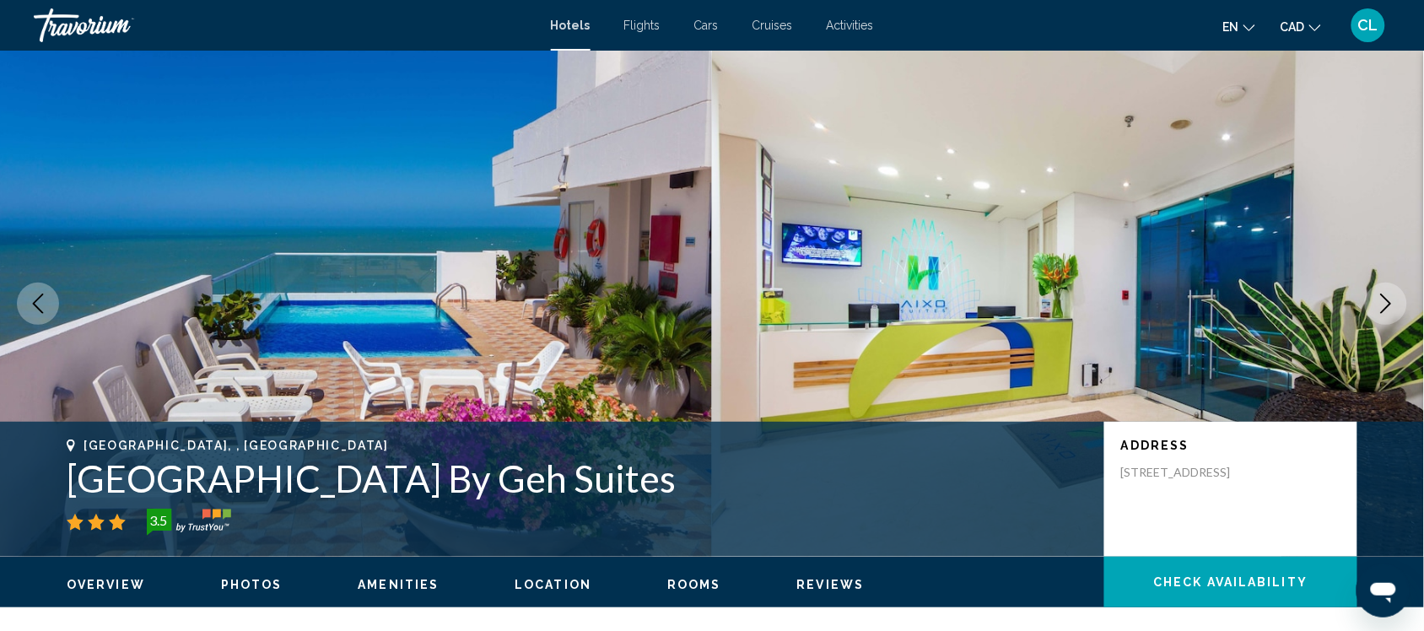
click at [1386, 296] on icon "Next image" at bounding box center [1386, 304] width 20 height 20
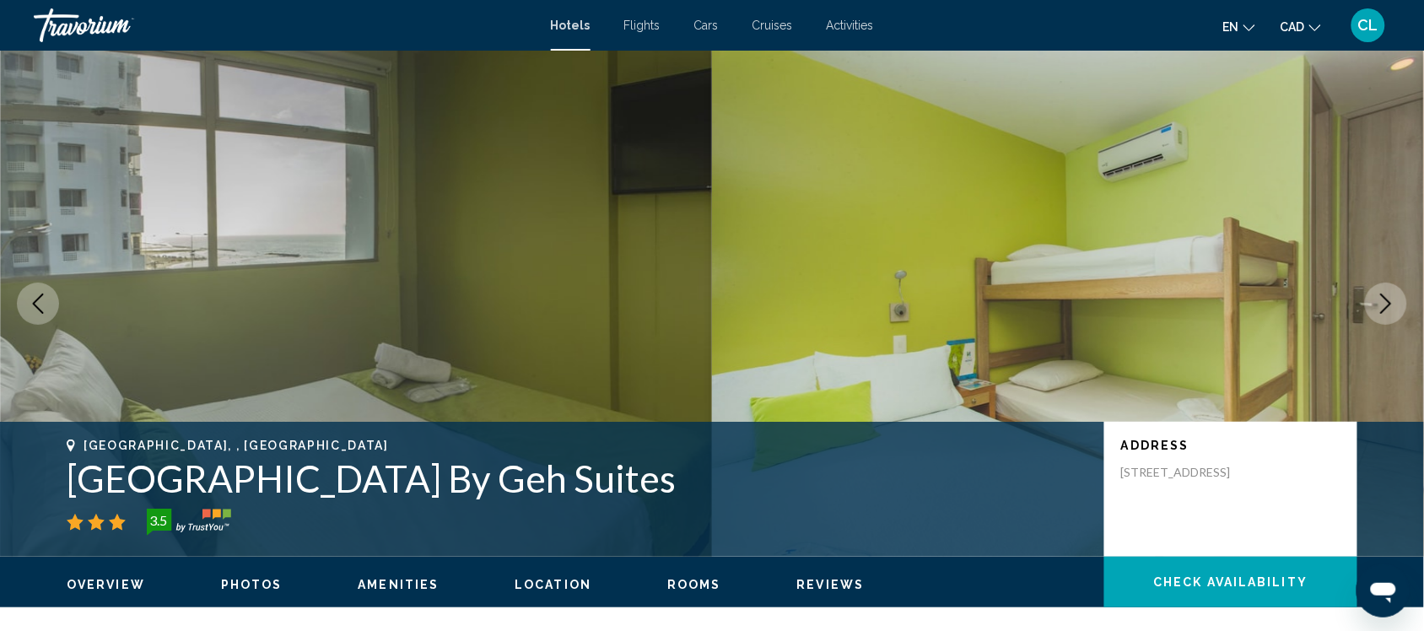
click at [1386, 296] on icon "Next image" at bounding box center [1386, 304] width 20 height 20
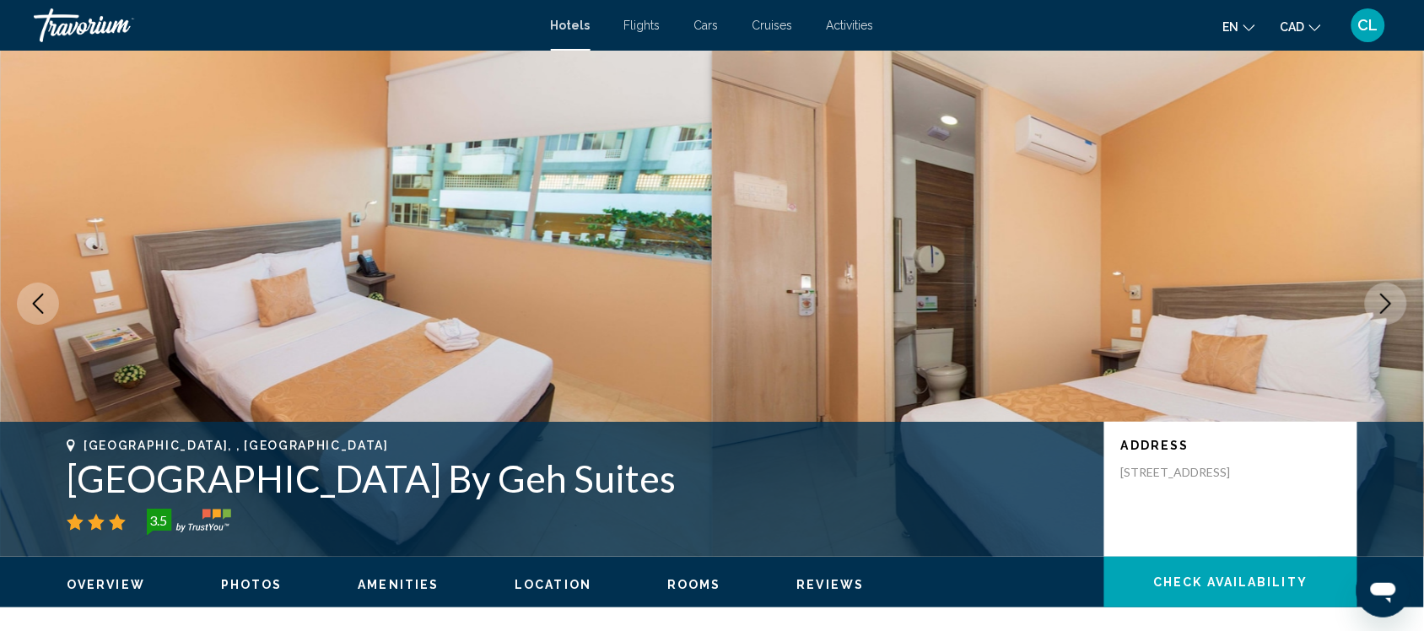
click at [1386, 296] on icon "Next image" at bounding box center [1386, 304] width 20 height 20
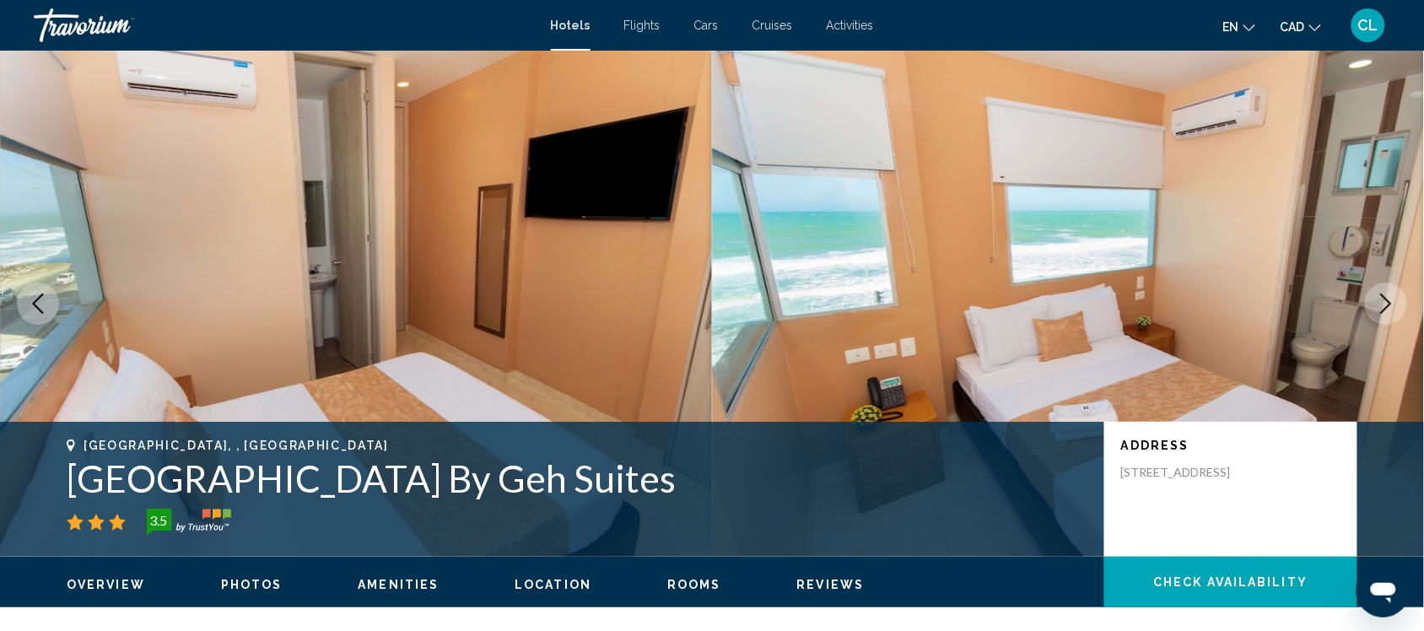
click at [1386, 296] on icon "Next image" at bounding box center [1386, 304] width 20 height 20
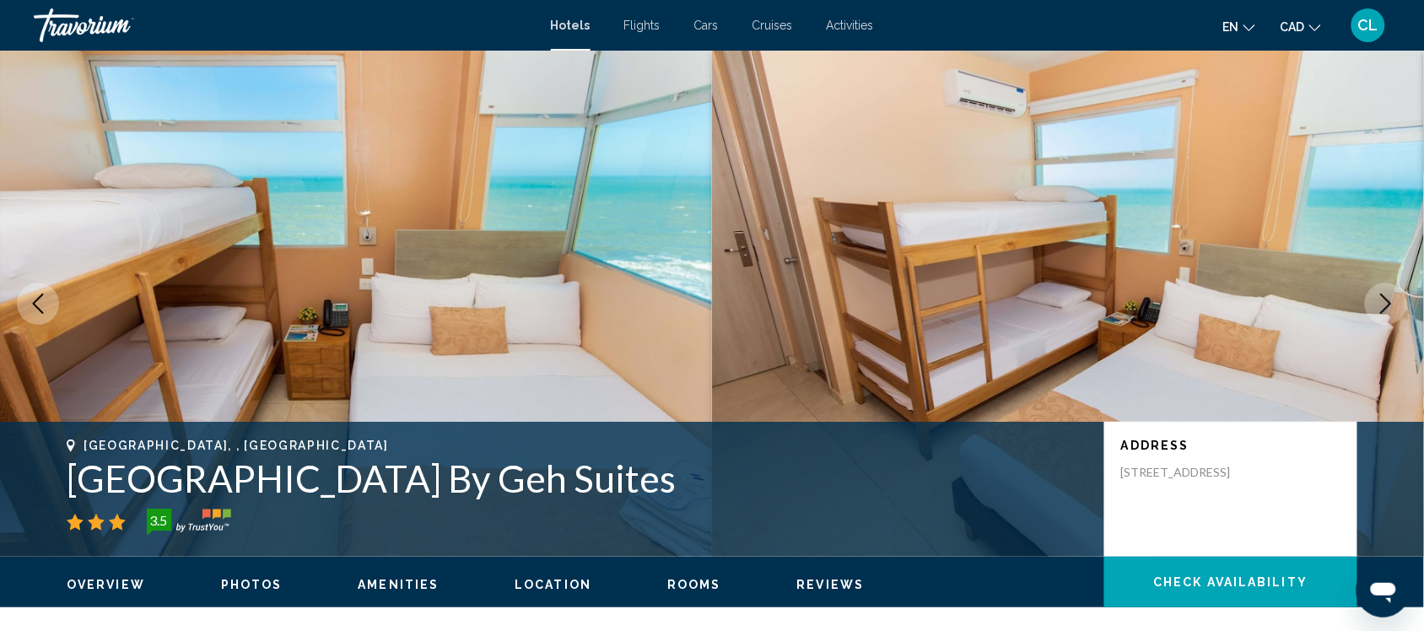
click at [1386, 296] on icon "Next image" at bounding box center [1386, 304] width 20 height 20
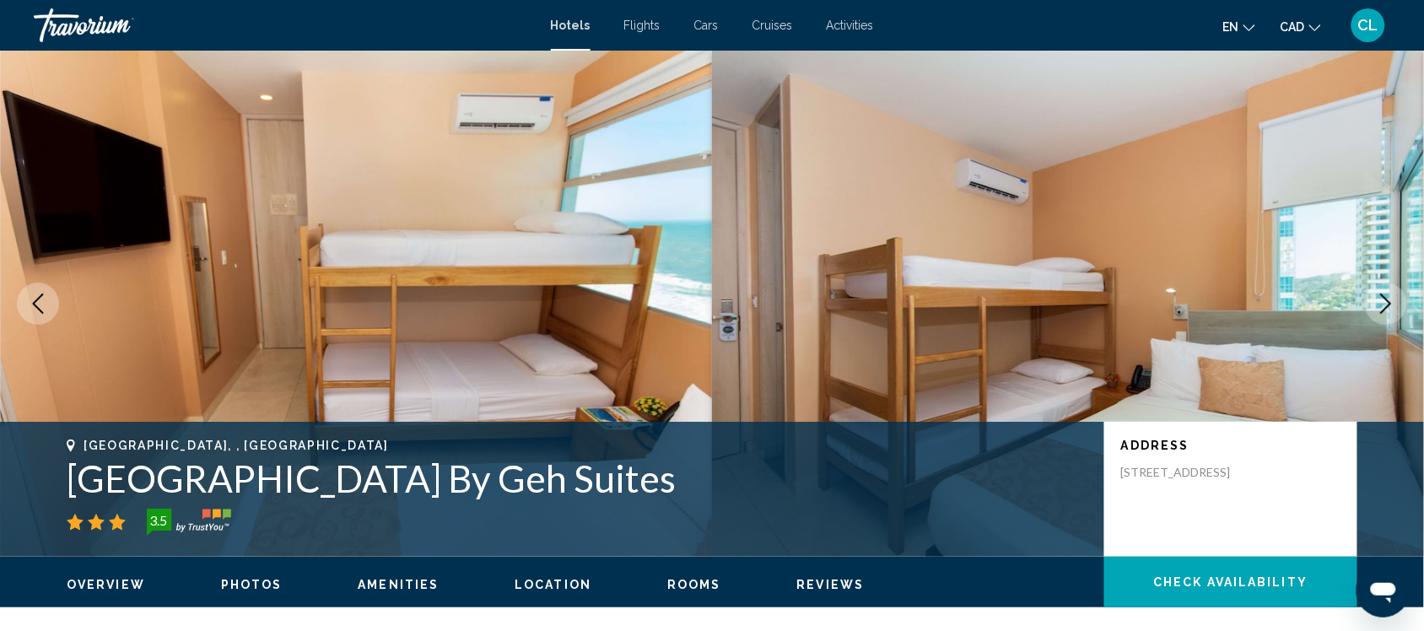
click at [1386, 296] on icon "Next image" at bounding box center [1386, 304] width 20 height 20
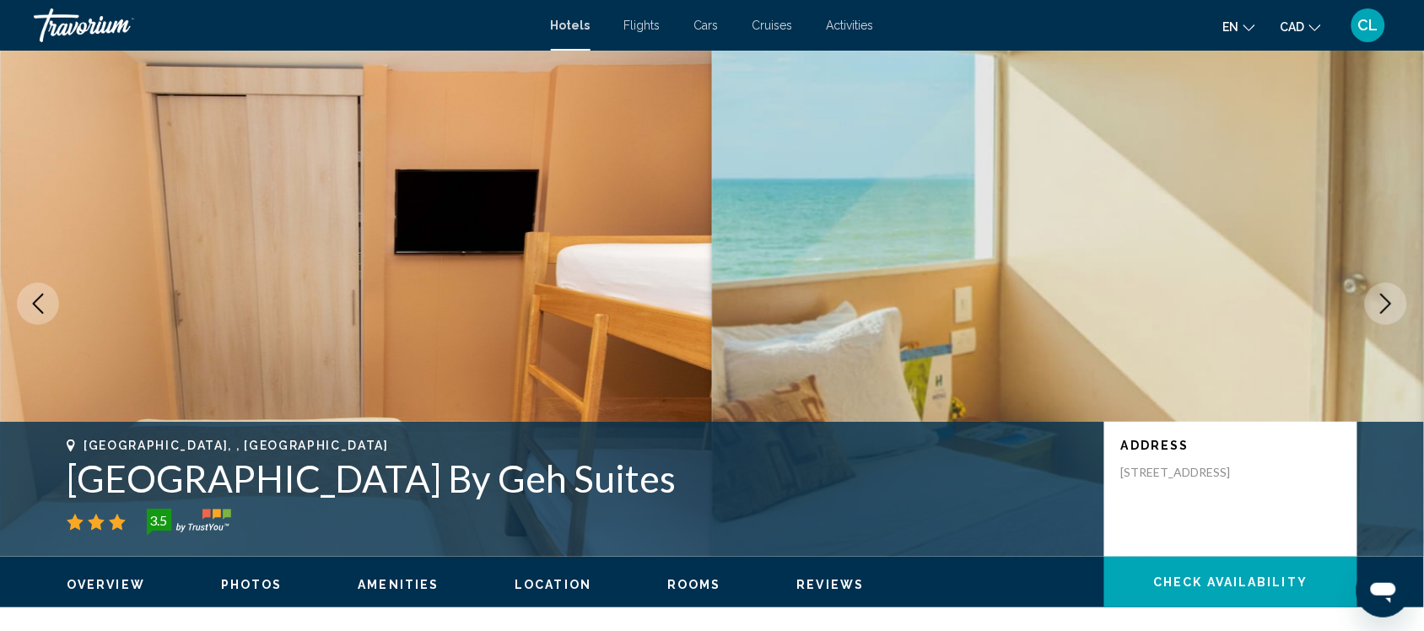
click at [1386, 296] on icon "Next image" at bounding box center [1386, 304] width 20 height 20
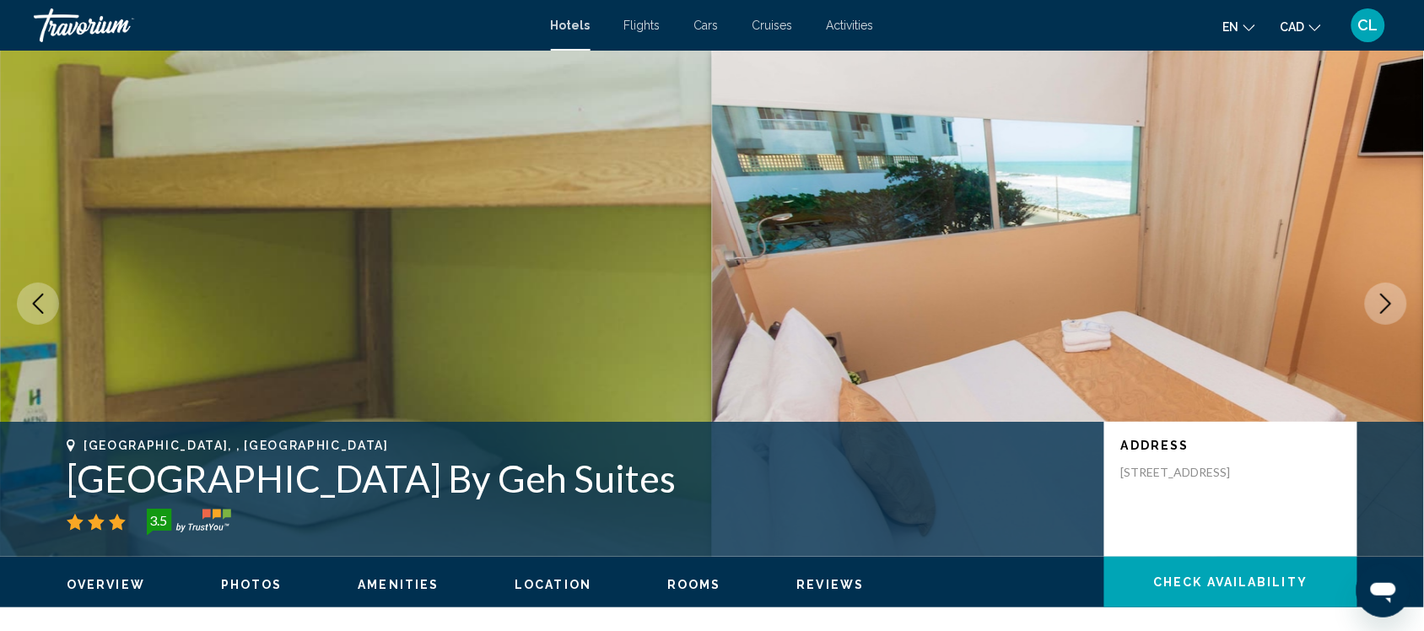
click at [1386, 296] on icon "Next image" at bounding box center [1386, 304] width 20 height 20
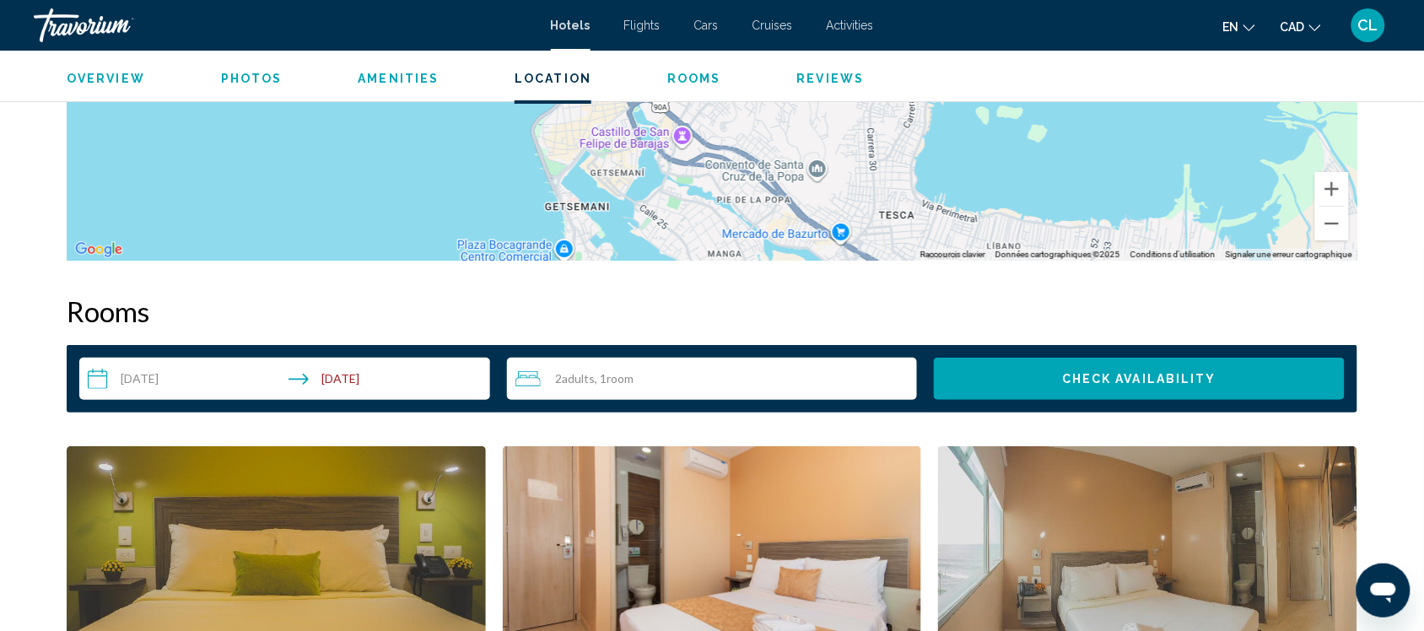
scroll to position [1898, 0]
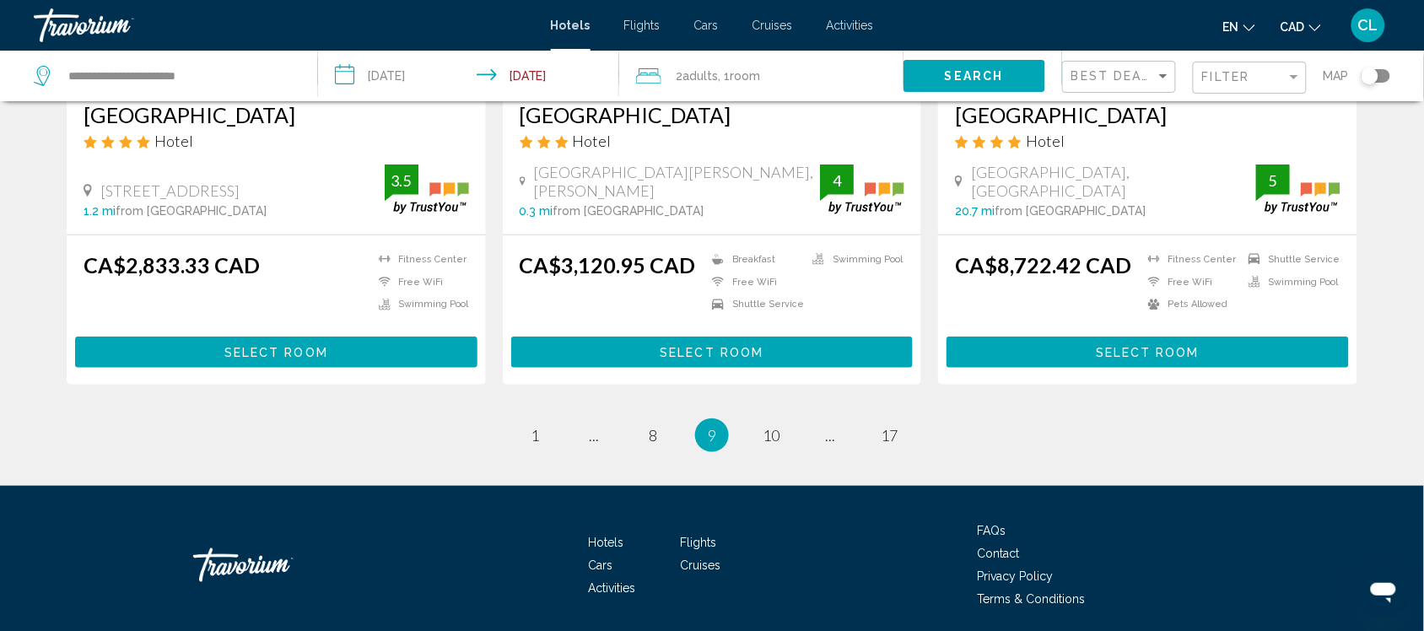
scroll to position [2215, 0]
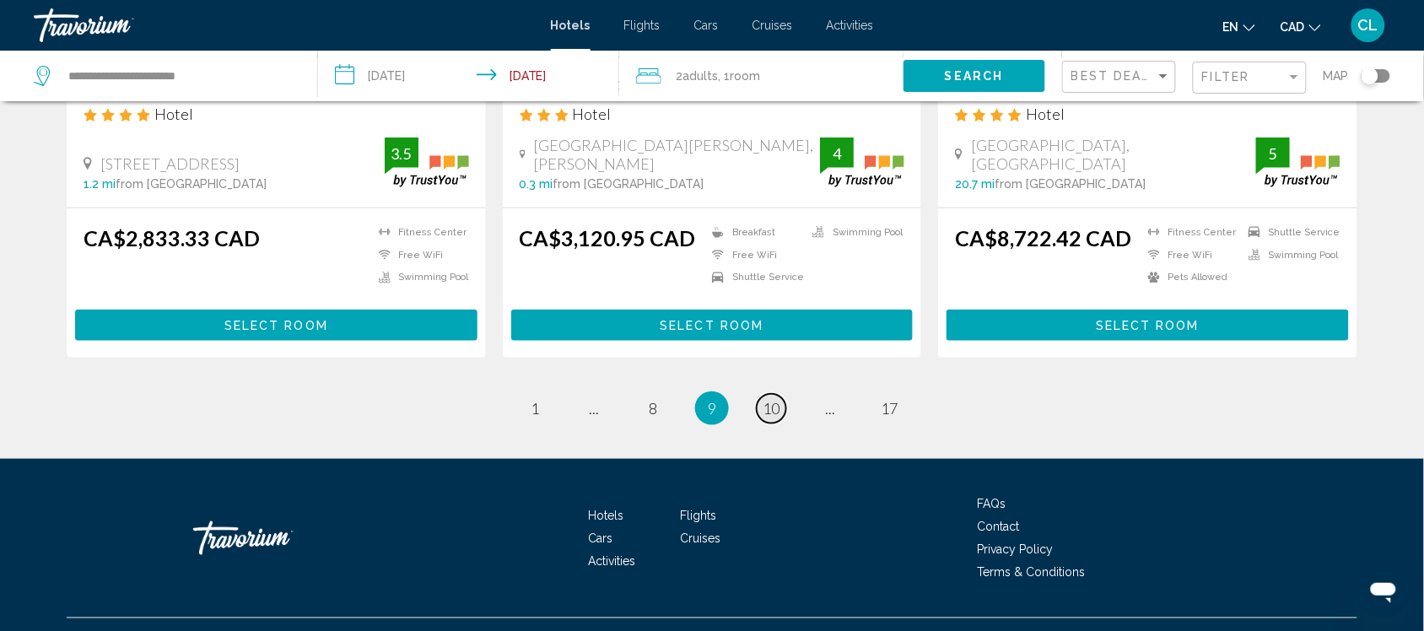
click at [770, 407] on span "10" at bounding box center [771, 408] width 17 height 19
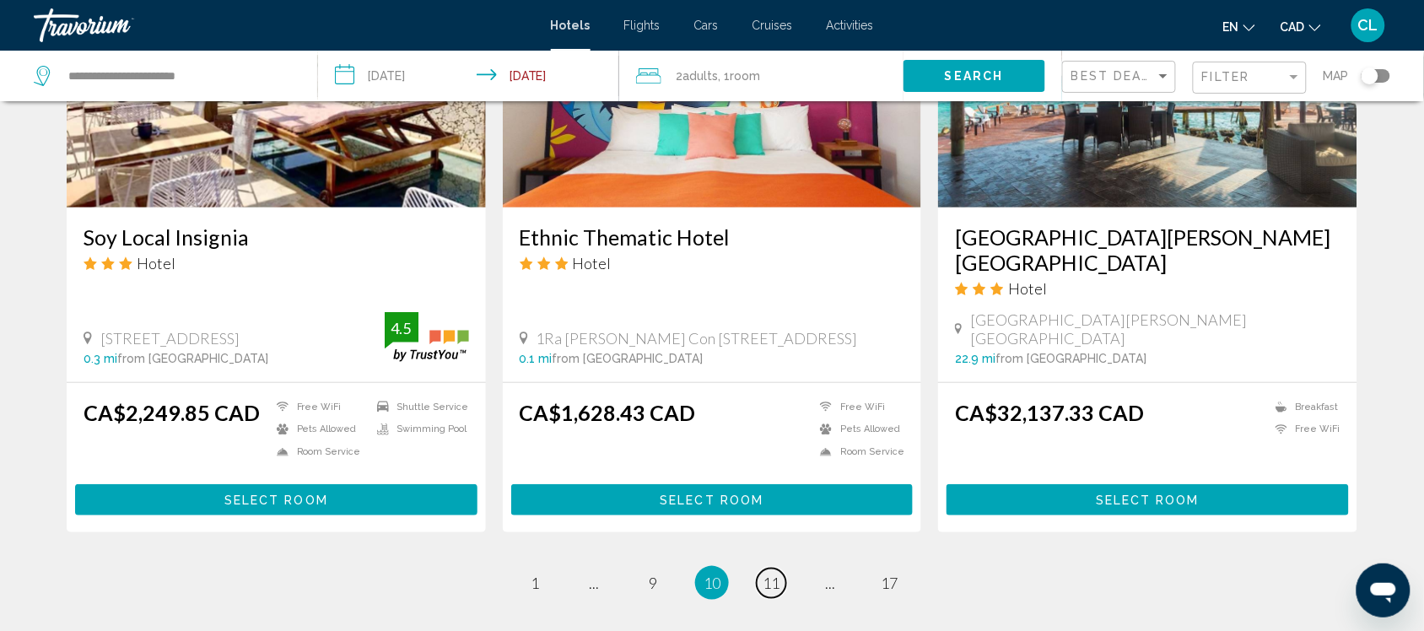
scroll to position [2109, 0]
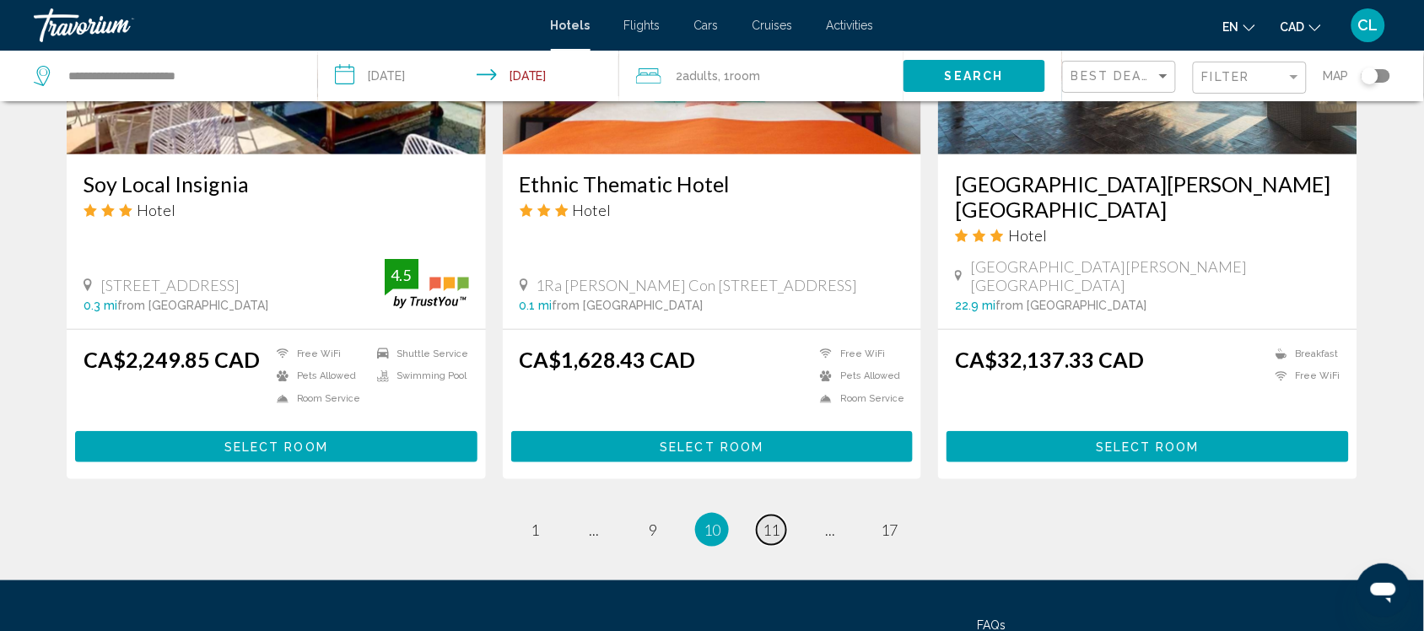
click at [770, 521] on span "11" at bounding box center [771, 530] width 17 height 19
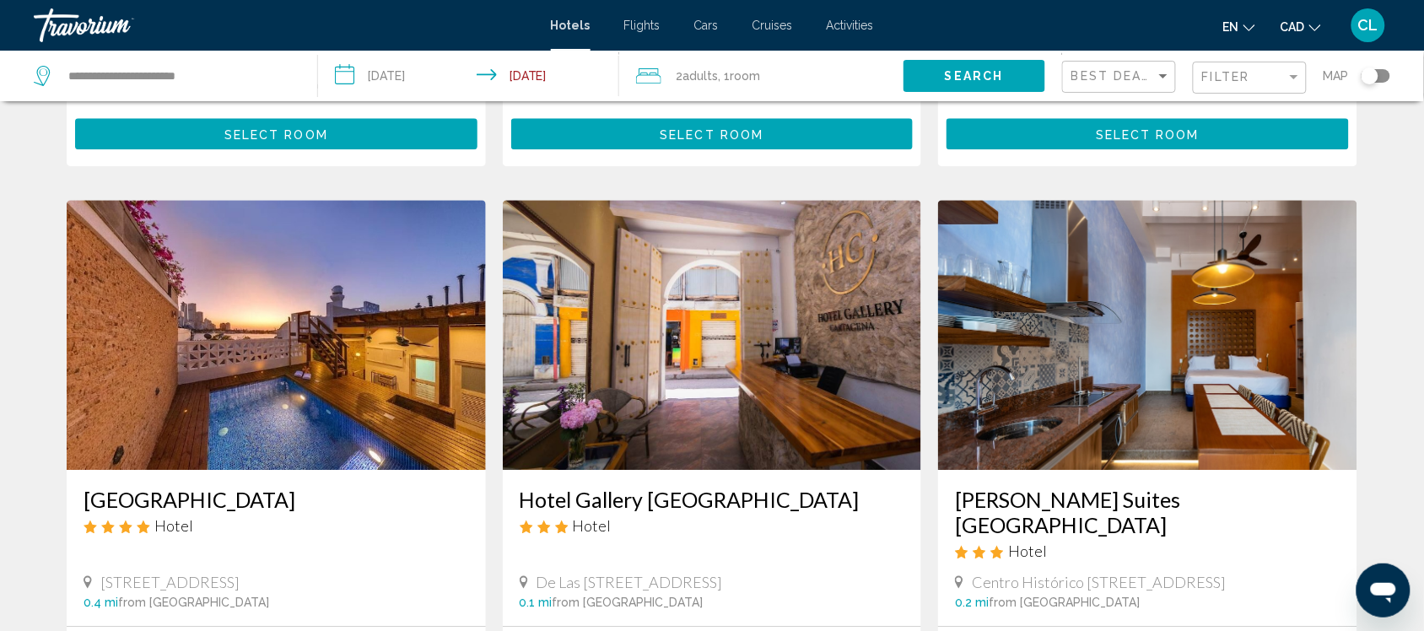
scroll to position [1266, 0]
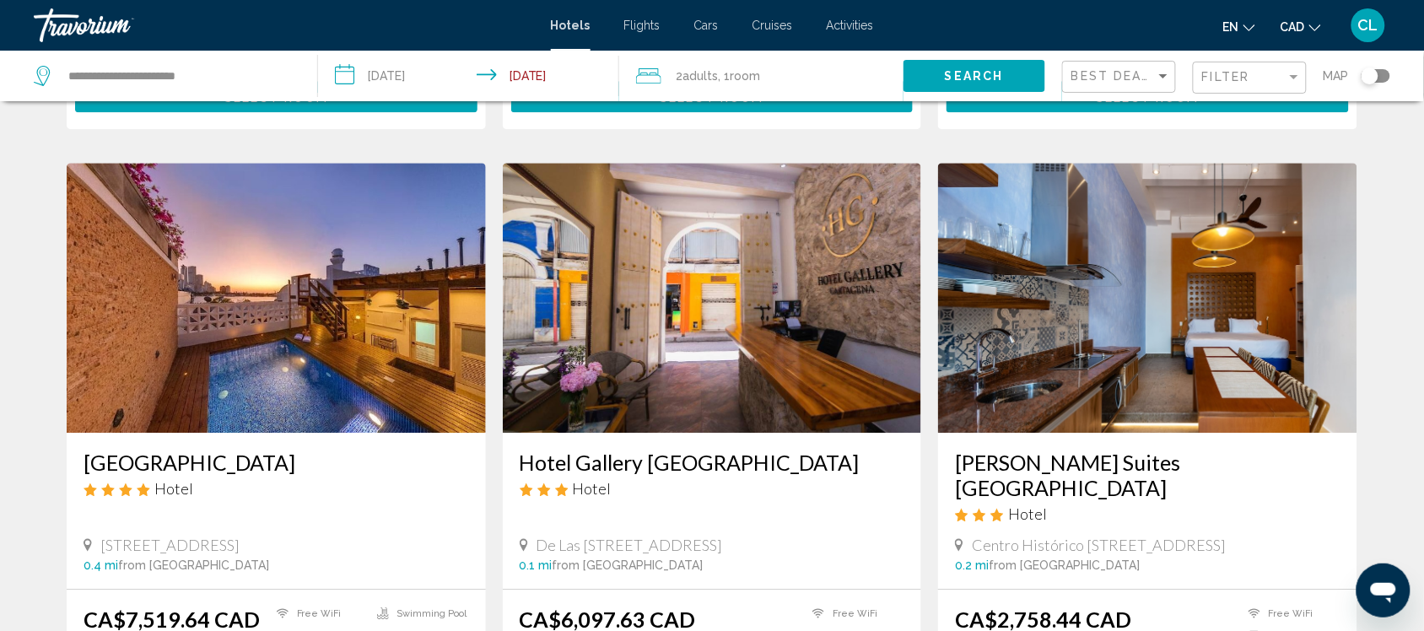
click at [1190, 304] on img "Main content" at bounding box center [1147, 298] width 419 height 270
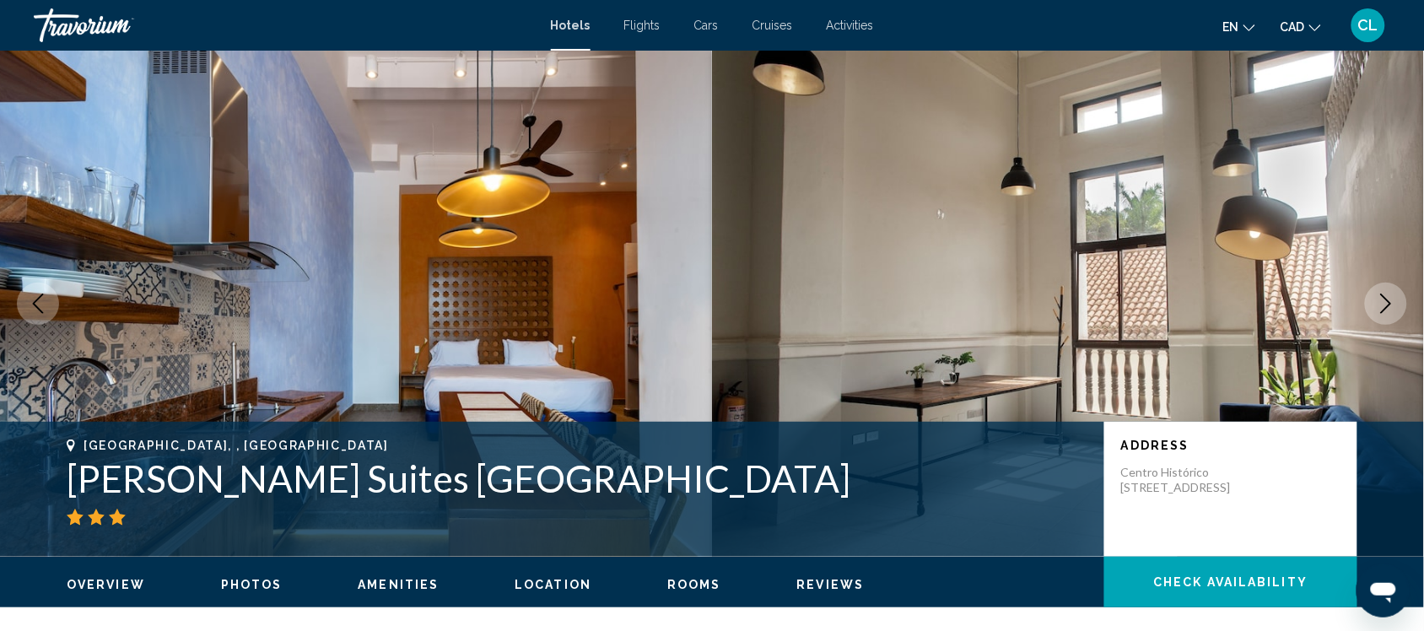
click at [1382, 301] on icon "Next image" at bounding box center [1386, 304] width 20 height 20
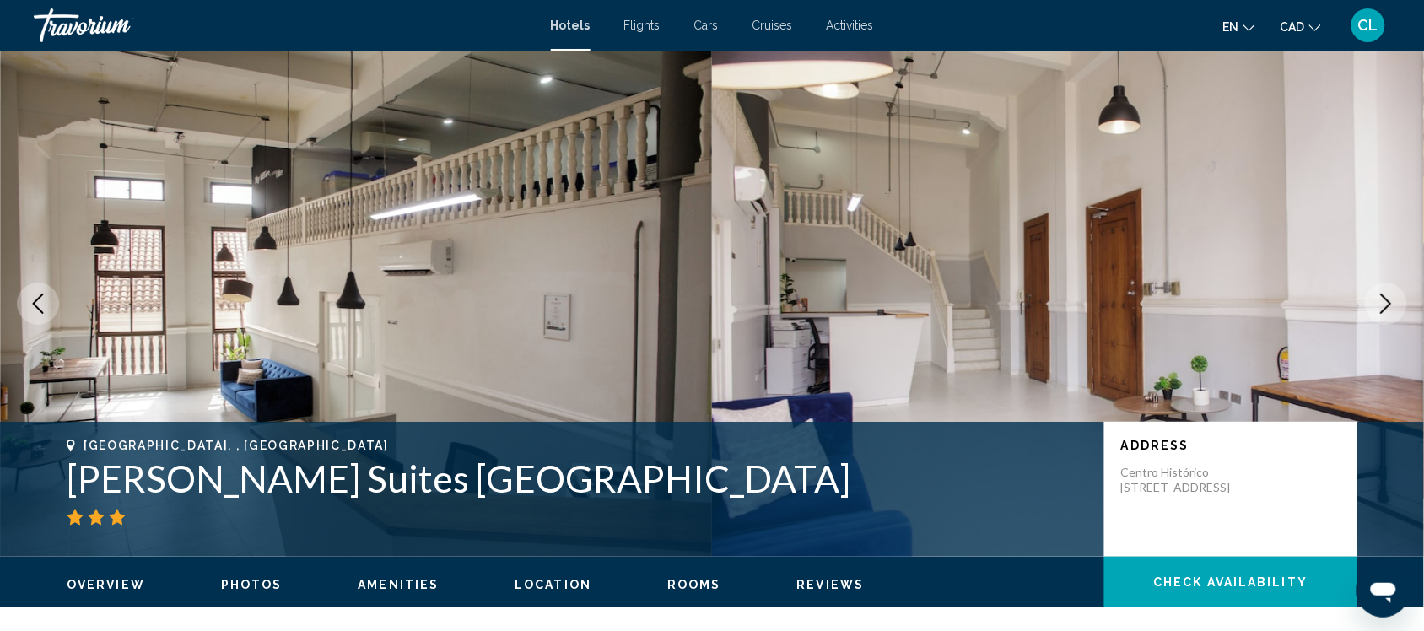
click at [1382, 301] on icon "Next image" at bounding box center [1386, 304] width 20 height 20
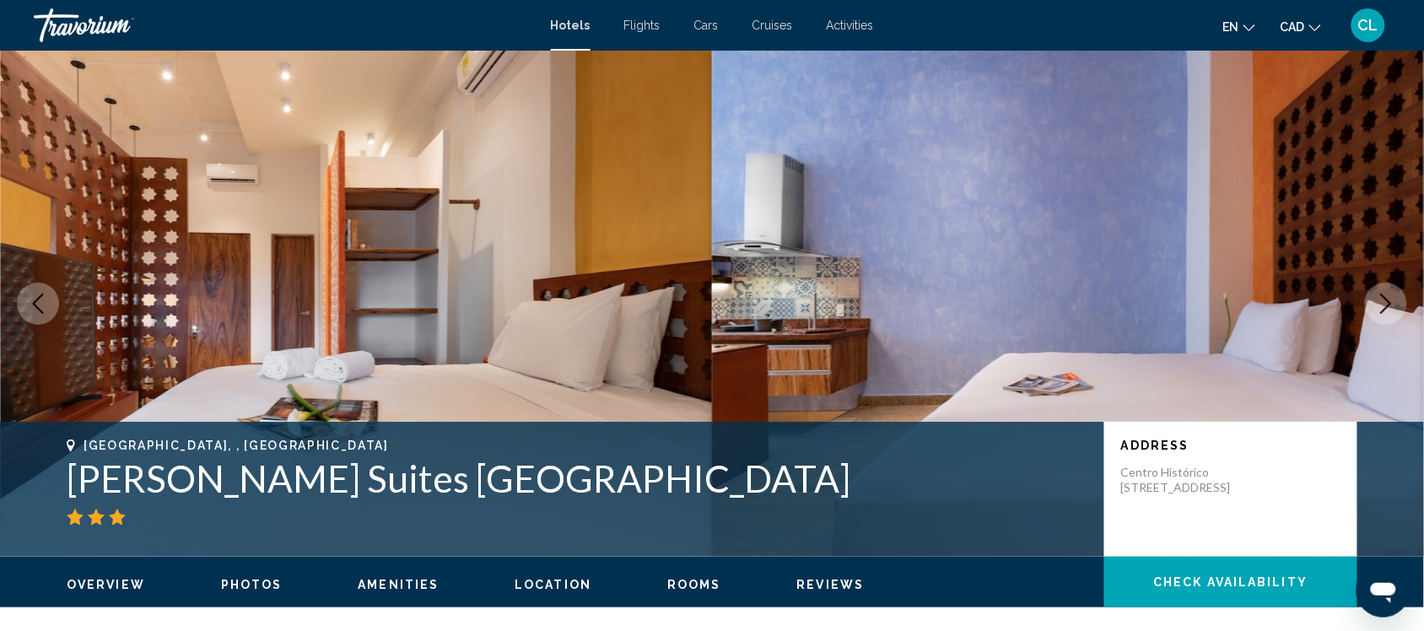
click at [1382, 301] on icon "Next image" at bounding box center [1386, 304] width 20 height 20
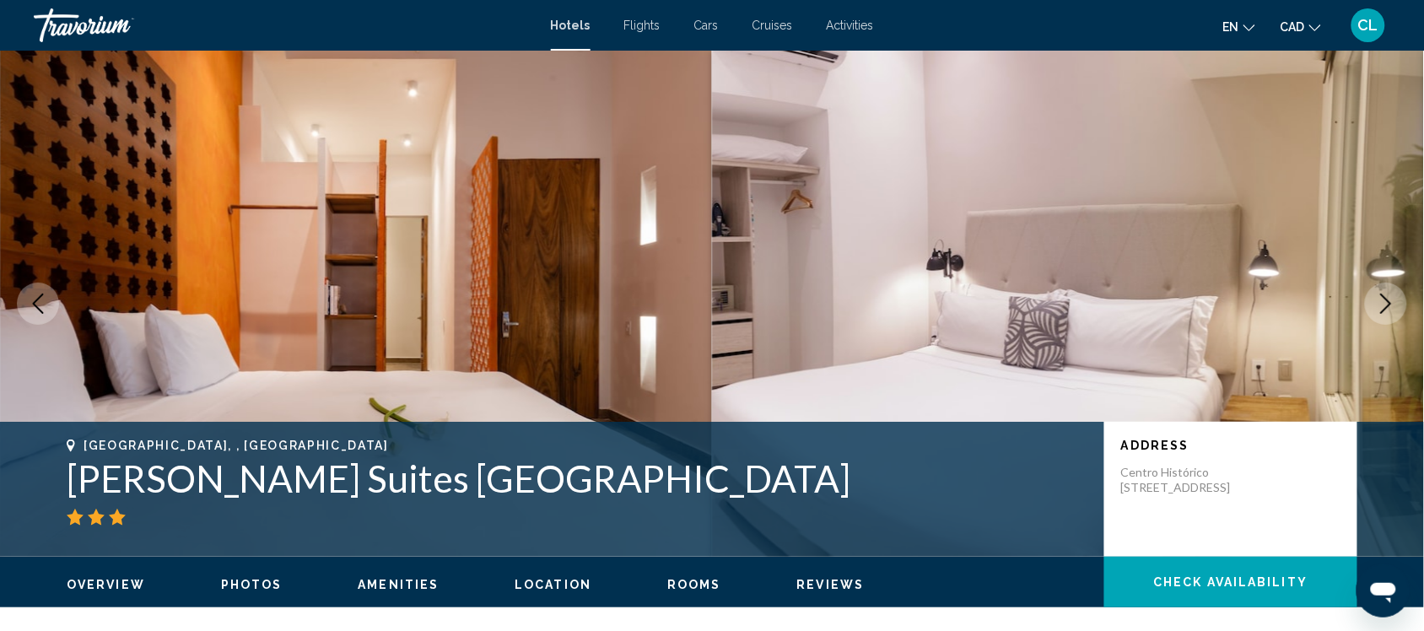
click at [1382, 301] on icon "Next image" at bounding box center [1386, 304] width 20 height 20
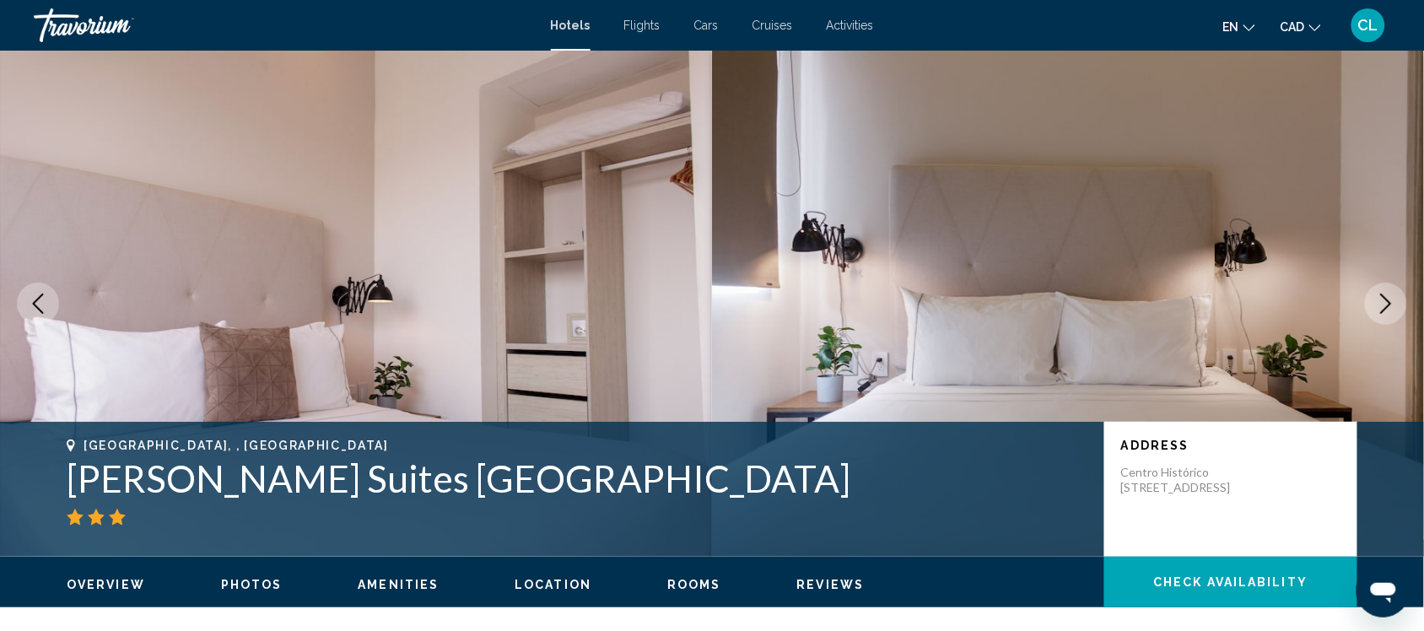
click at [1382, 301] on icon "Next image" at bounding box center [1386, 304] width 20 height 20
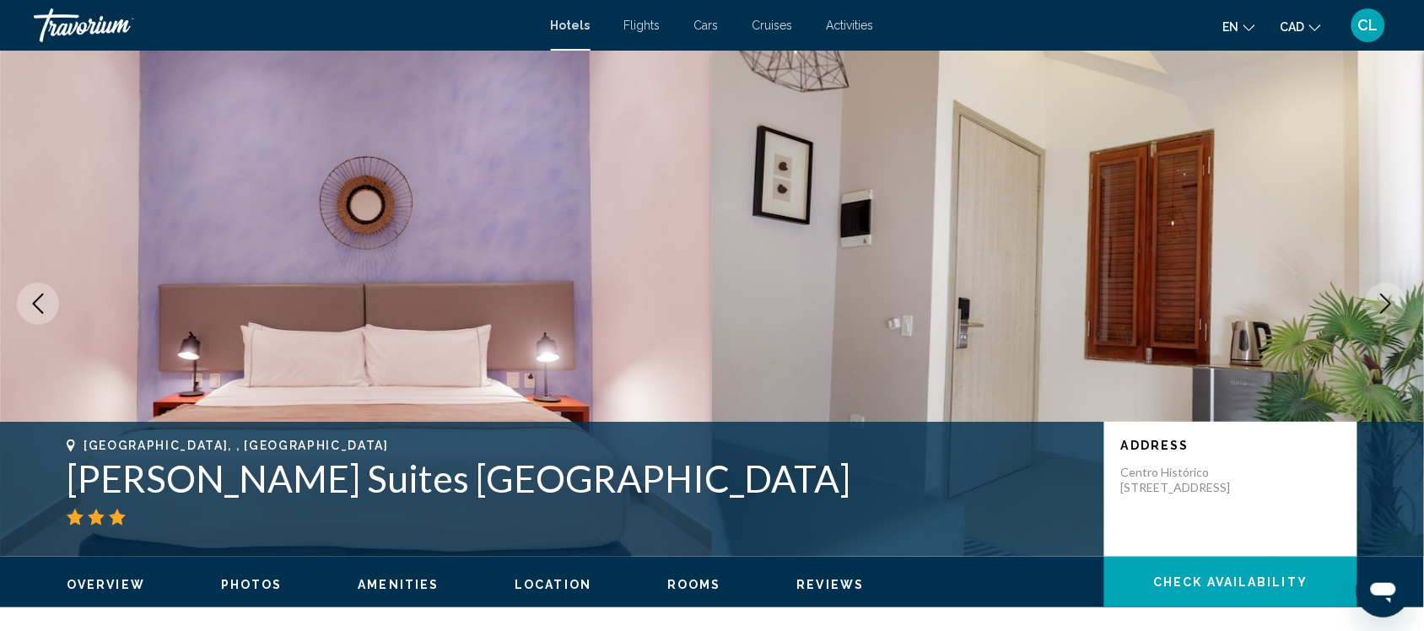
click at [1382, 301] on icon "Next image" at bounding box center [1386, 304] width 20 height 20
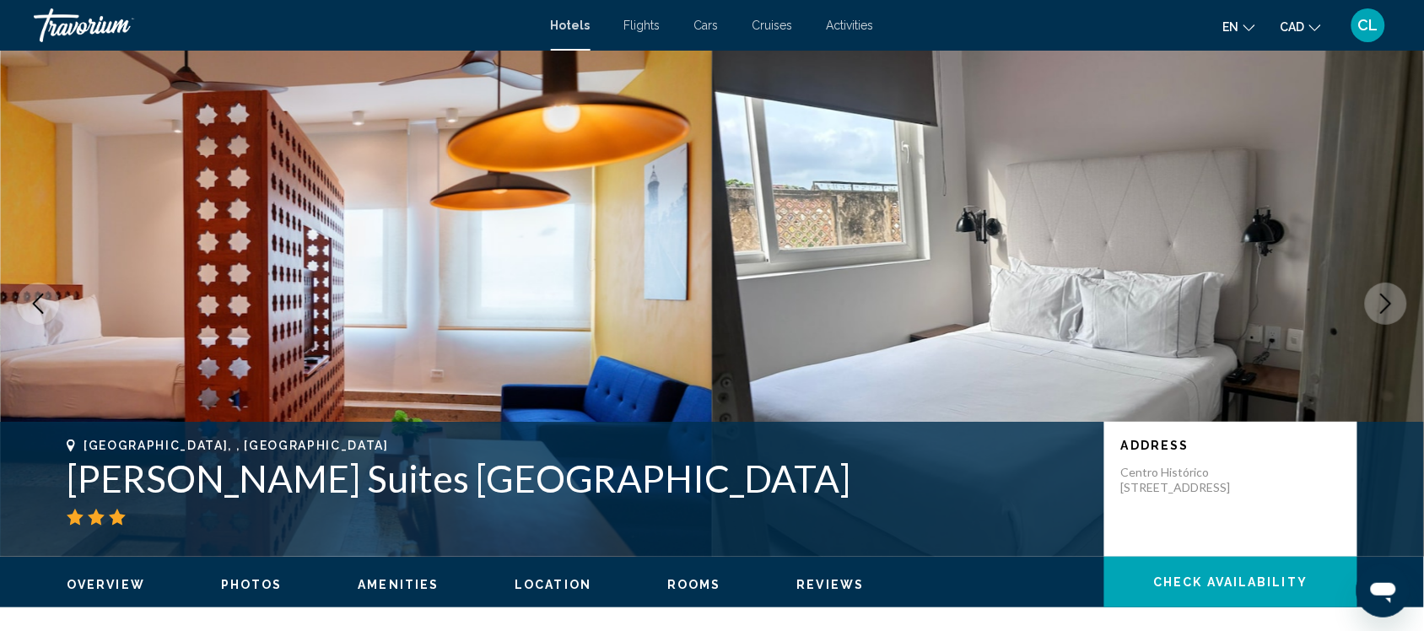
click at [1382, 301] on icon "Next image" at bounding box center [1386, 304] width 20 height 20
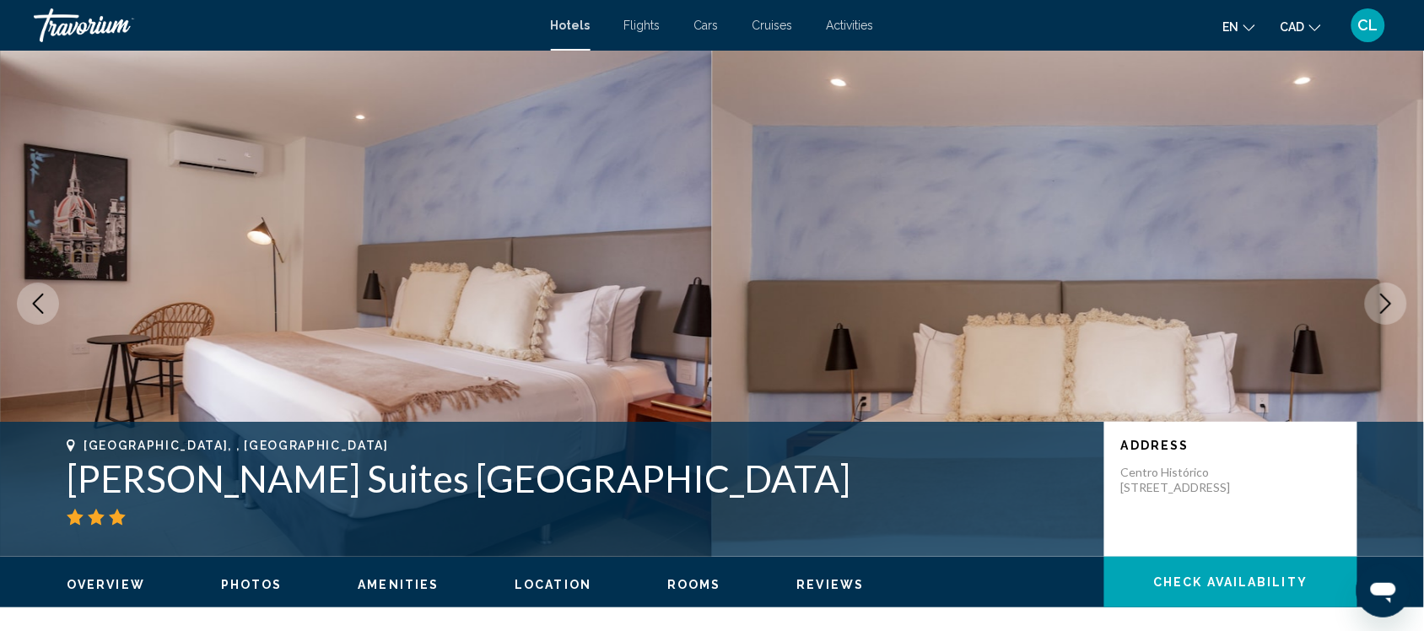
click at [1382, 301] on icon "Next image" at bounding box center [1386, 304] width 20 height 20
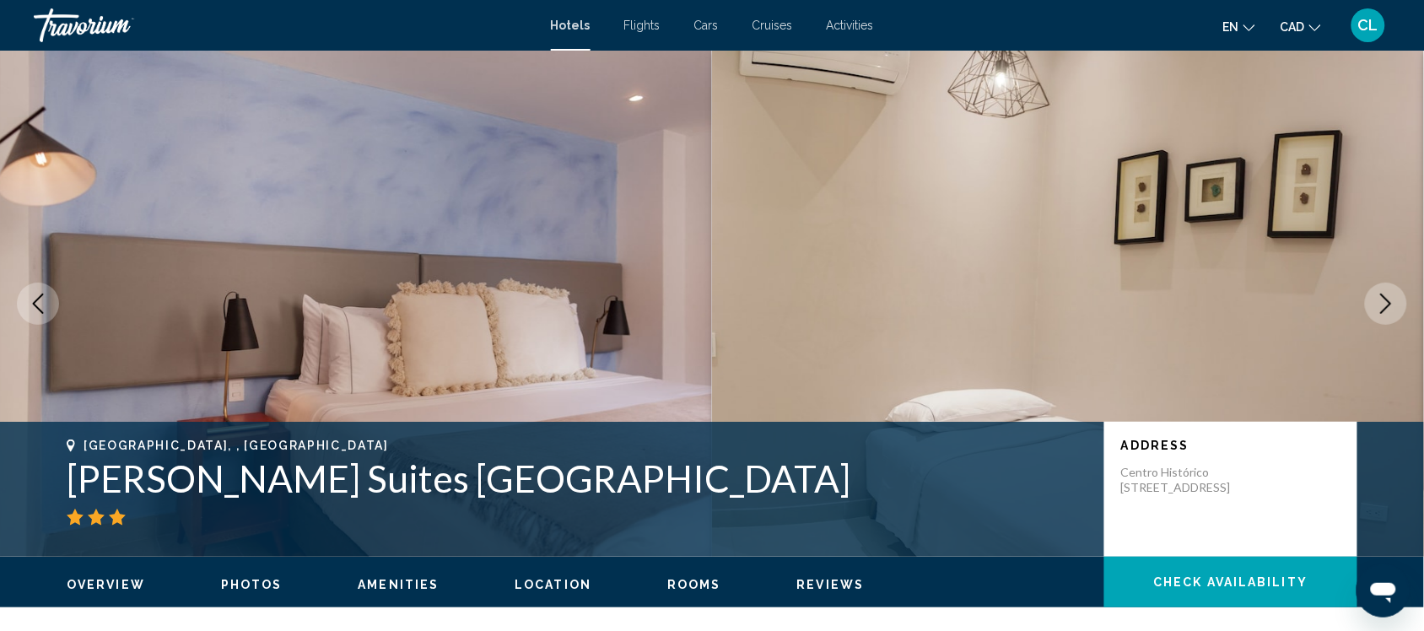
click at [1382, 301] on icon "Next image" at bounding box center [1386, 304] width 20 height 20
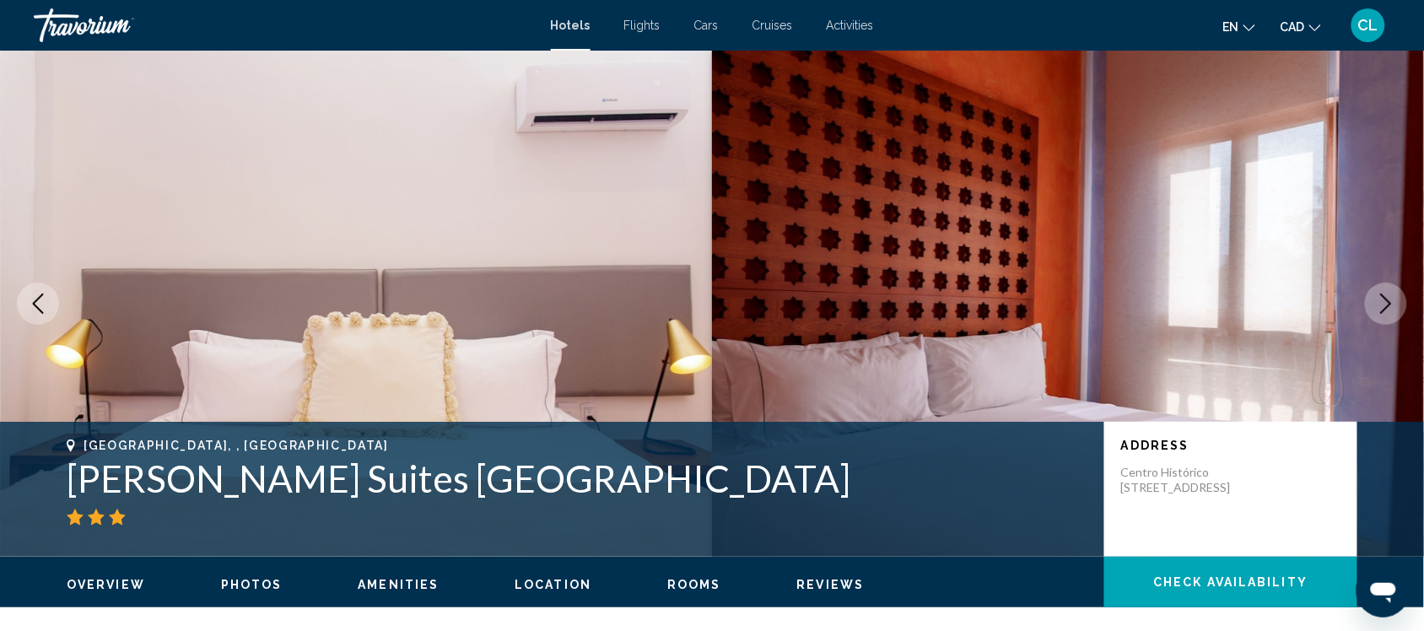
click at [1382, 301] on icon "Next image" at bounding box center [1386, 304] width 20 height 20
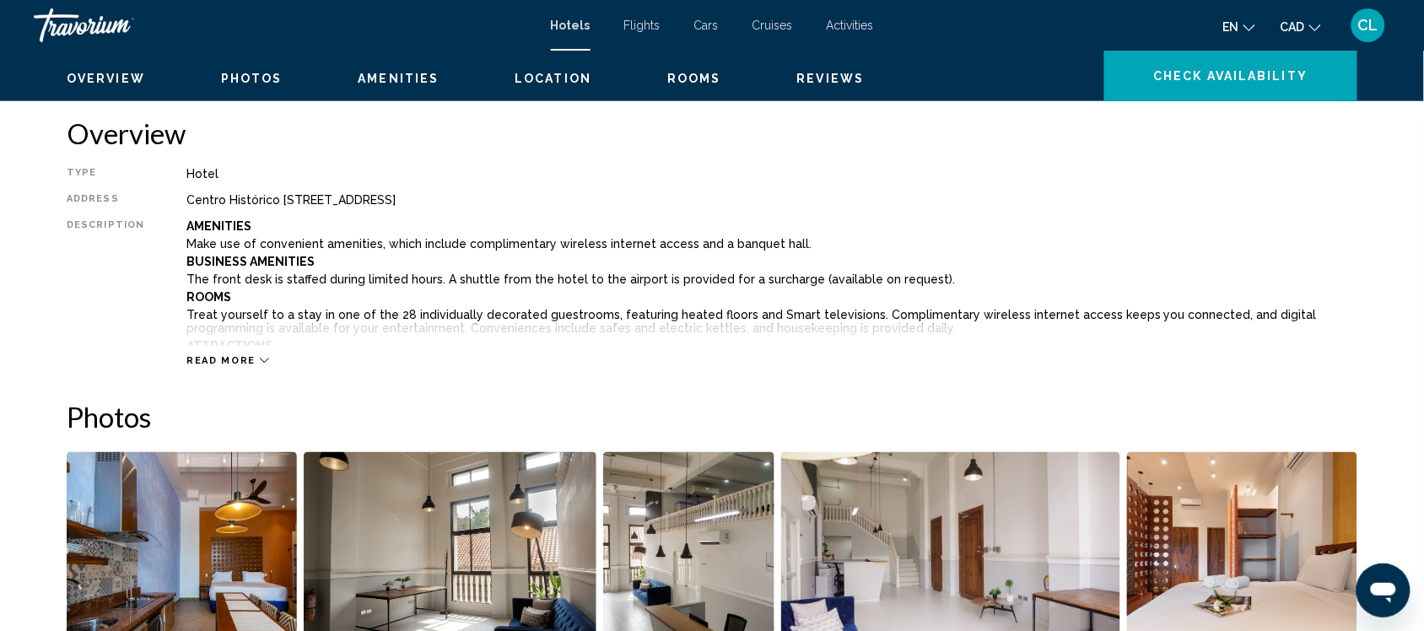
scroll to position [527, 0]
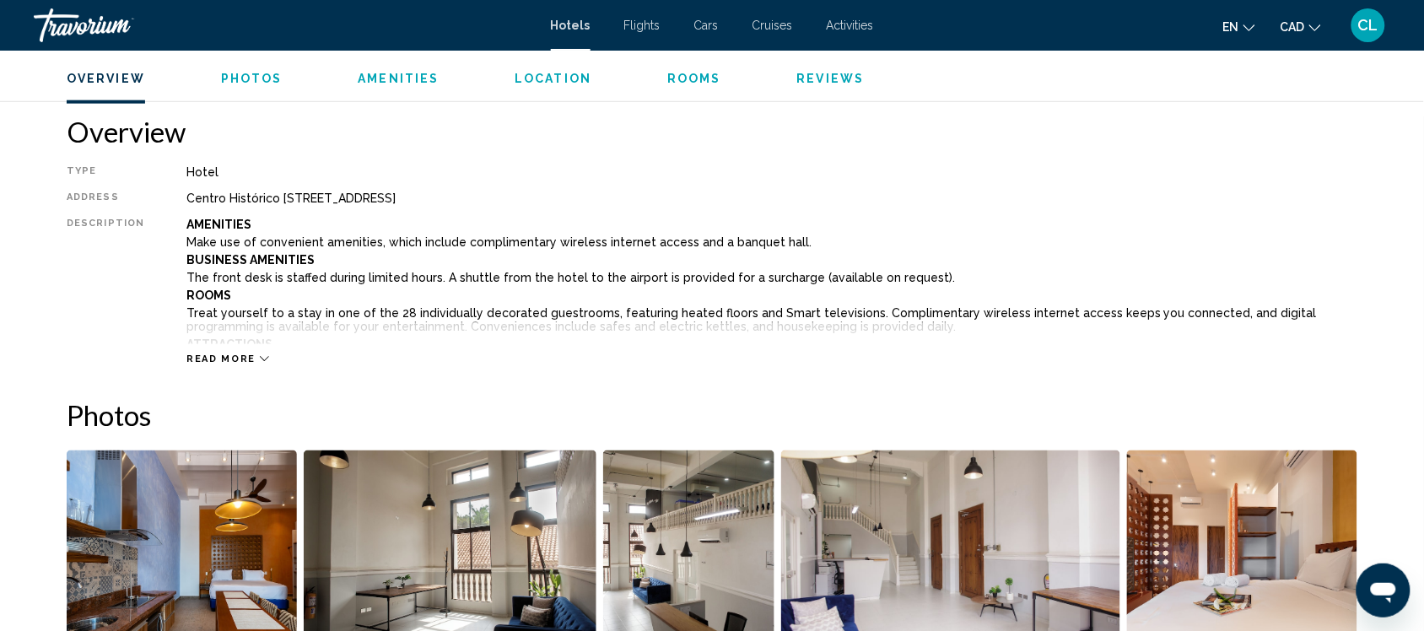
click at [245, 356] on span "Read more" at bounding box center [220, 359] width 69 height 11
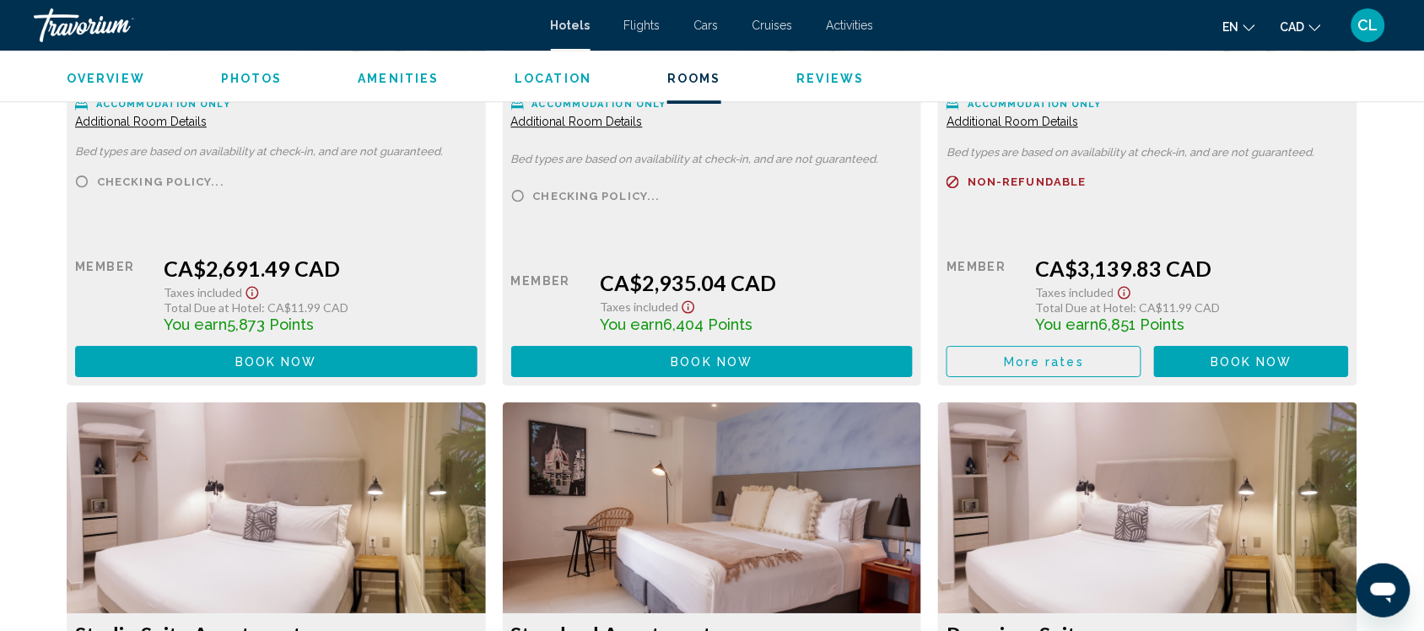
scroll to position [3269, 0]
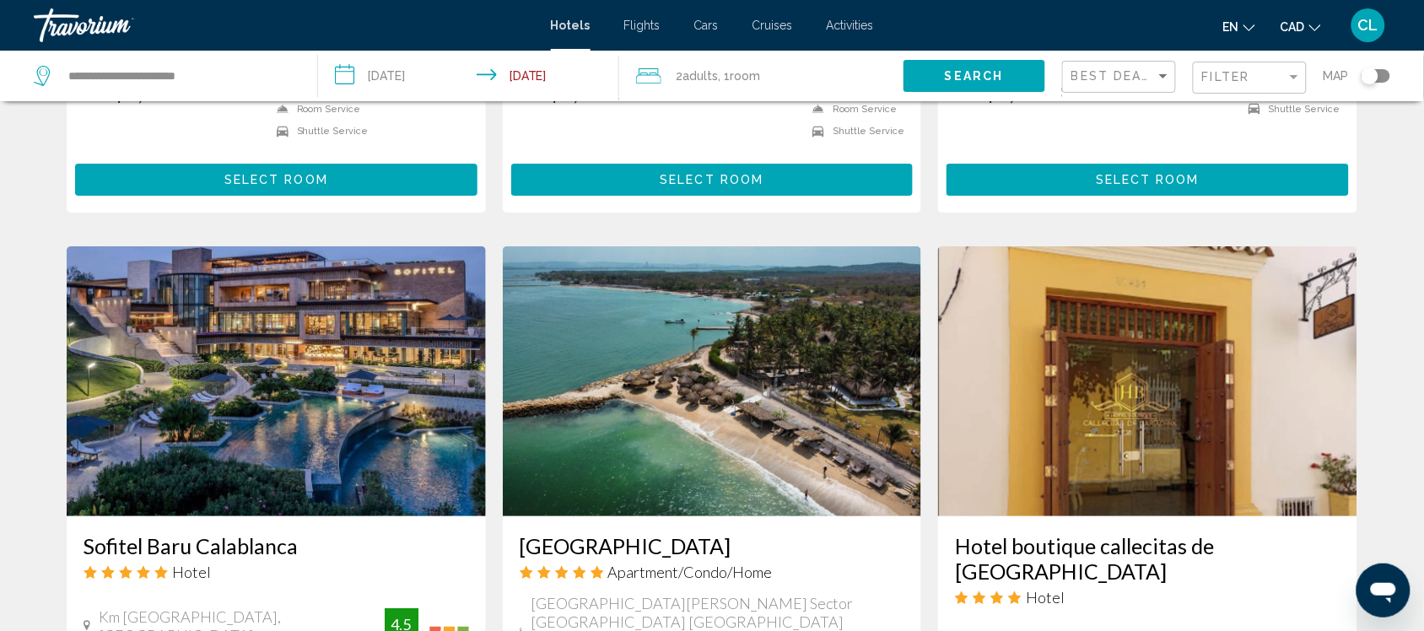
scroll to position [1898, 0]
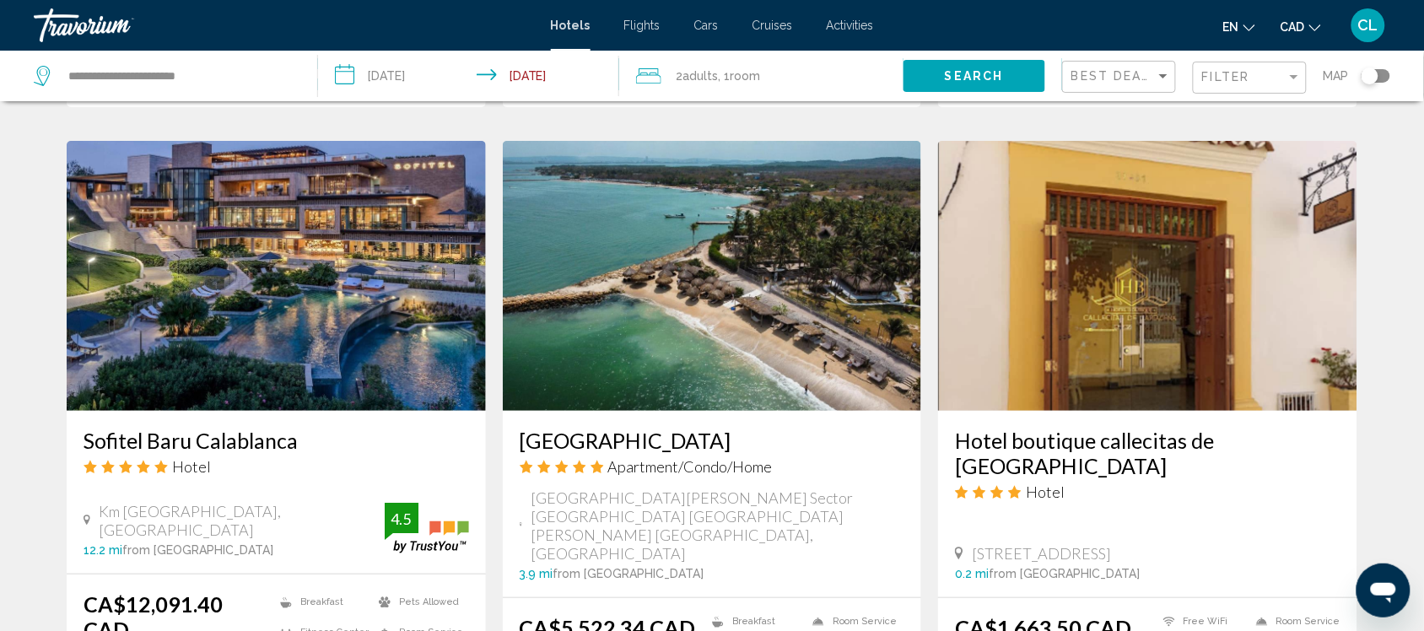
click at [659, 216] on img "Main content" at bounding box center [712, 276] width 419 height 270
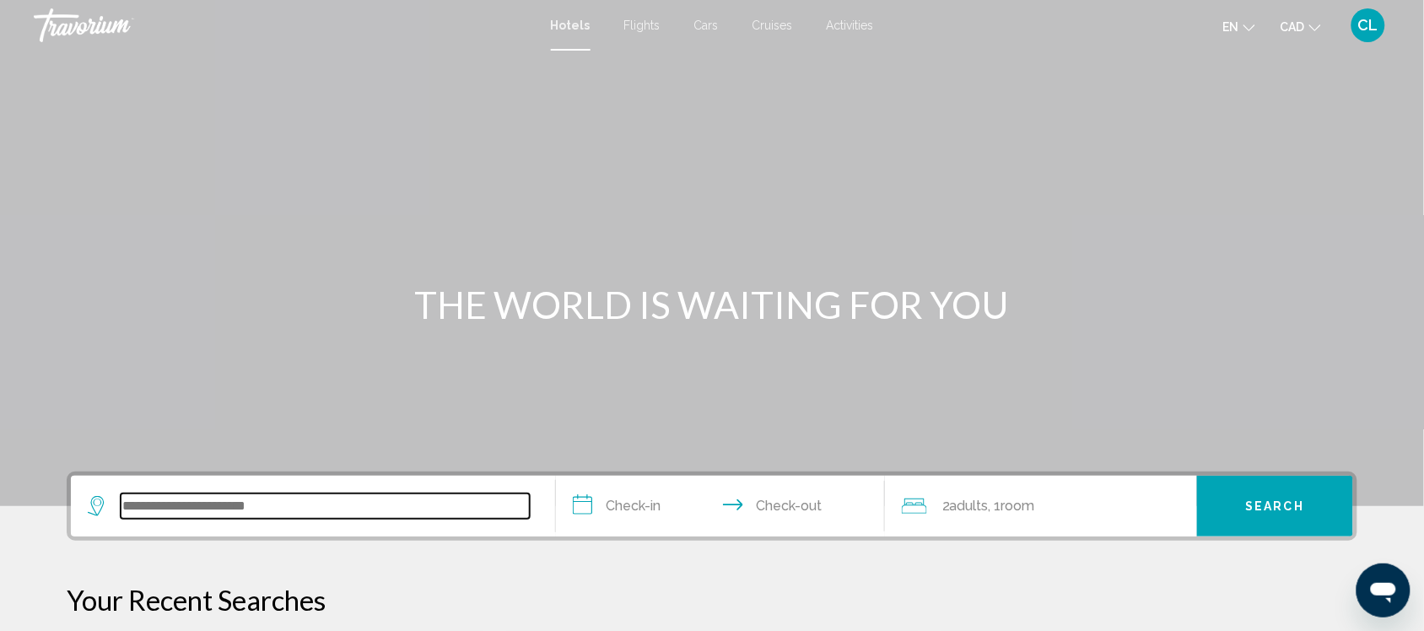
click at [137, 503] on input "Search widget" at bounding box center [325, 506] width 409 height 25
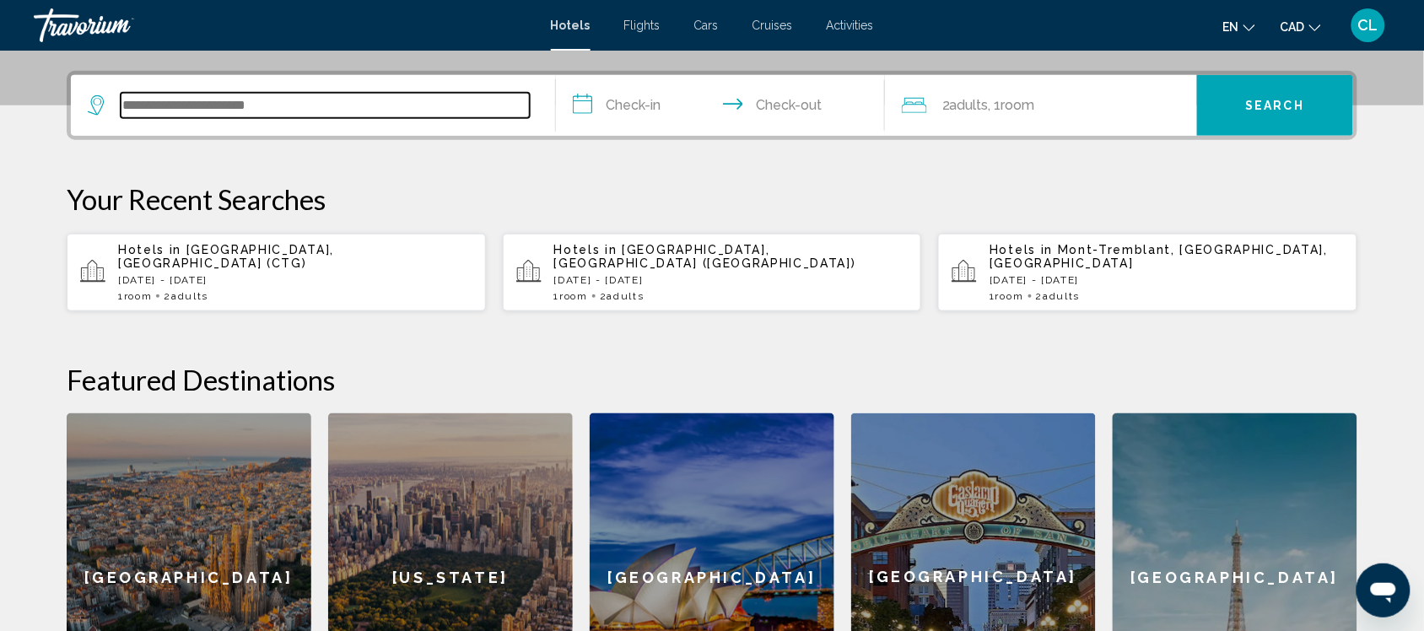
scroll to position [416, 0]
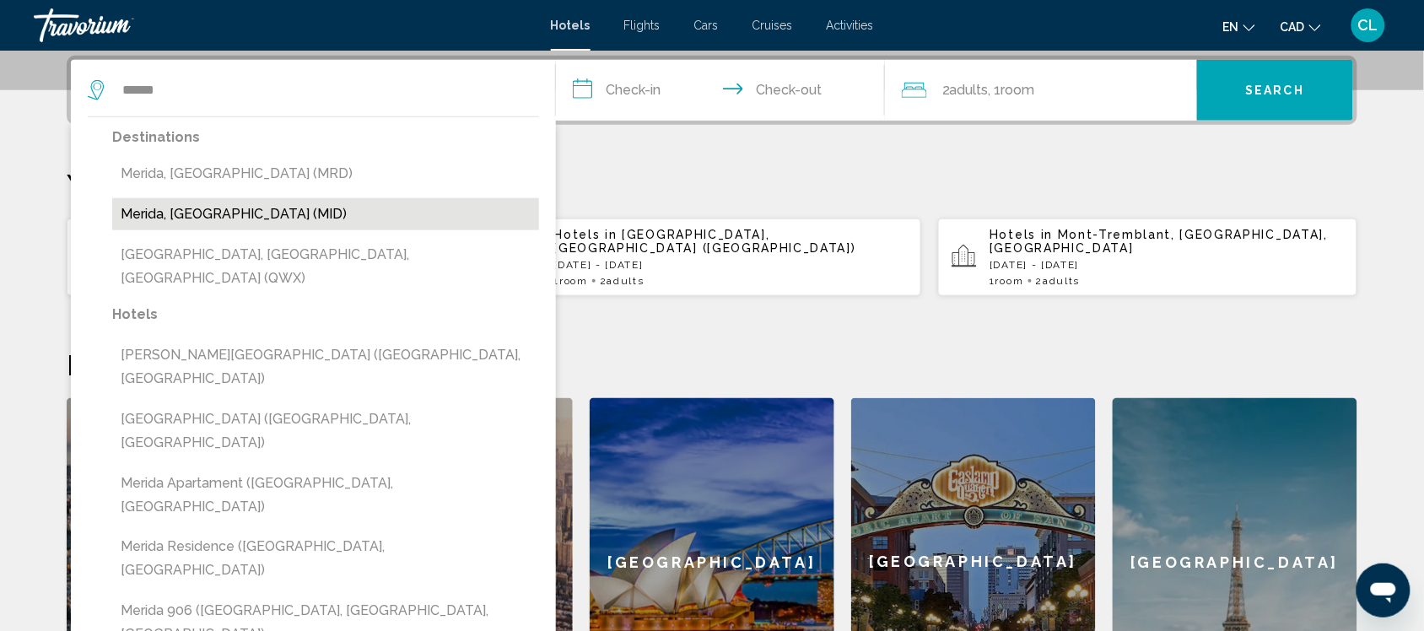
click at [186, 212] on button "Merida, [GEOGRAPHIC_DATA] (MID)" at bounding box center [325, 214] width 427 height 32
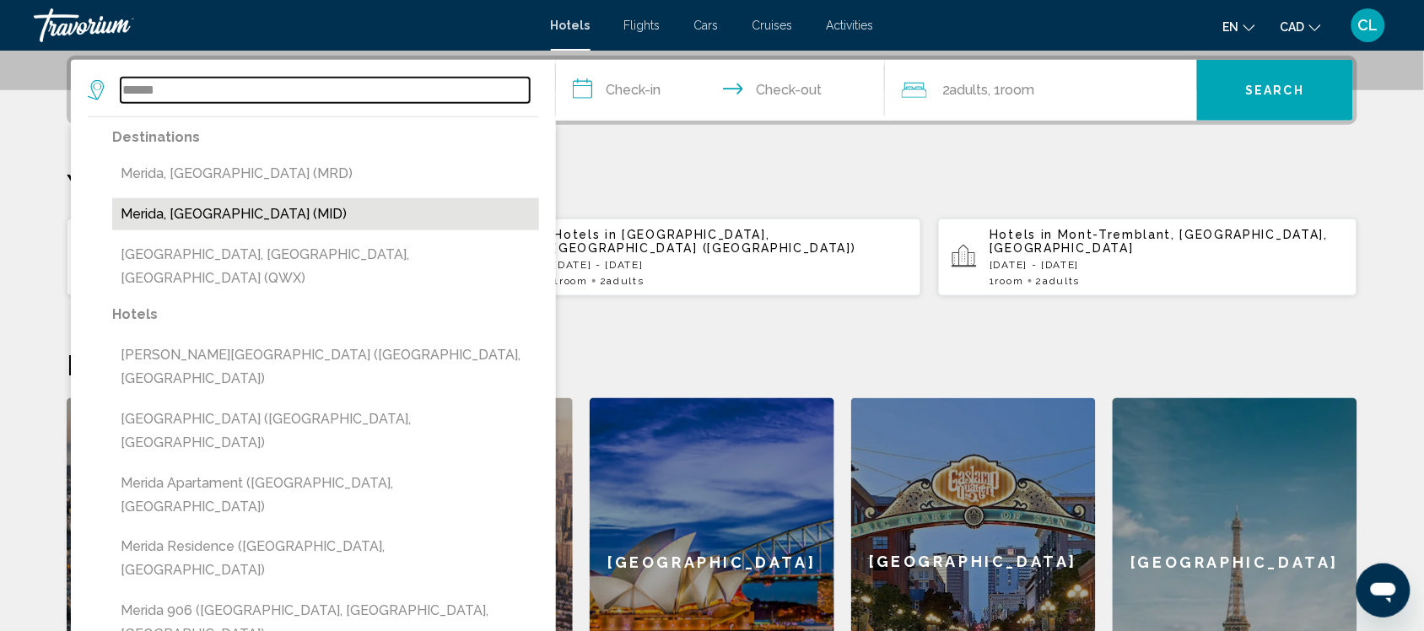
type input "**********"
